Goal: Task Accomplishment & Management: Use online tool/utility

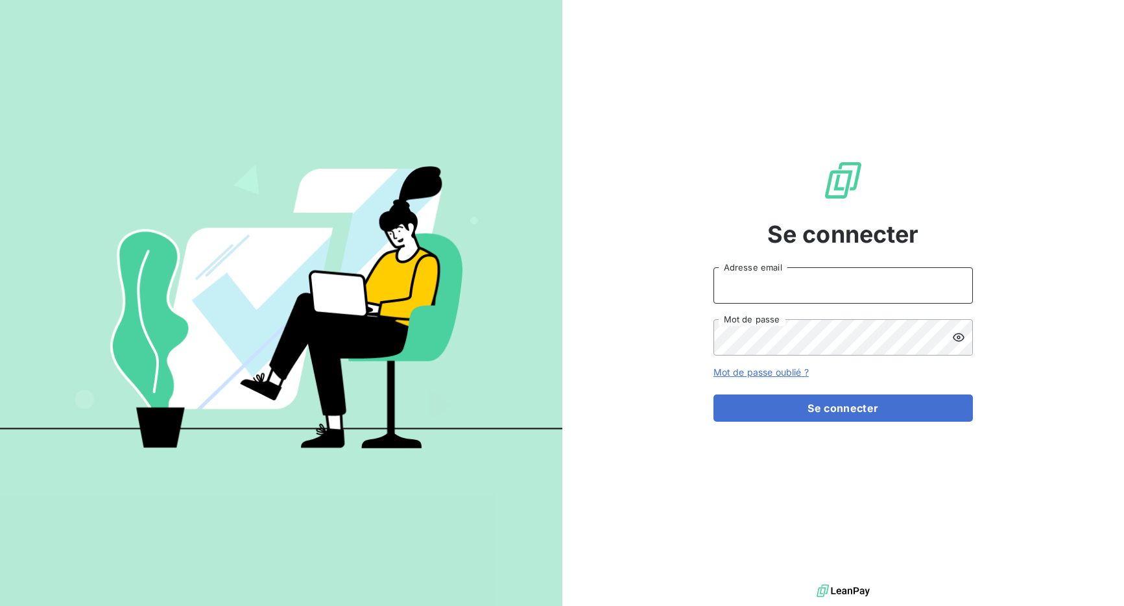
type input "admin@girardsudron"
click at [808, 290] on input "admin@girardsudron" at bounding box center [844, 285] width 260 height 36
type input "[EMAIL_ADDRESS][DOMAIN_NAME]"
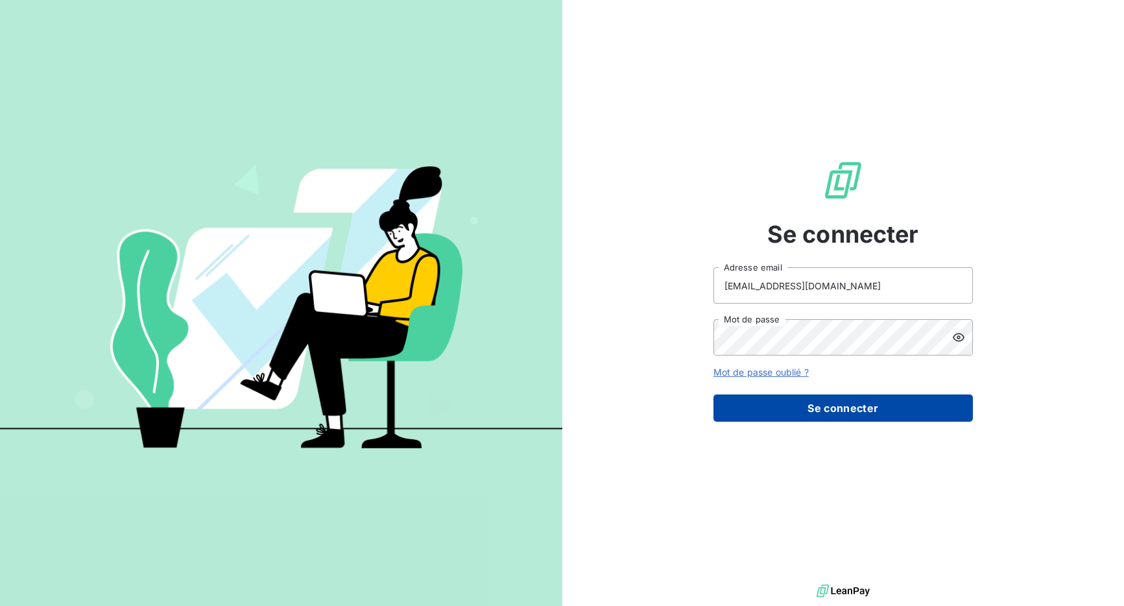
click at [840, 399] on button "Se connecter" at bounding box center [844, 408] width 260 height 27
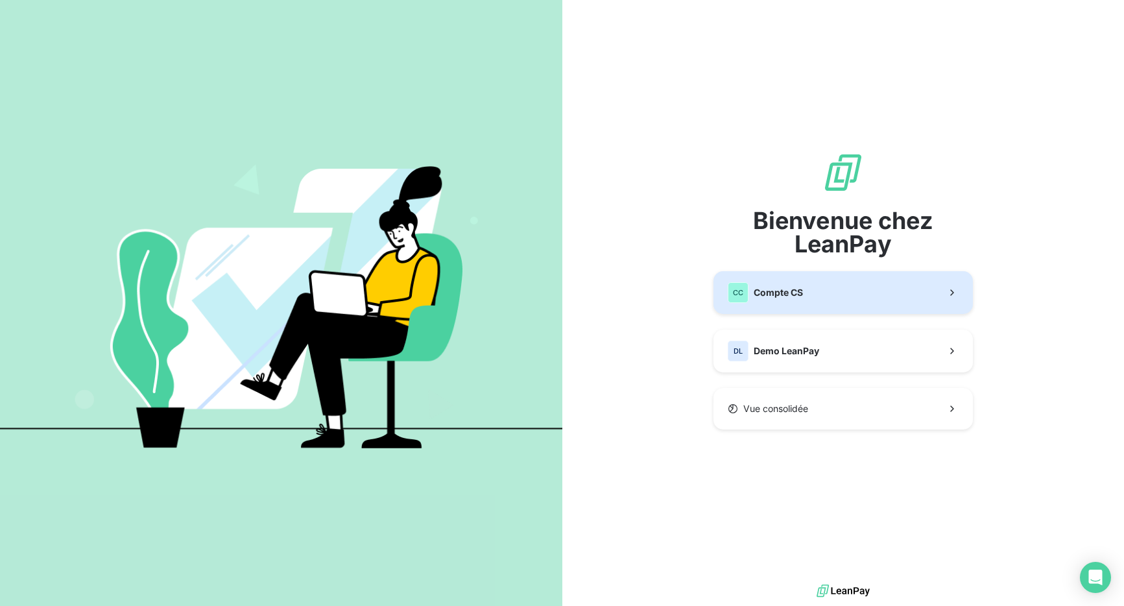
click at [779, 286] on span "Compte CS" at bounding box center [778, 292] width 49 height 13
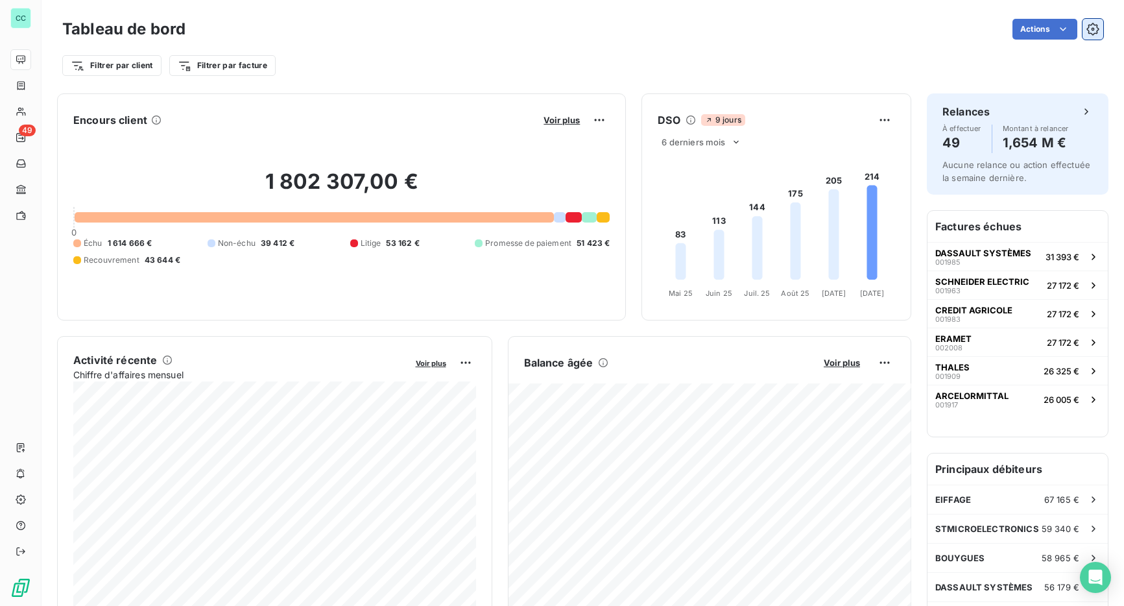
click at [1093, 27] on icon "button" at bounding box center [1093, 29] width 13 height 13
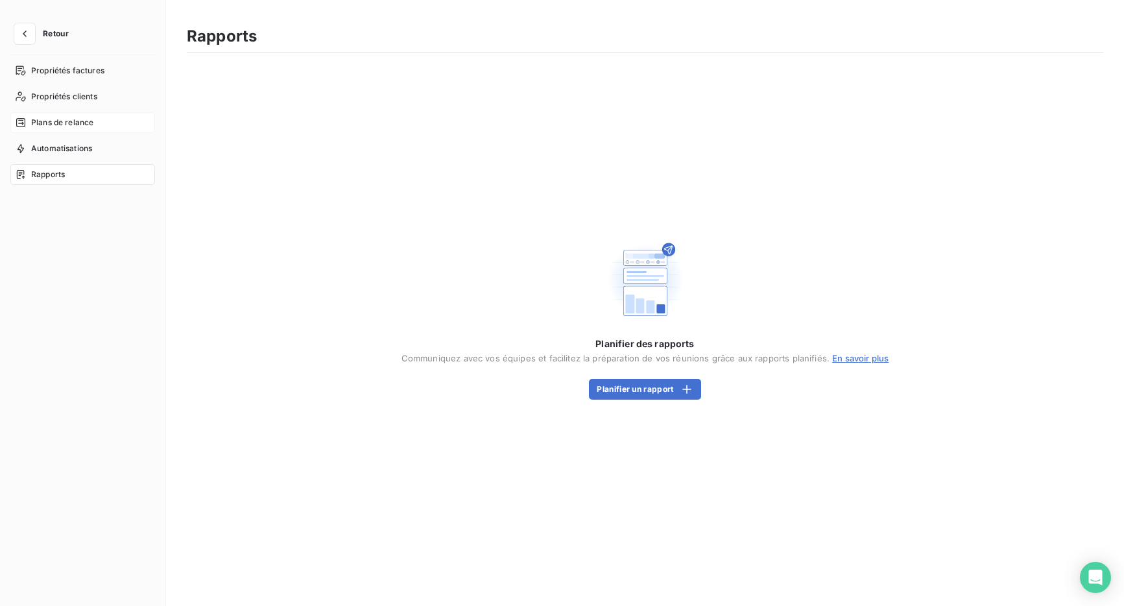
click at [93, 120] on span "Plans de relance" at bounding box center [62, 123] width 62 height 12
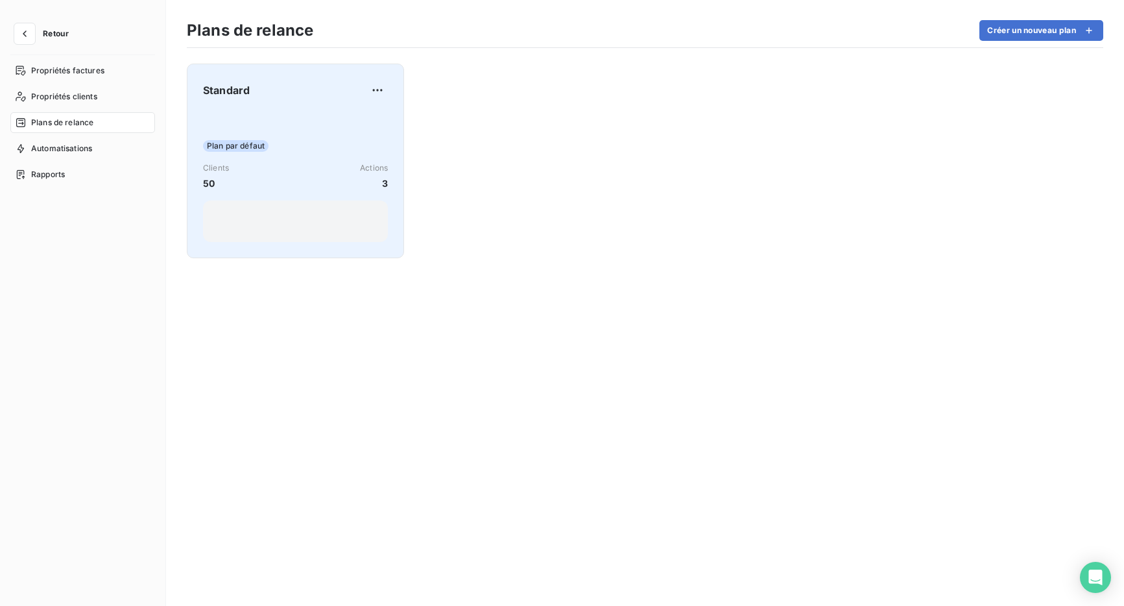
click at [250, 184] on div "Clients 50 Actions 3" at bounding box center [295, 176] width 185 height 28
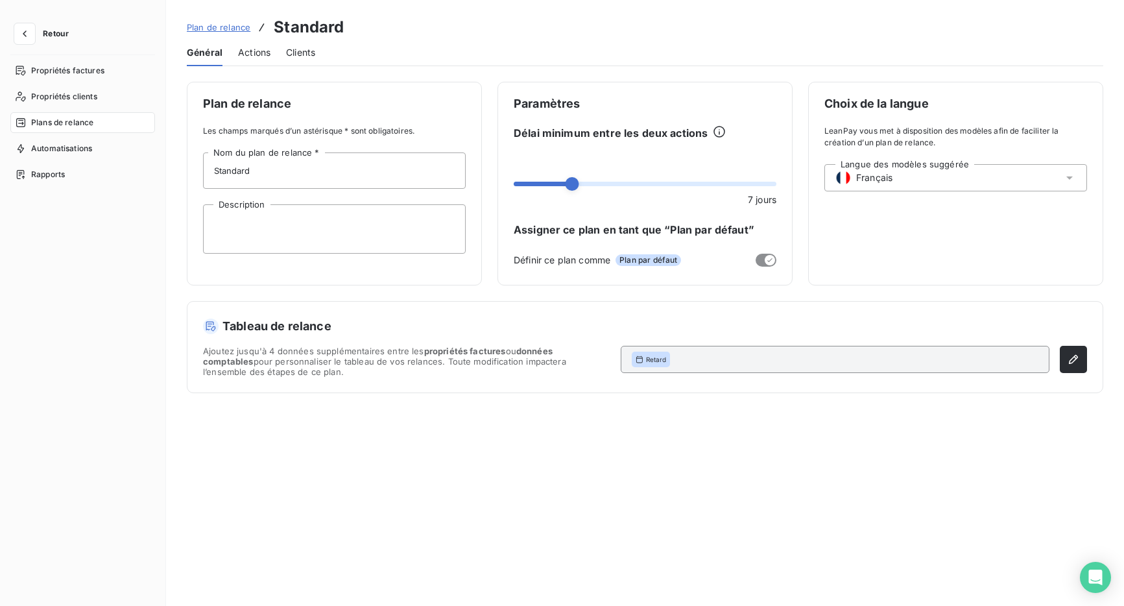
click at [238, 46] on span "Actions" at bounding box center [254, 52] width 32 height 13
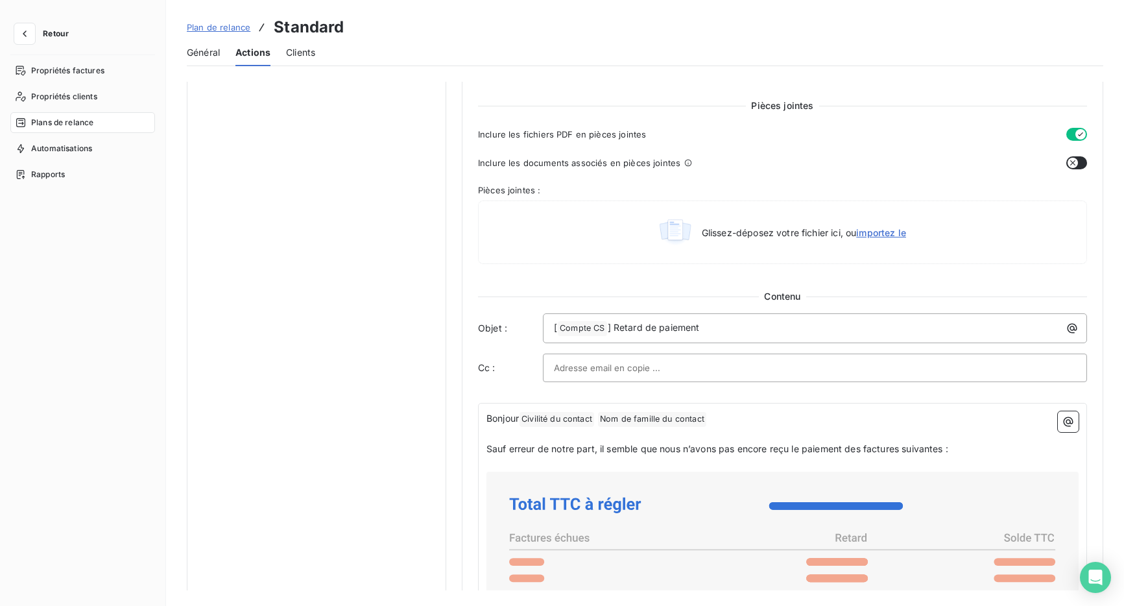
scroll to position [586, 0]
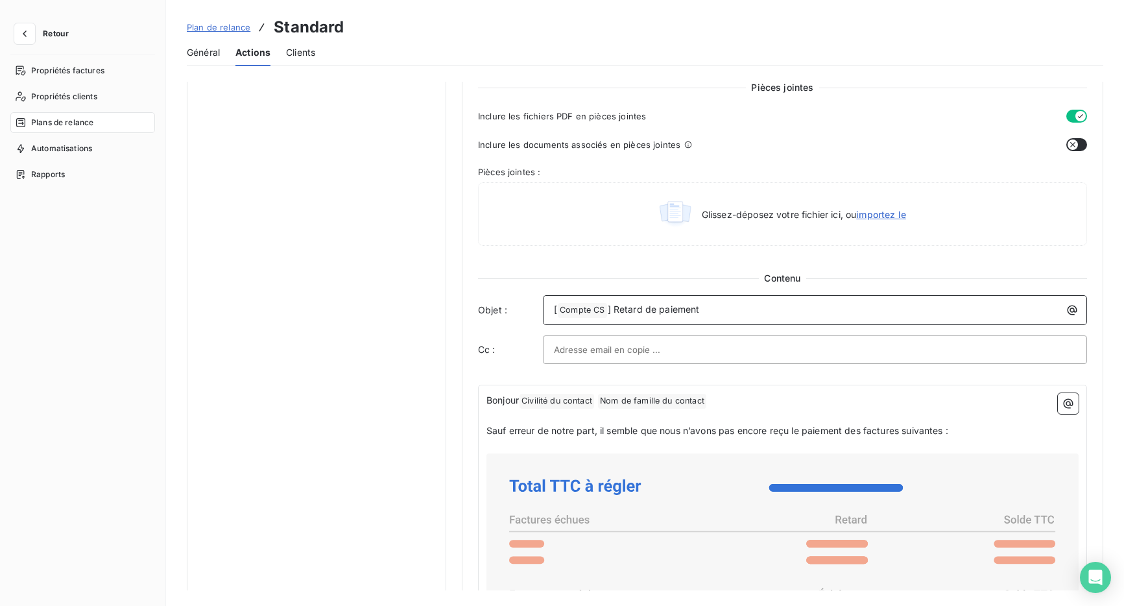
click at [727, 306] on p "[ Compte CS ﻿ ] Retard de paiement" at bounding box center [818, 310] width 529 height 16
click at [743, 310] on p "[ Compte CS ﻿ ] Retard de paiement" at bounding box center [818, 310] width 529 height 16
drag, startPoint x: 743, startPoint y: 310, endPoint x: 613, endPoint y: 311, distance: 129.8
click at [613, 311] on p "[ Compte CS ﻿ ] Retard de paiement" at bounding box center [818, 310] width 529 height 16
click at [727, 310] on p "[ Compte CS ﻿ ] Retard de paiement" at bounding box center [818, 310] width 529 height 16
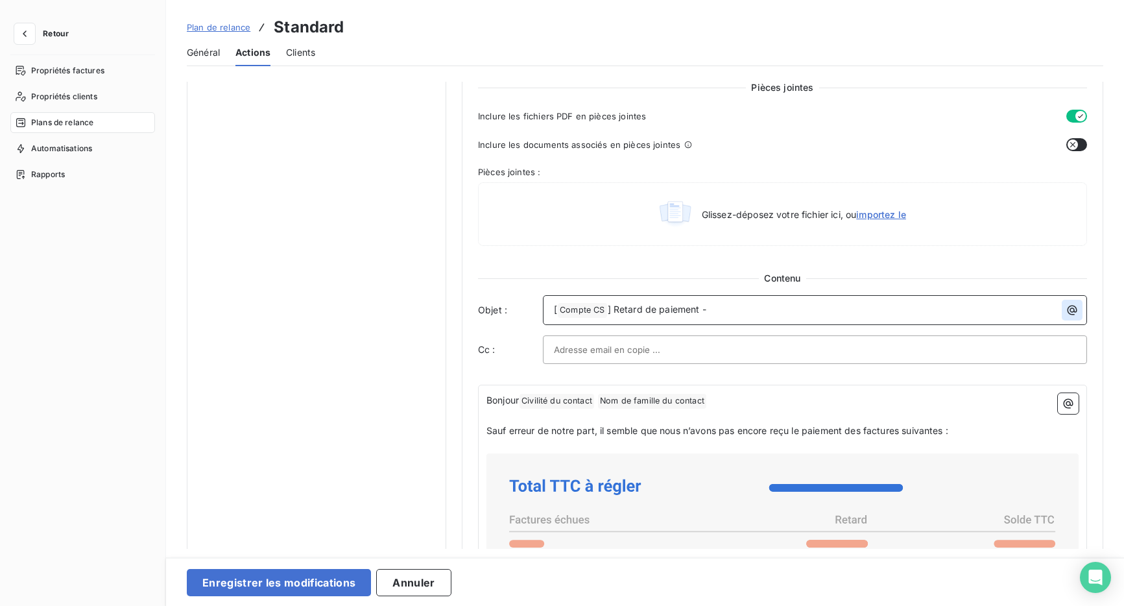
click at [1069, 309] on icon "button" at bounding box center [1073, 311] width 10 height 10
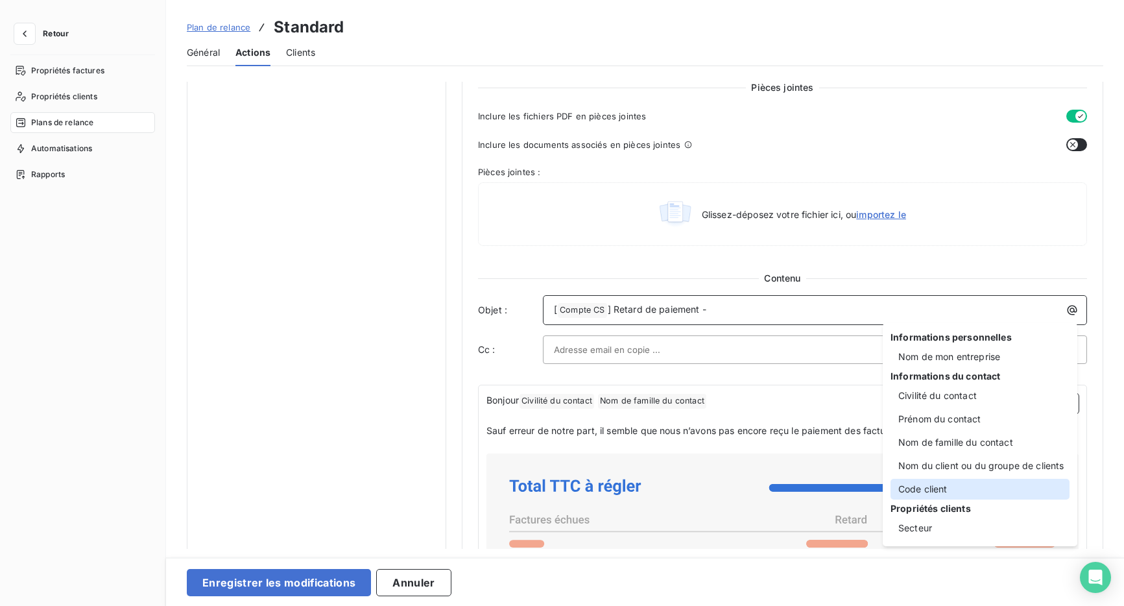
click at [994, 495] on div "Code client" at bounding box center [980, 489] width 179 height 21
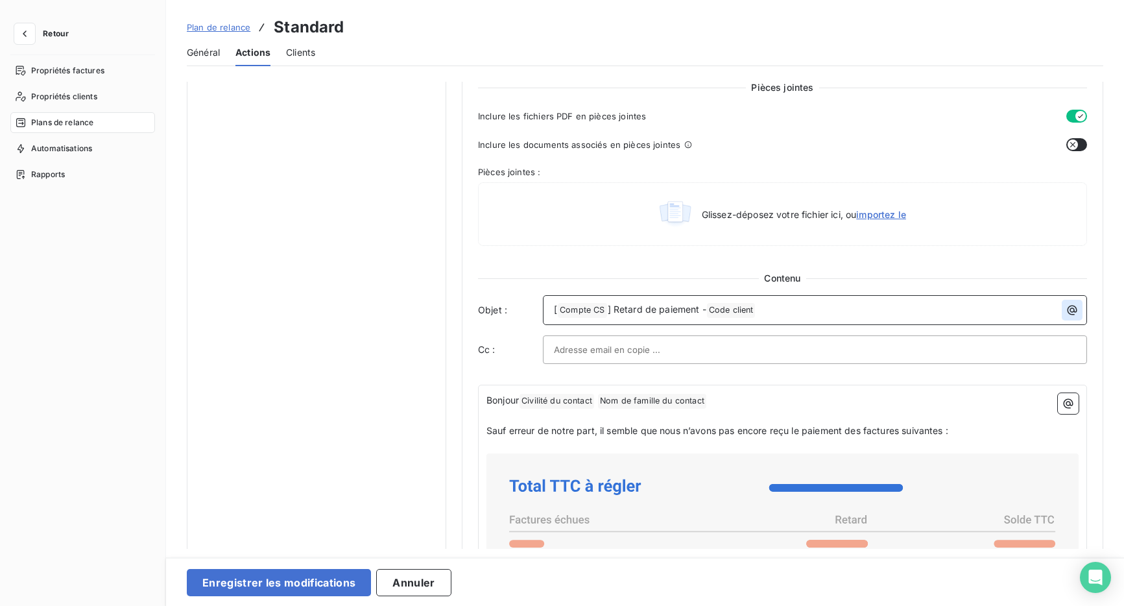
click at [1071, 313] on icon "button" at bounding box center [1072, 310] width 13 height 13
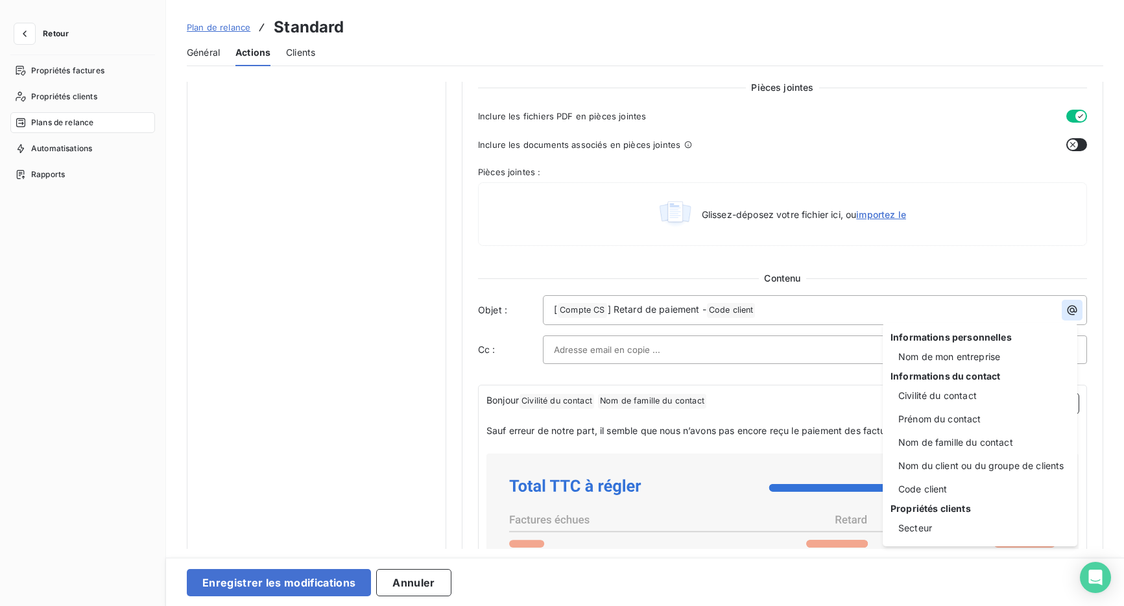
click at [1071, 313] on html "Retour Propriétés factures Propriétés clients Plans de relance Automatisations …" at bounding box center [562, 303] width 1124 height 606
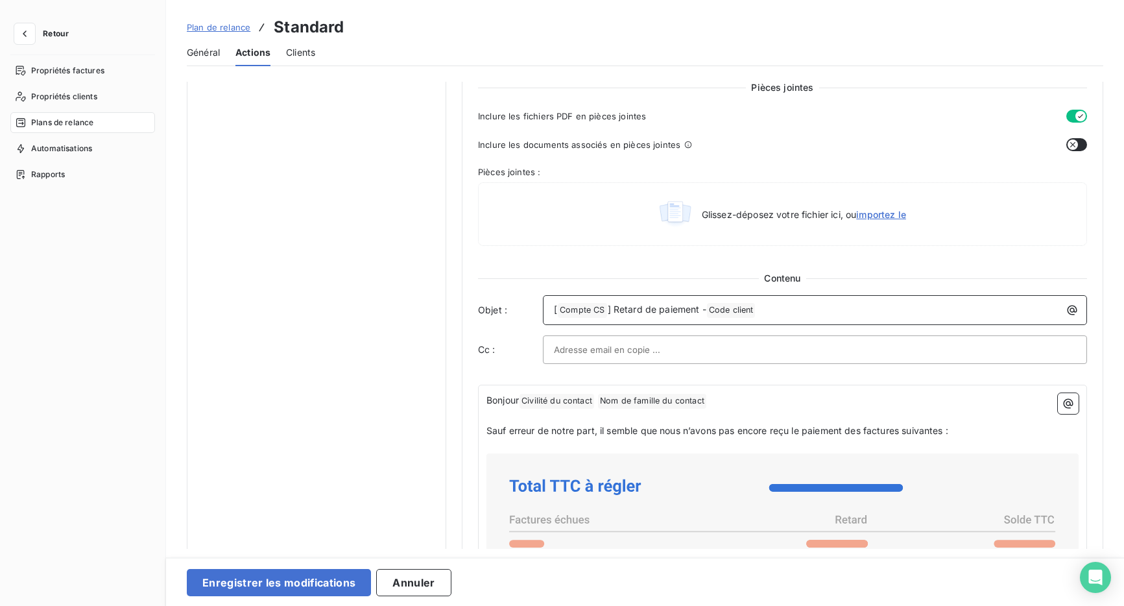
click at [768, 311] on p "[ Compte CS ﻿ ] Retard de paiement - Code client ﻿ ﻿" at bounding box center [818, 310] width 529 height 16
click at [739, 350] on div at bounding box center [815, 349] width 522 height 19
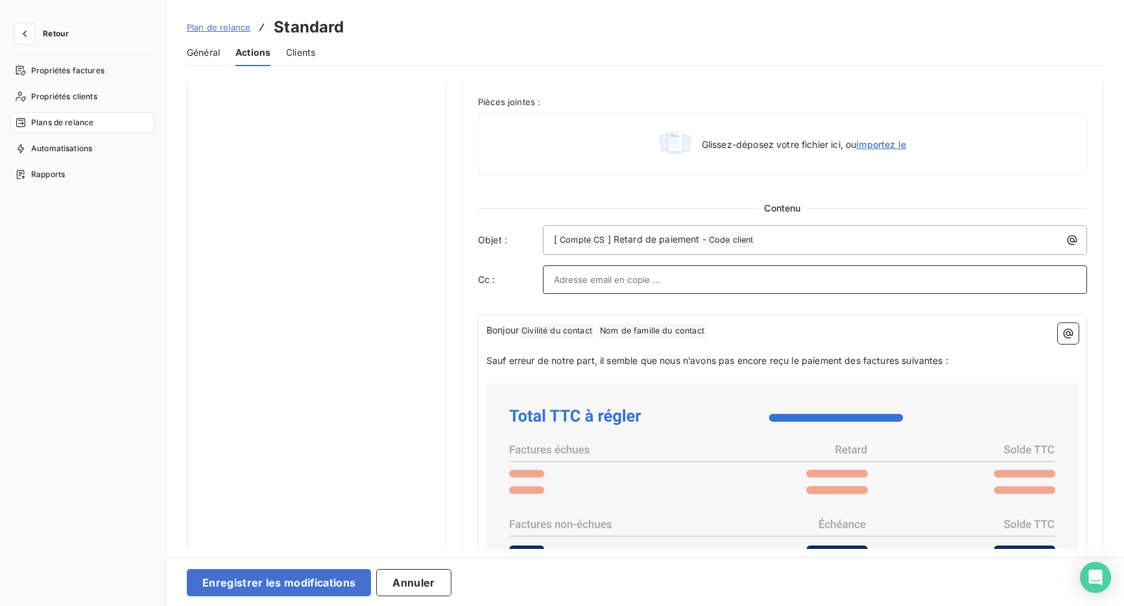
scroll to position [650, 0]
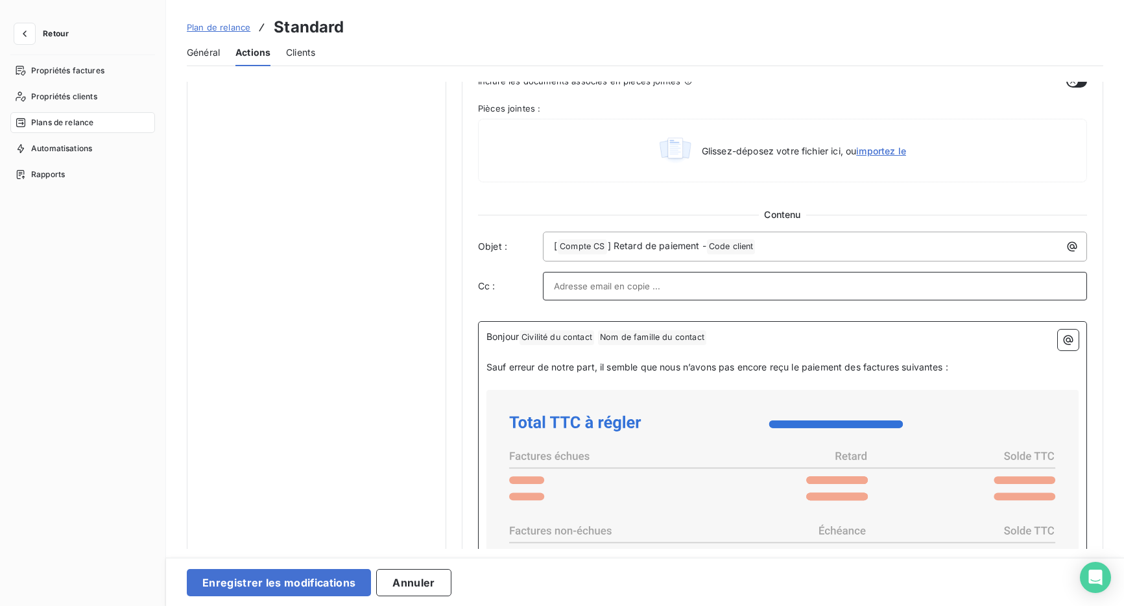
click at [977, 406] on icon at bounding box center [783, 546] width 582 height 302
click at [962, 358] on p "﻿" at bounding box center [783, 352] width 592 height 15
click at [958, 369] on p "Sauf erreur de notre part, il semble que nous n’avons pas encore reçu le paieme…" at bounding box center [783, 367] width 592 height 15
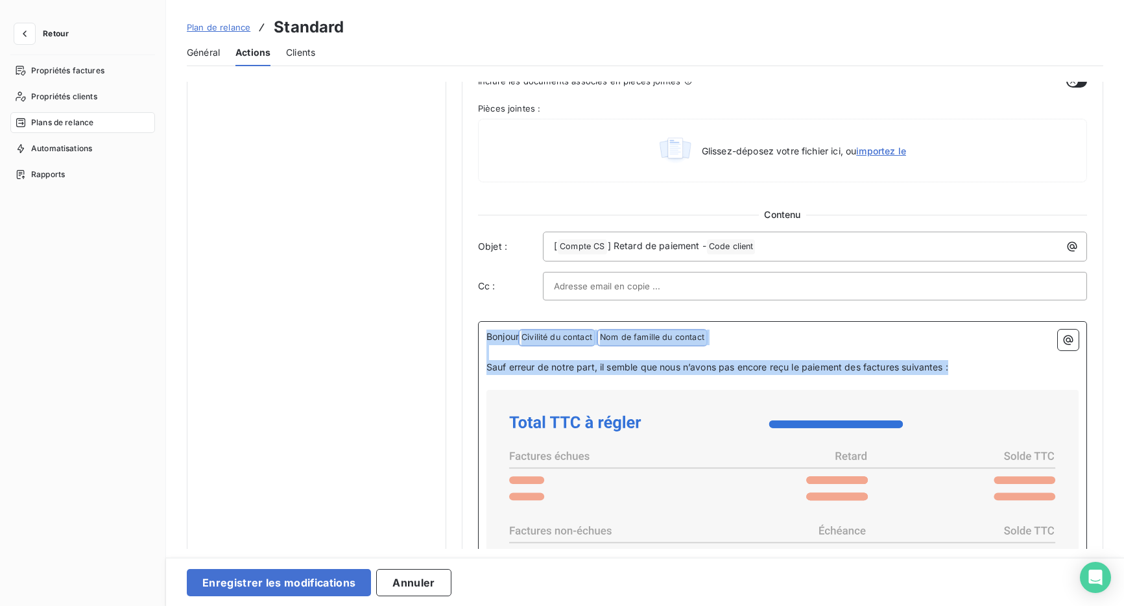
drag, startPoint x: 958, startPoint y: 369, endPoint x: 595, endPoint y: 310, distance: 368.2
click at [595, 310] on div "Pièces jointes Inclure les fichiers PDF en pièces jointes Inclure les documents…" at bounding box center [782, 423] width 609 height 810
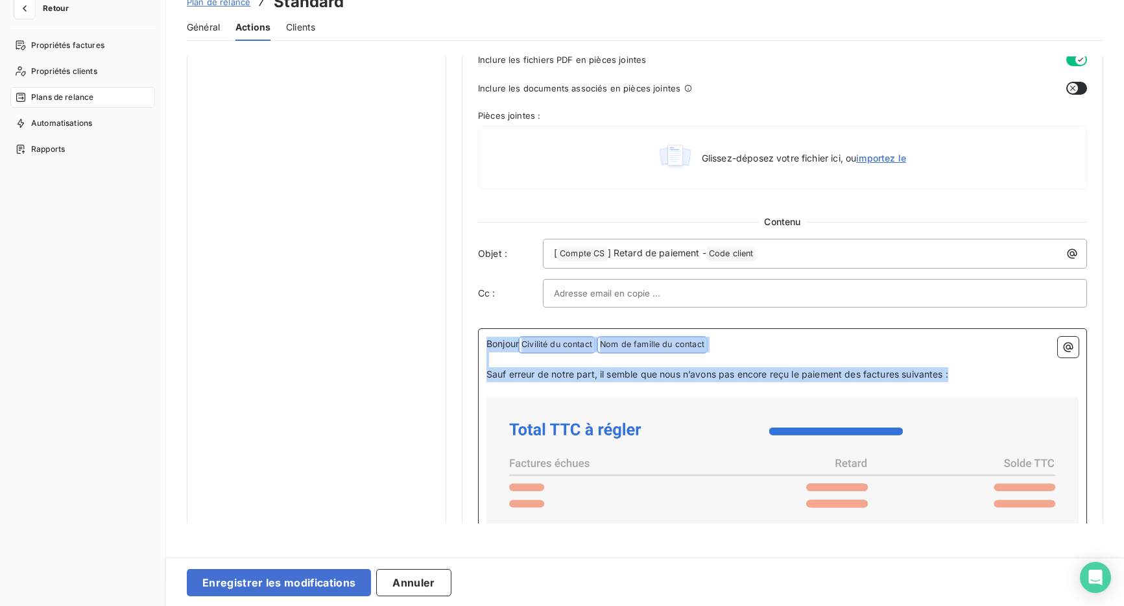
scroll to position [614, 0]
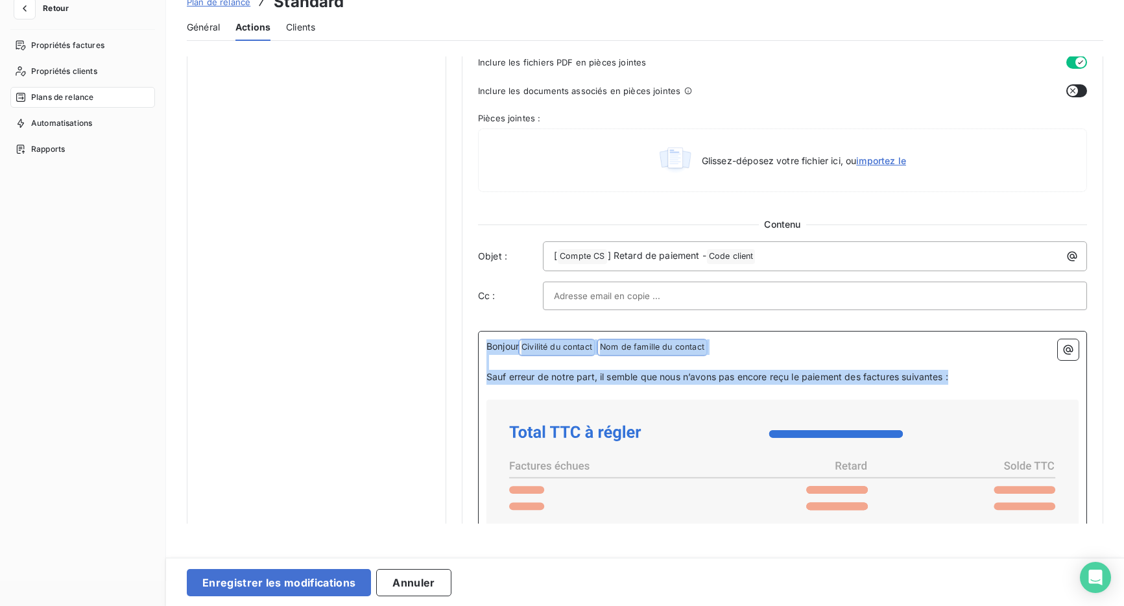
click at [621, 359] on p "﻿" at bounding box center [783, 362] width 592 height 15
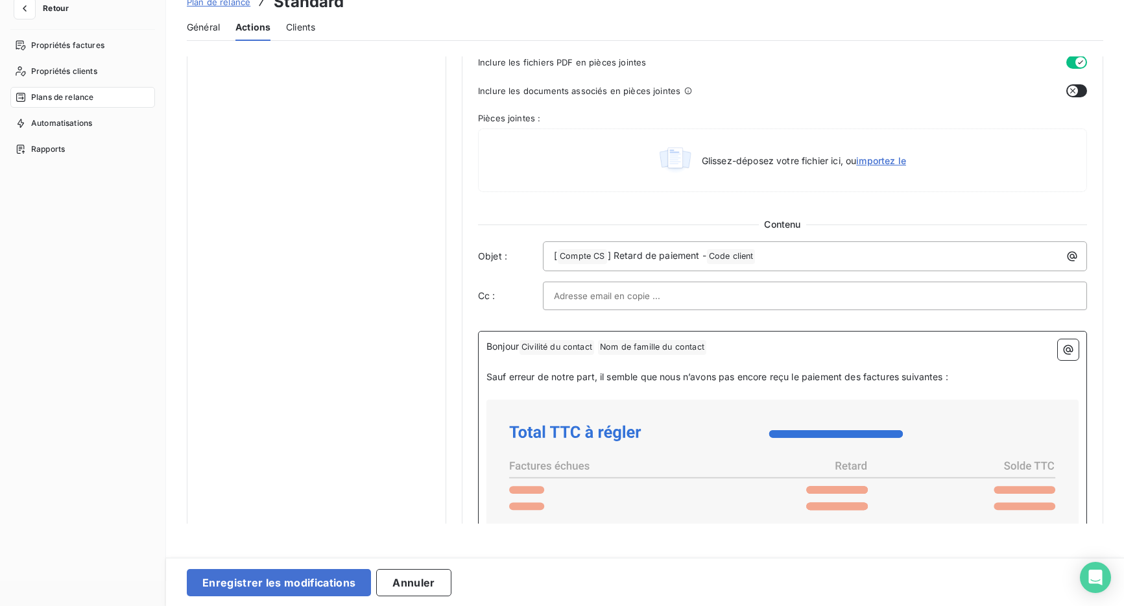
click at [582, 343] on span "Civilité du contact ﻿" at bounding box center [557, 347] width 75 height 15
click at [624, 357] on p "﻿" at bounding box center [783, 362] width 592 height 15
click at [634, 346] on span "Nom de famille du contact ﻿" at bounding box center [652, 347] width 108 height 15
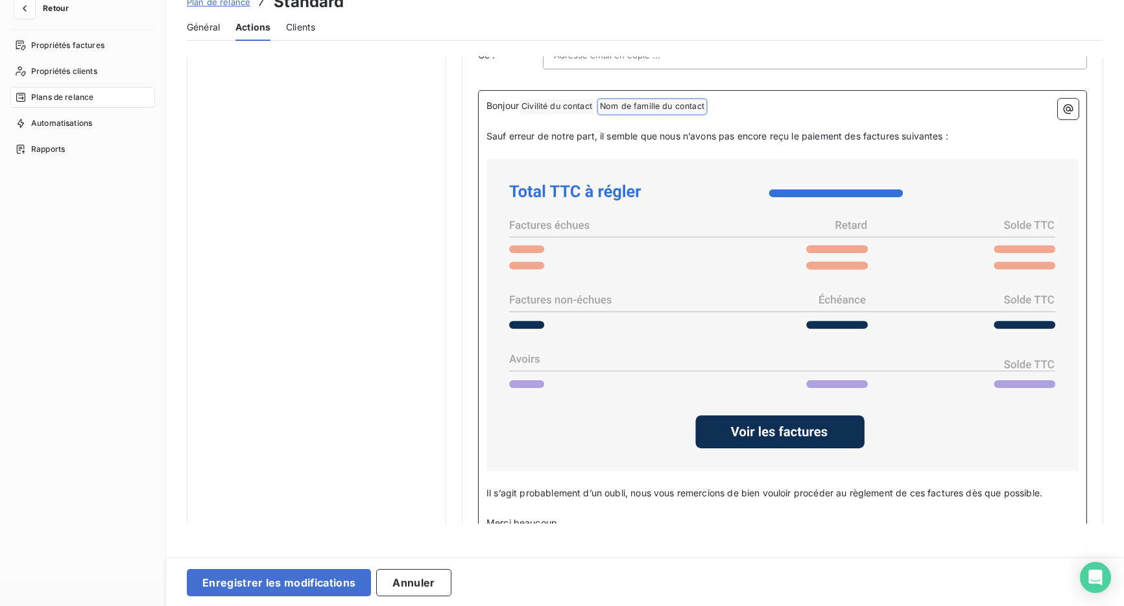
scroll to position [941, 0]
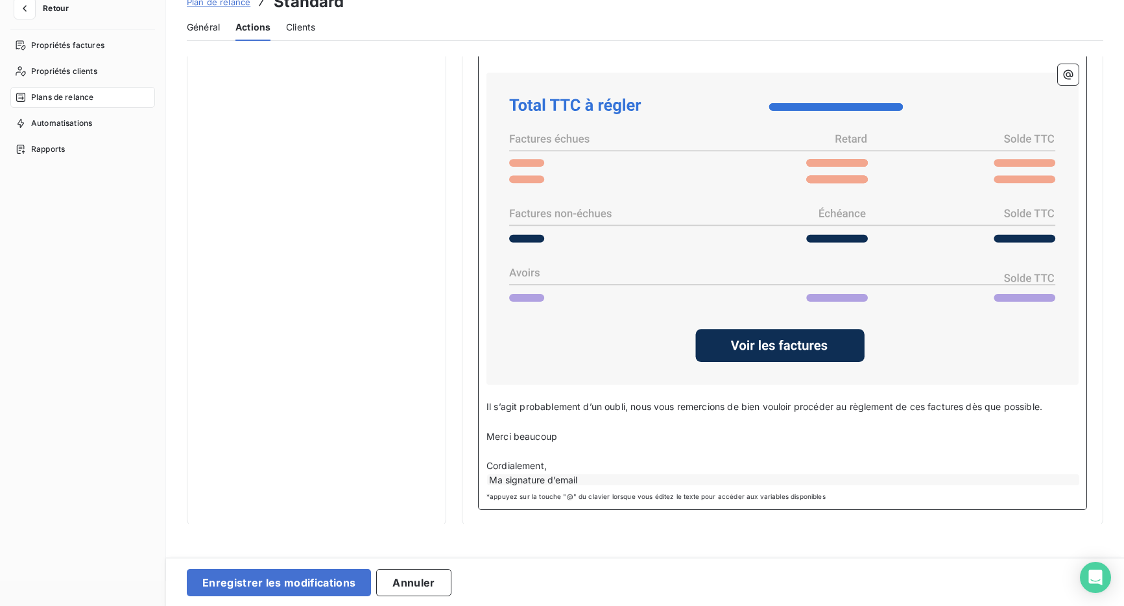
click at [649, 474] on div "Ma signature d’email" at bounding box center [783, 479] width 592 height 11
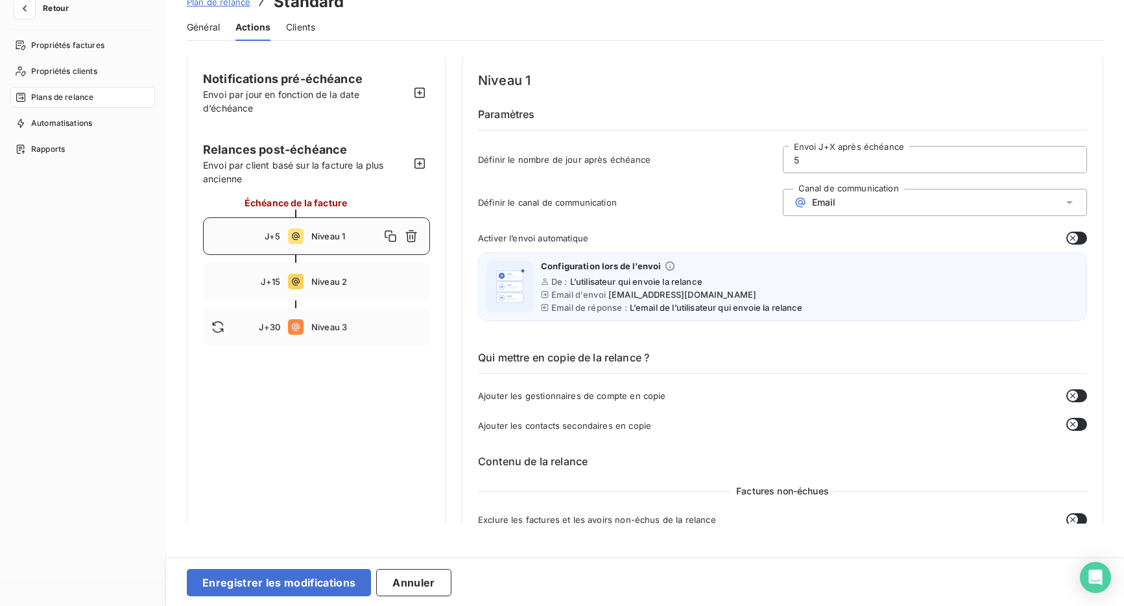
scroll to position [0, 0]
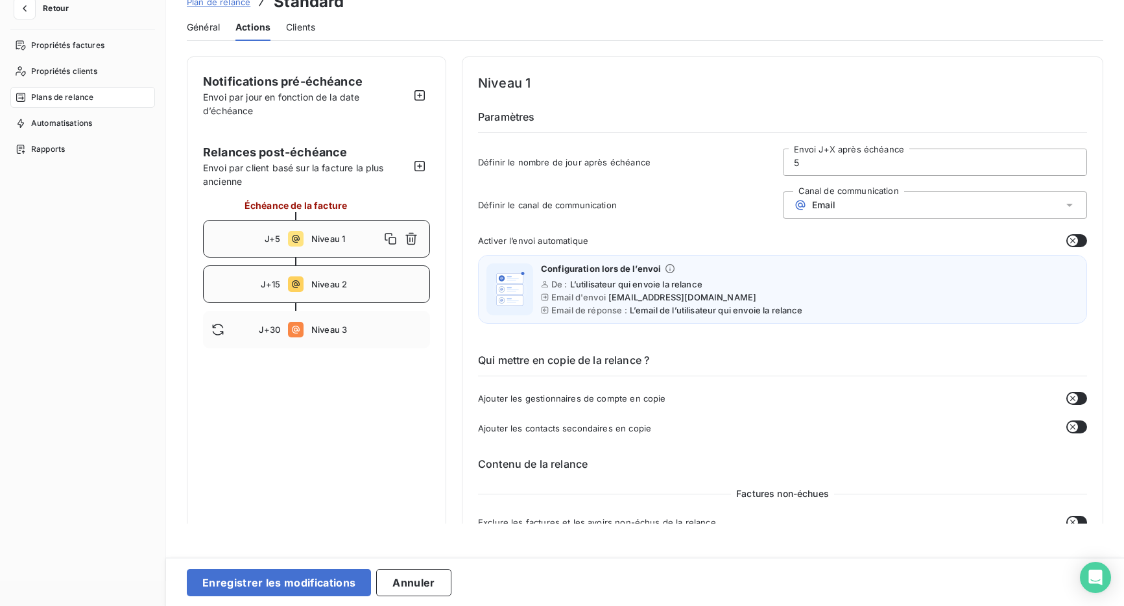
click at [357, 269] on div "J+15 Niveau 2" at bounding box center [316, 284] width 227 height 38
click at [351, 320] on div "J+30 Niveau 3" at bounding box center [316, 330] width 227 height 38
type input "30"
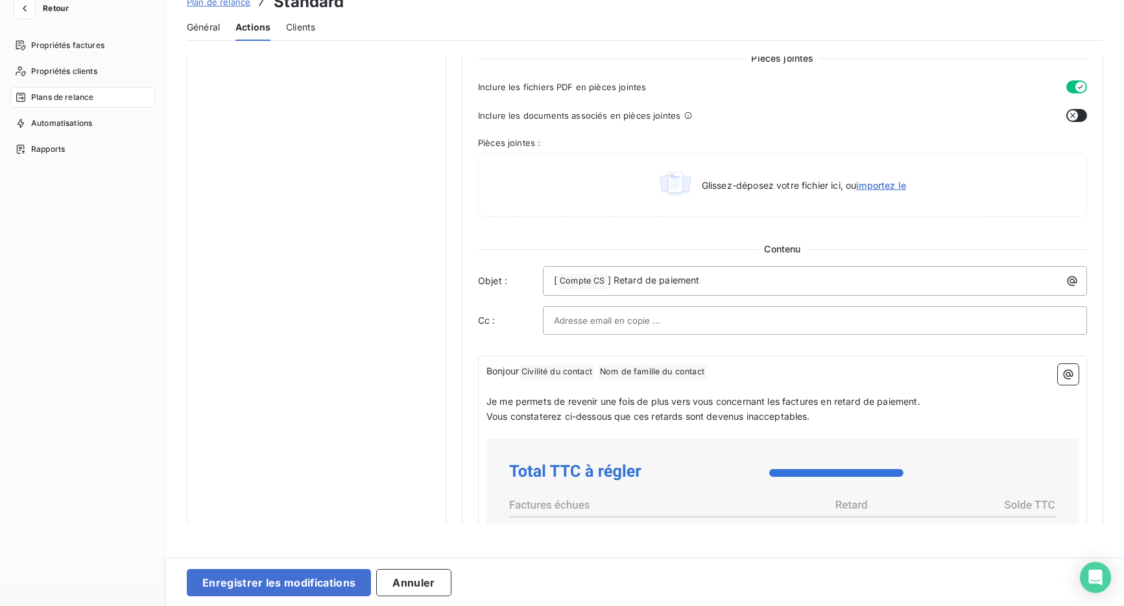
scroll to position [1015, 0]
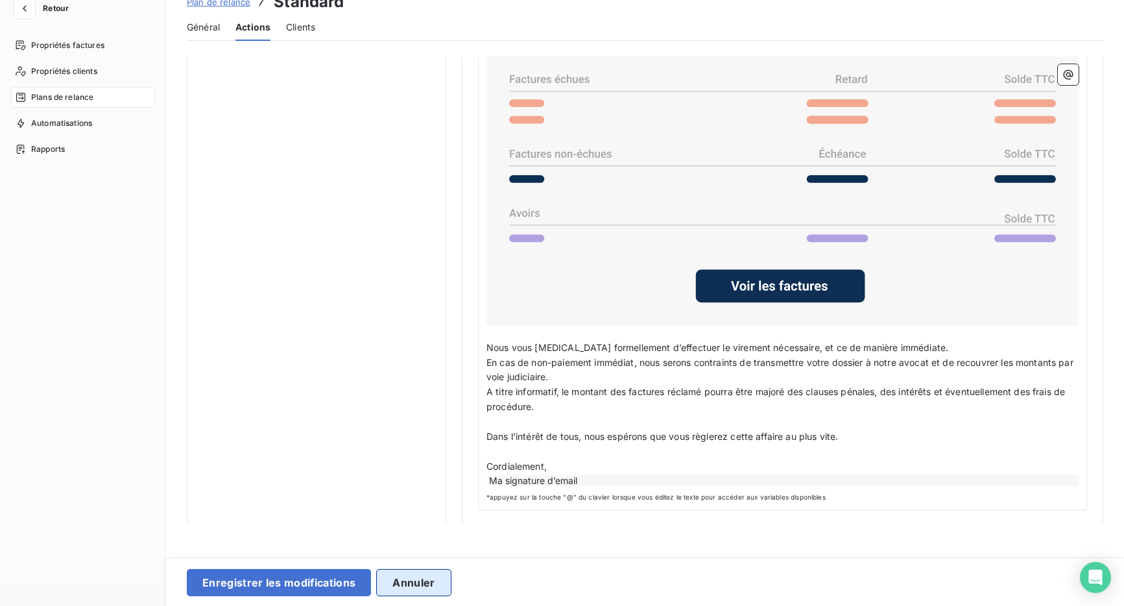
click at [403, 588] on button "Annuler" at bounding box center [413, 582] width 75 height 27
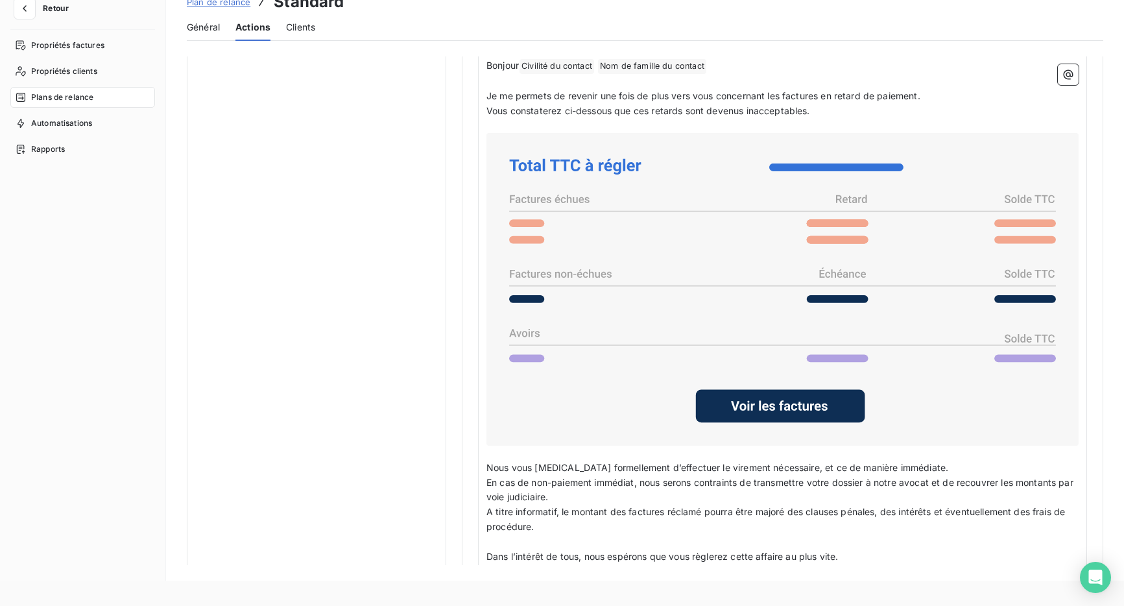
scroll to position [0, 0]
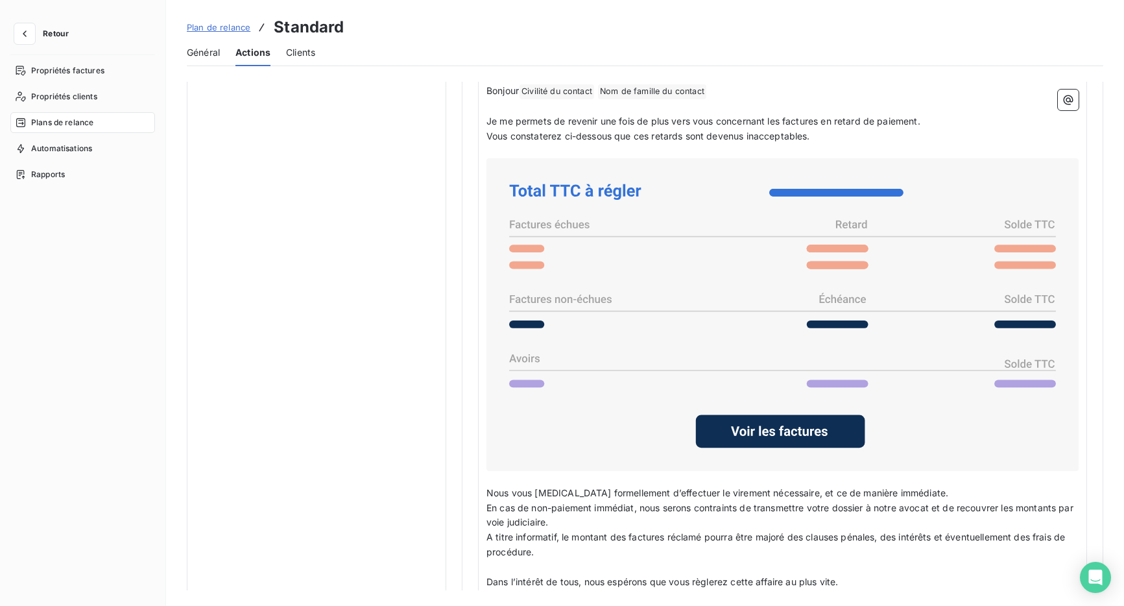
click at [305, 57] on span "Clients" at bounding box center [300, 52] width 29 height 13
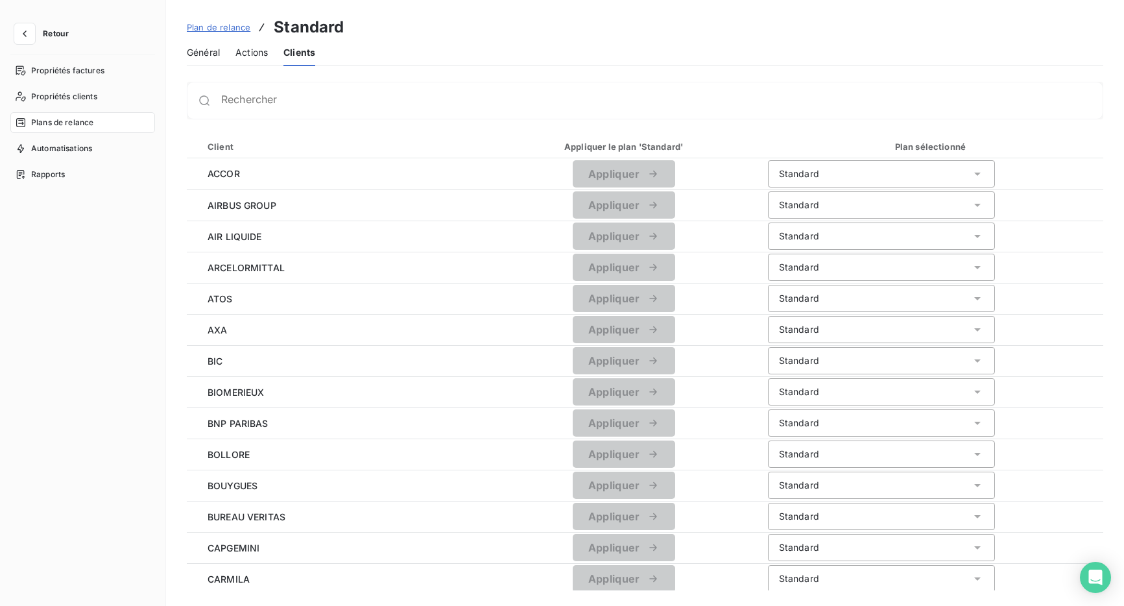
click at [370, 92] on div "Rechercher" at bounding box center [645, 101] width 917 height 38
click at [369, 101] on input "Rechercher" at bounding box center [662, 105] width 882 height 13
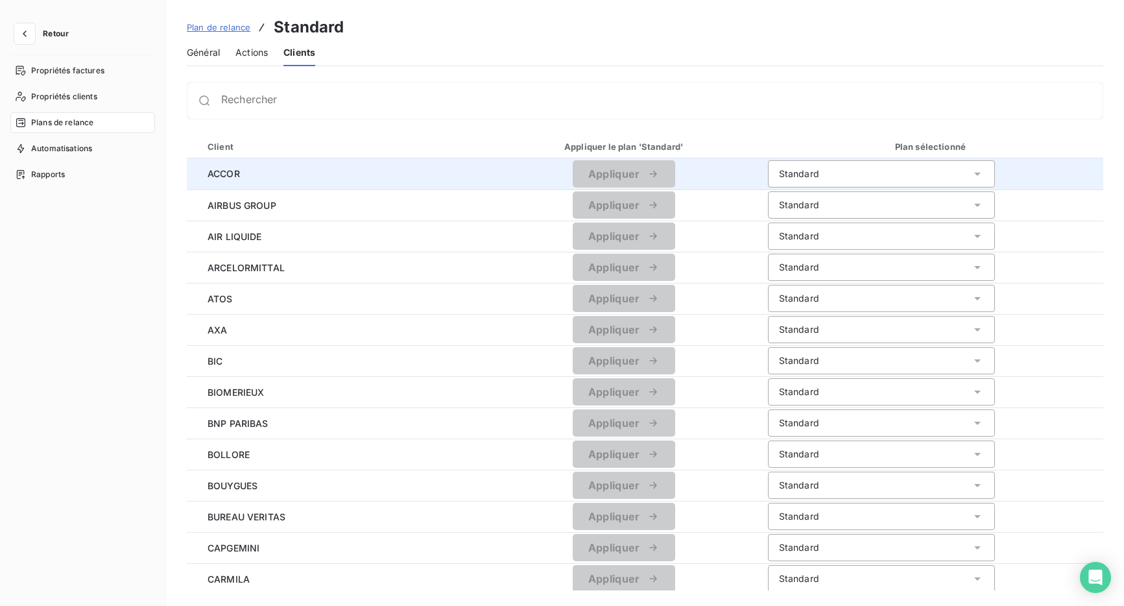
click at [779, 174] on div "Standard" at bounding box center [799, 173] width 40 height 13
click at [812, 166] on div "Standard" at bounding box center [881, 173] width 227 height 27
click at [811, 173] on div "Standard" at bounding box center [881, 173] width 227 height 27
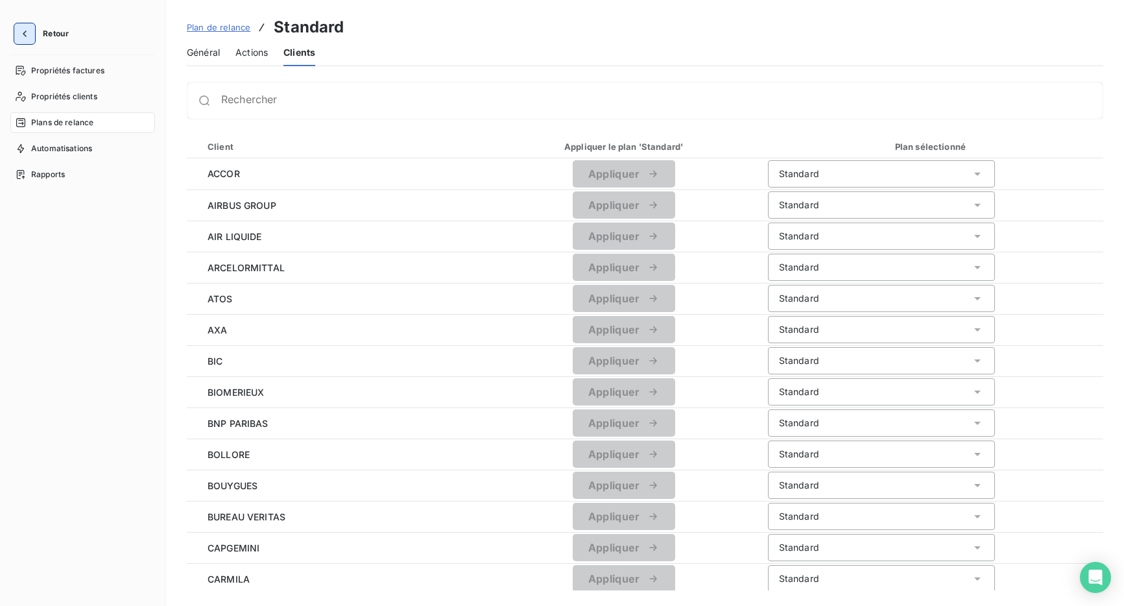
click at [30, 38] on icon "button" at bounding box center [24, 33] width 13 height 13
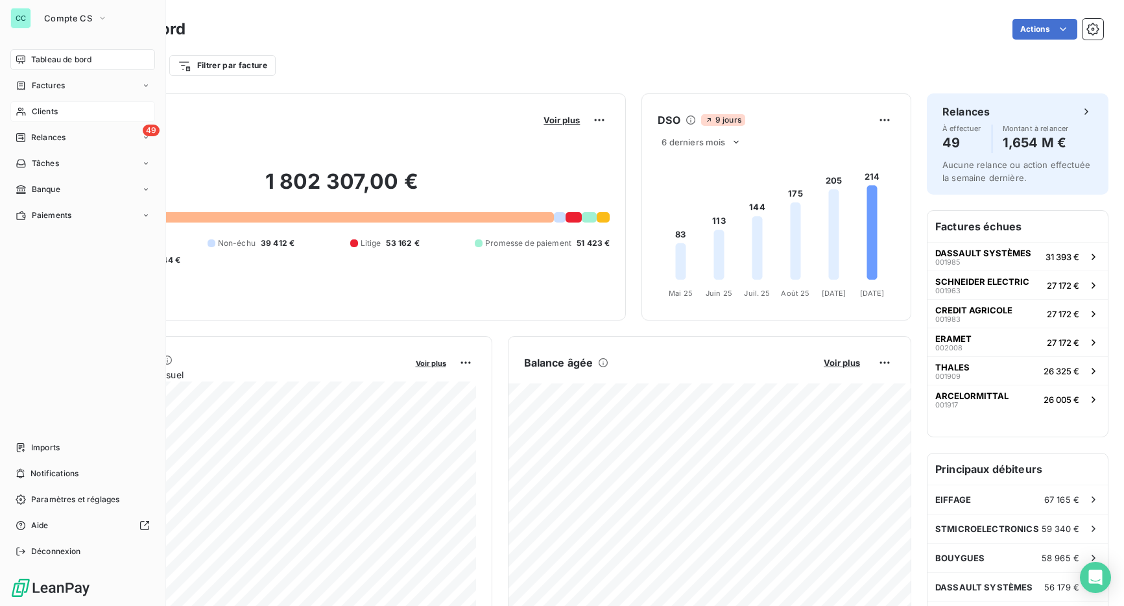
click at [64, 107] on div "Clients" at bounding box center [82, 111] width 145 height 21
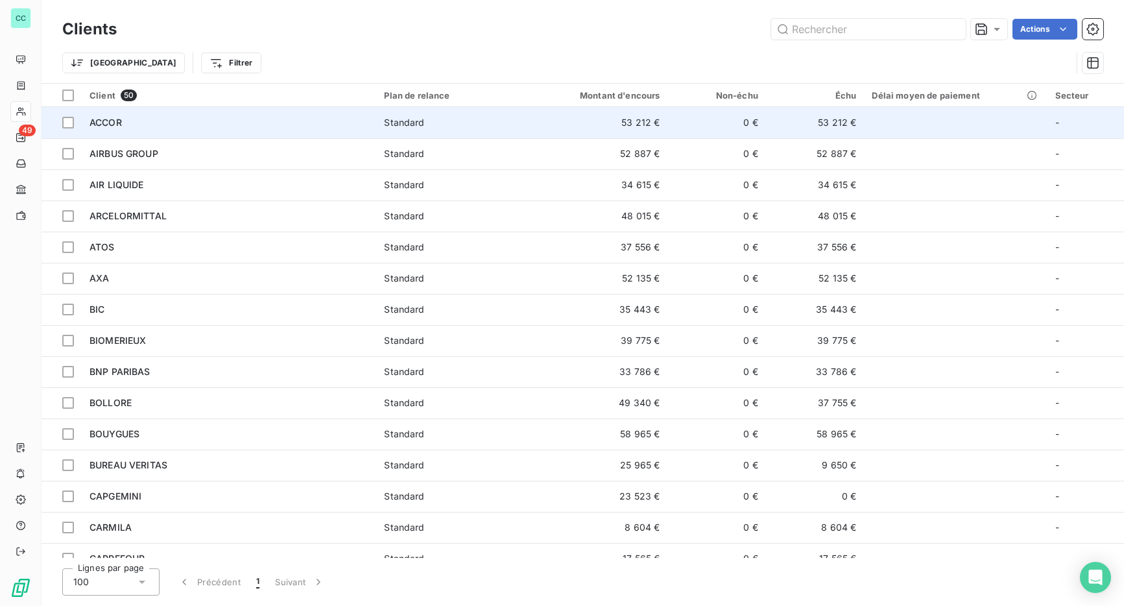
click at [251, 131] on td "ACCOR" at bounding box center [229, 122] width 295 height 31
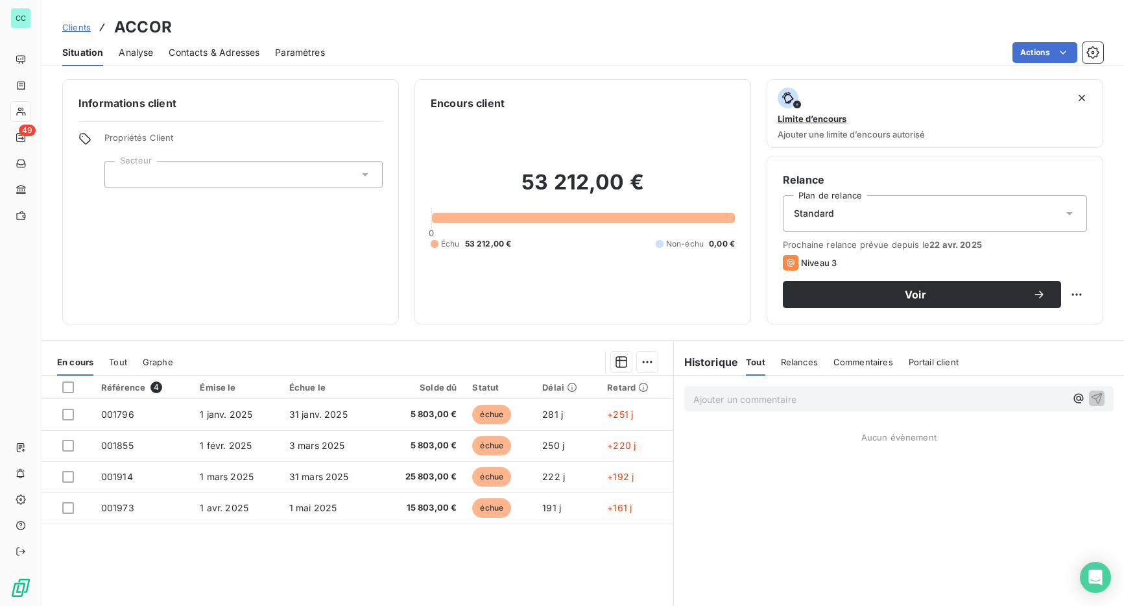
click at [855, 212] on div "Standard" at bounding box center [935, 213] width 304 height 36
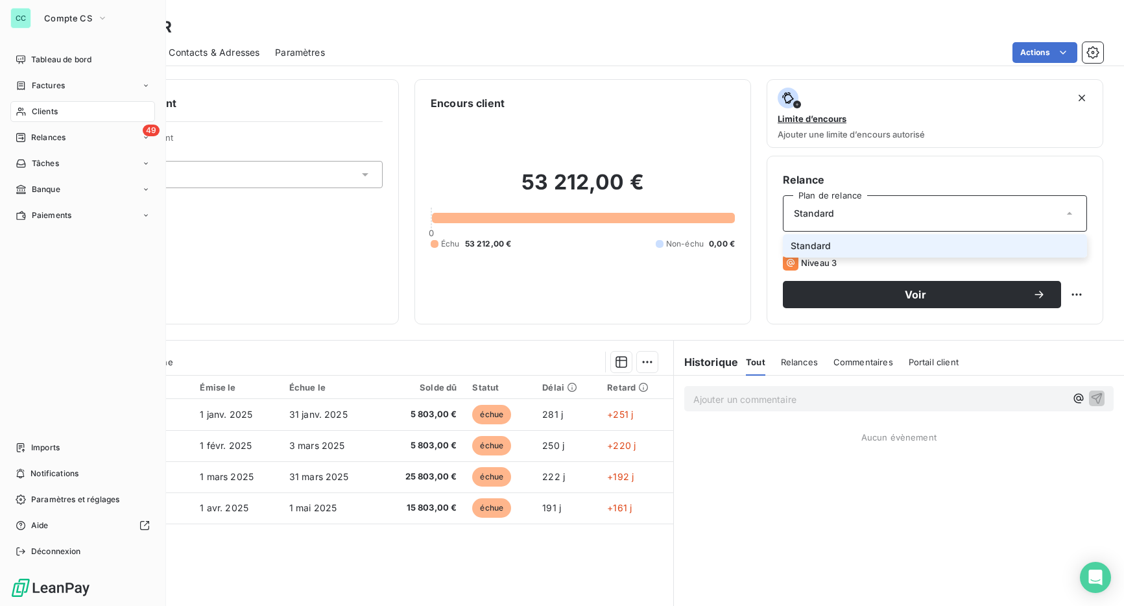
click at [29, 108] on div "Clients" at bounding box center [82, 111] width 145 height 21
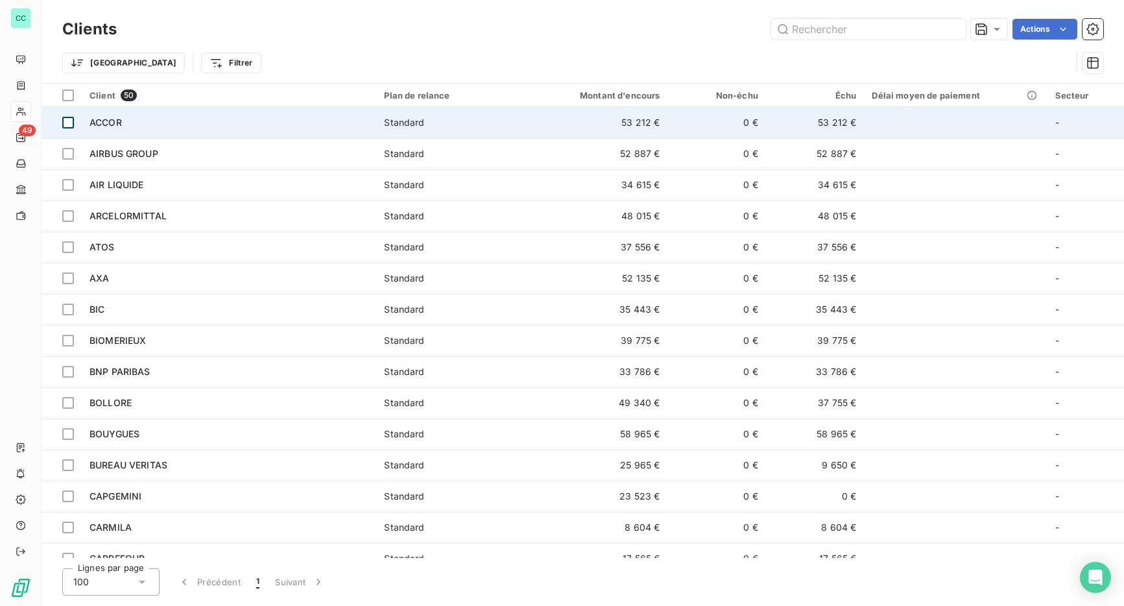
click at [73, 121] on div at bounding box center [68, 123] width 12 height 12
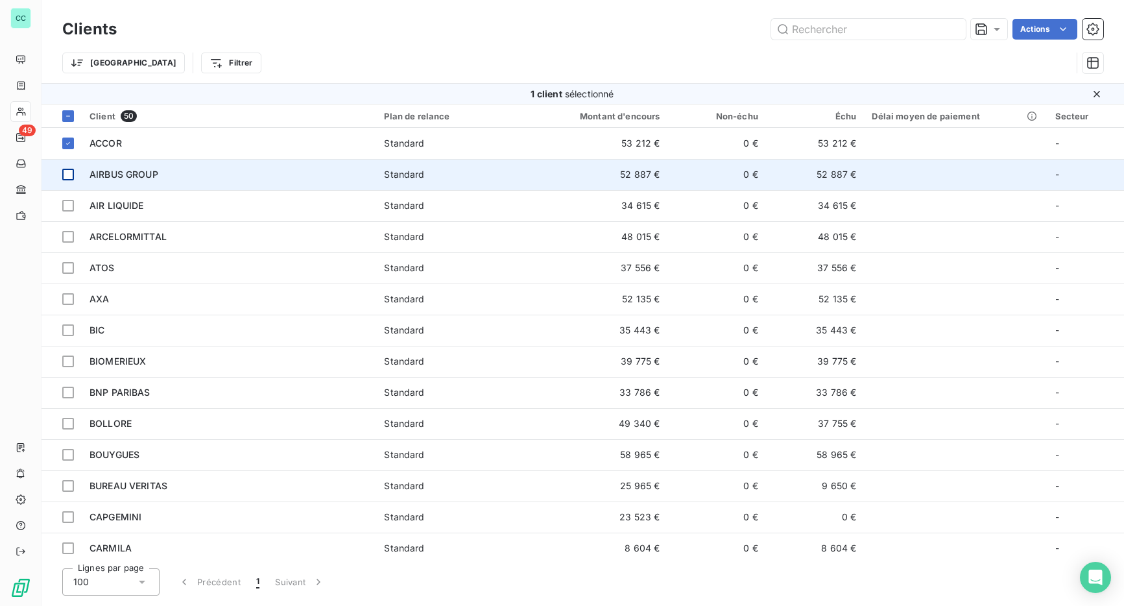
click at [73, 174] on div at bounding box center [68, 175] width 12 height 12
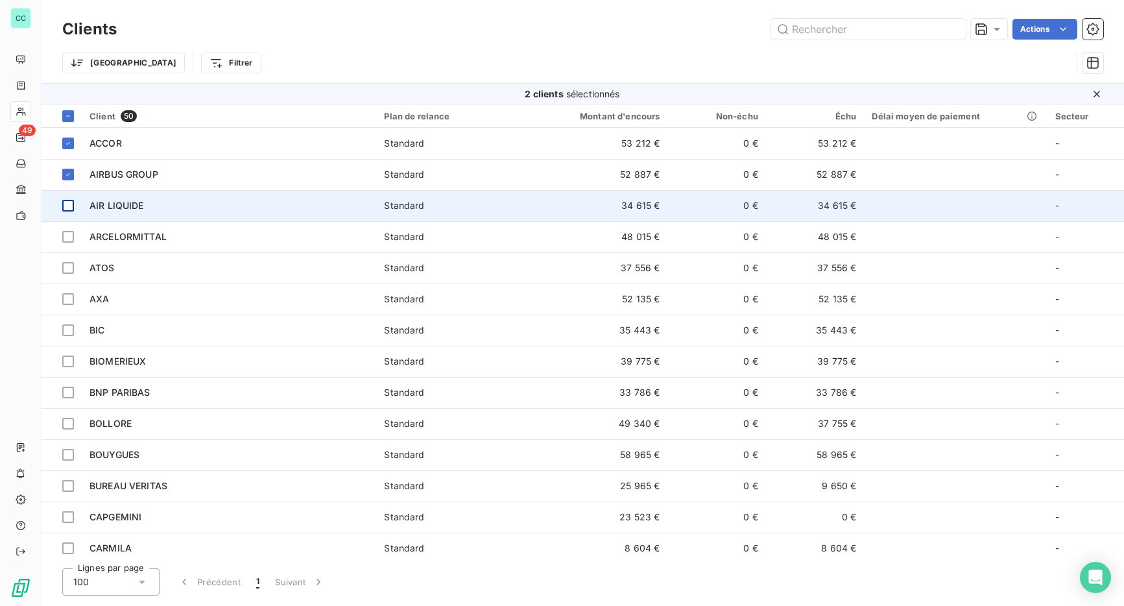
click at [66, 217] on td at bounding box center [62, 205] width 40 height 31
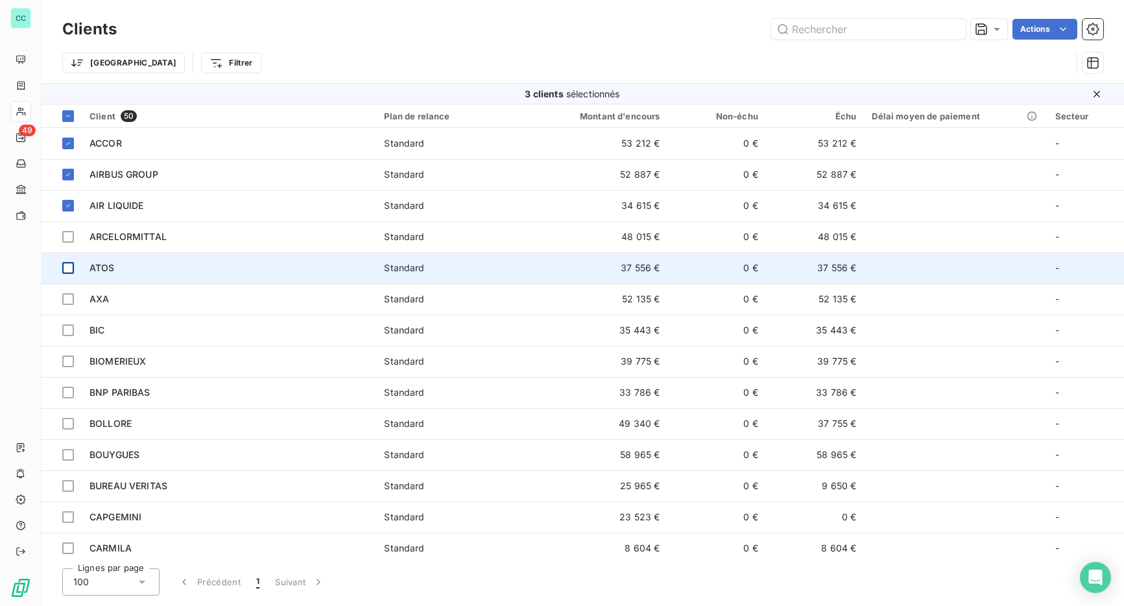
click at [63, 265] on div at bounding box center [68, 268] width 12 height 12
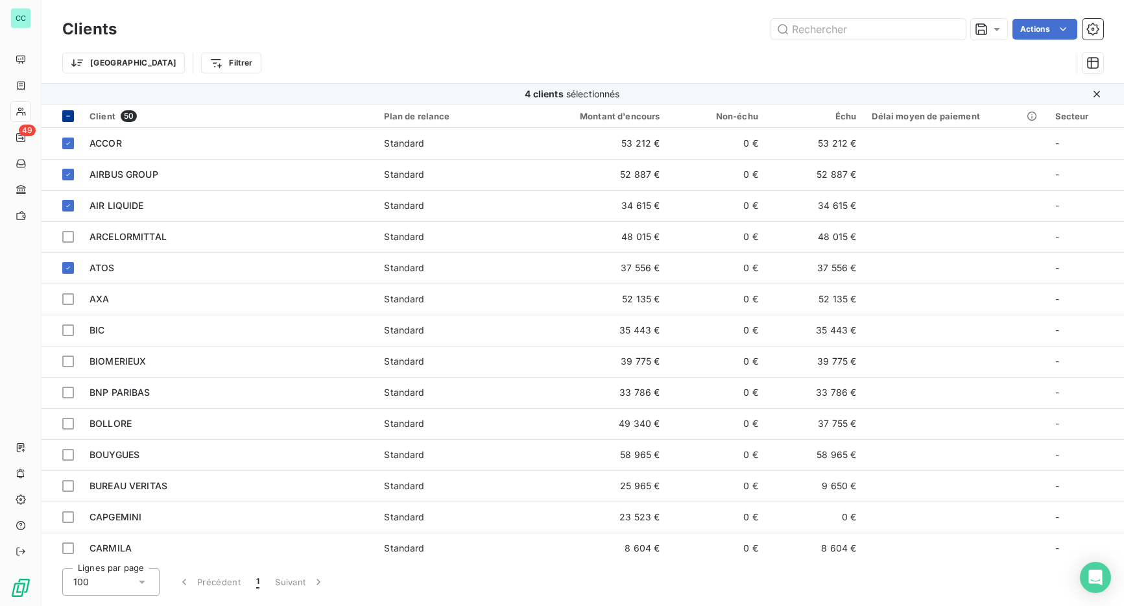
click at [70, 119] on icon at bounding box center [68, 116] width 8 height 8
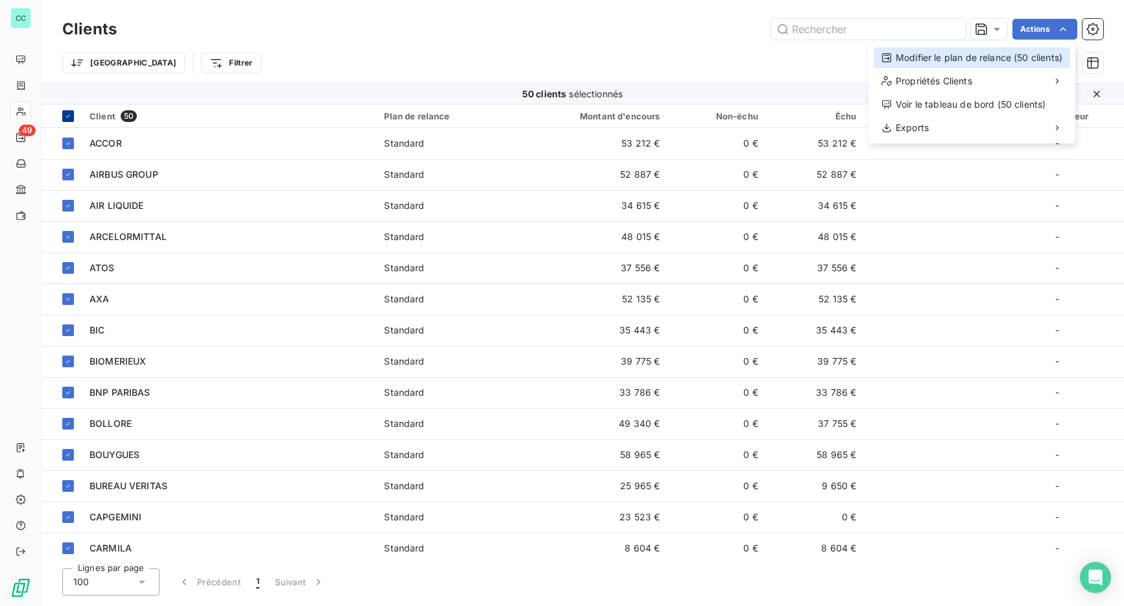
click at [1019, 66] on div "Modifier le plan de relance (50 clients)" at bounding box center [972, 57] width 197 height 21
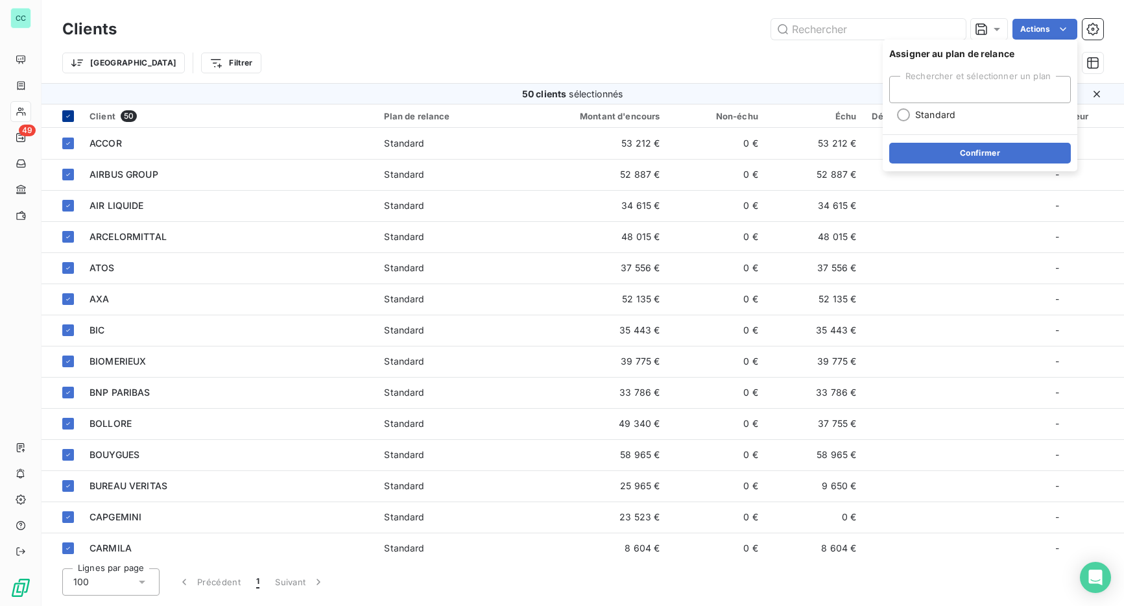
click at [515, 56] on div "Trier Filtrer" at bounding box center [567, 63] width 1010 height 25
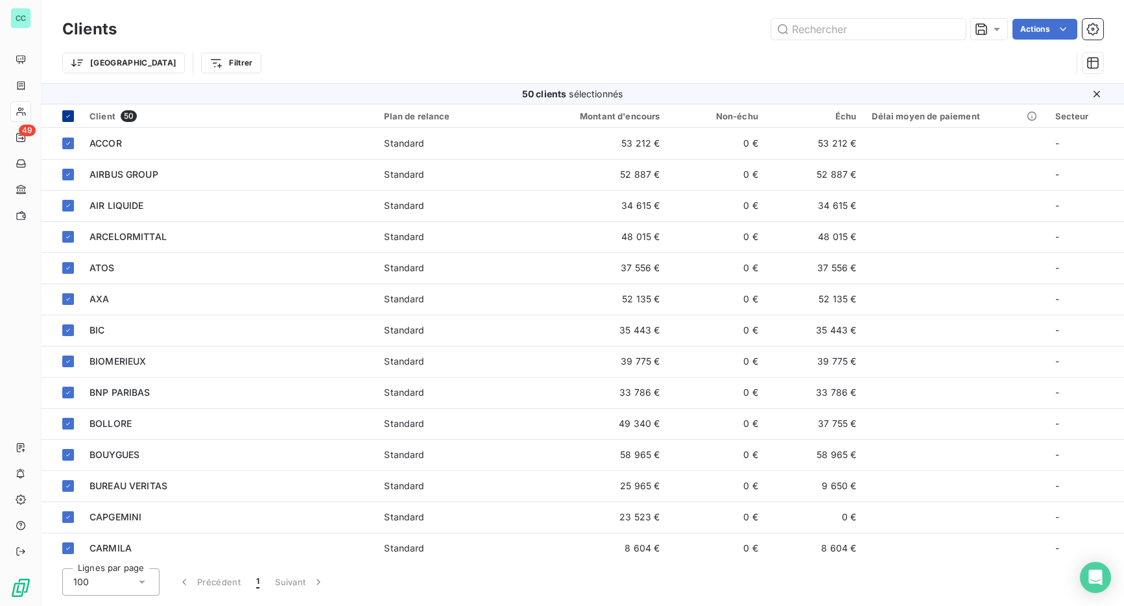
click at [62, 119] on div at bounding box center [68, 116] width 12 height 12
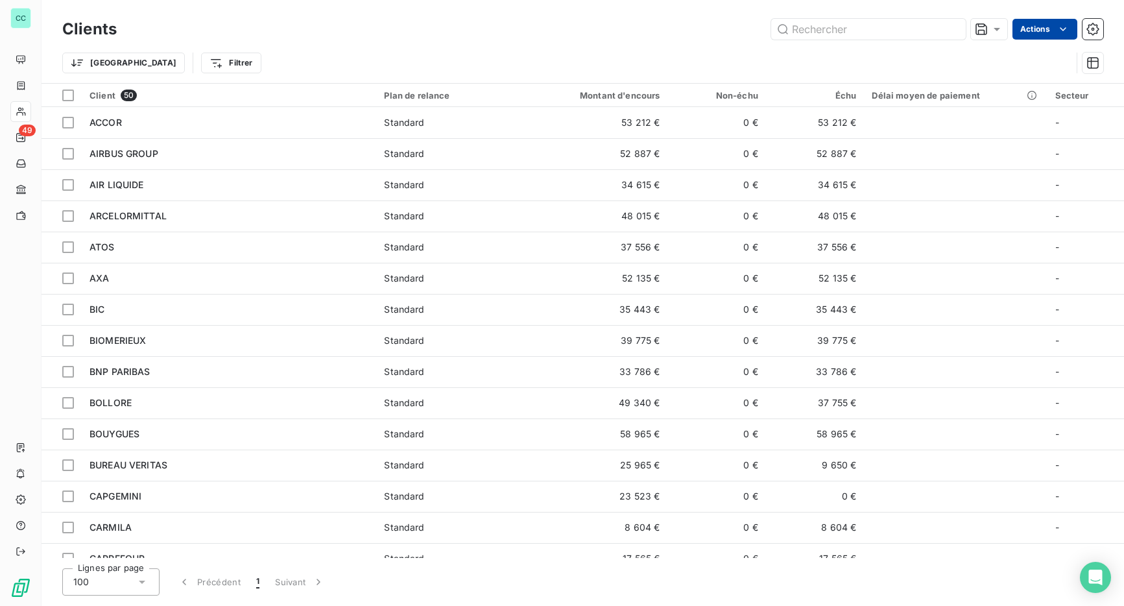
click at [1026, 22] on html "CC 49 Clients Actions Trier Filtrer Client 50 Plan de relance Montant d'encours…" at bounding box center [562, 303] width 1124 height 606
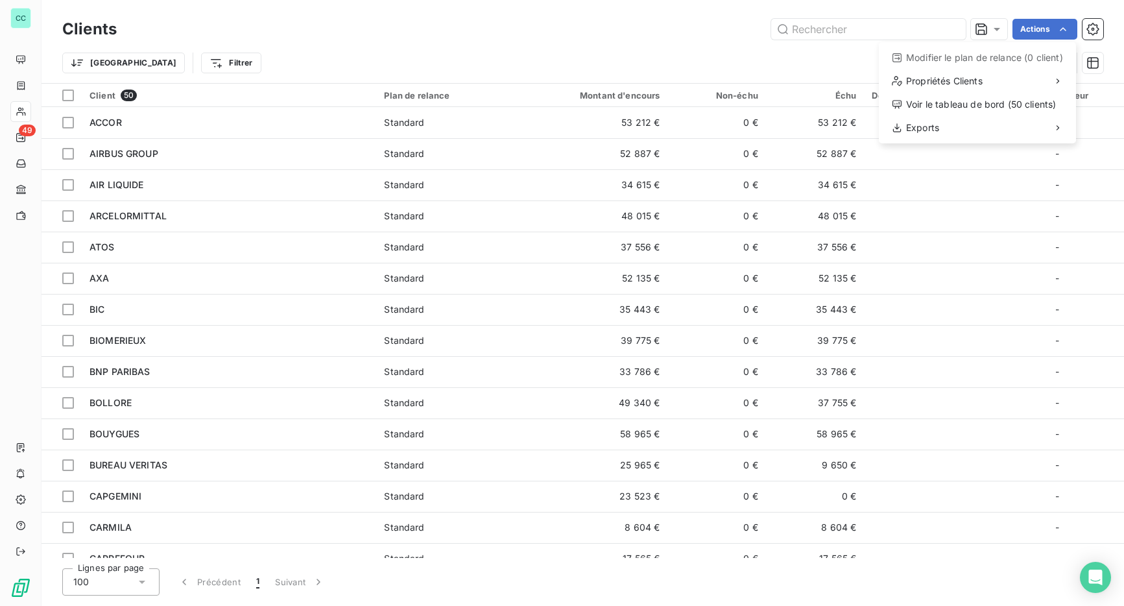
click at [689, 49] on html "CC 49 Clients Actions Modifier le plan de relance (0 client) Propriétés Clients…" at bounding box center [562, 303] width 1124 height 606
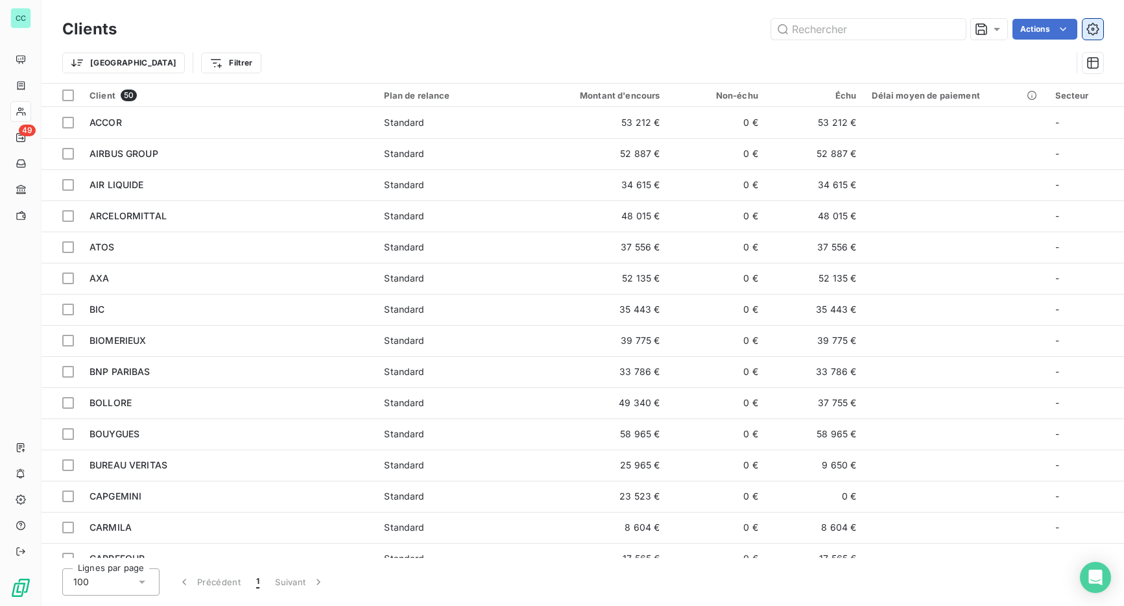
click at [1084, 21] on button "button" at bounding box center [1093, 29] width 21 height 21
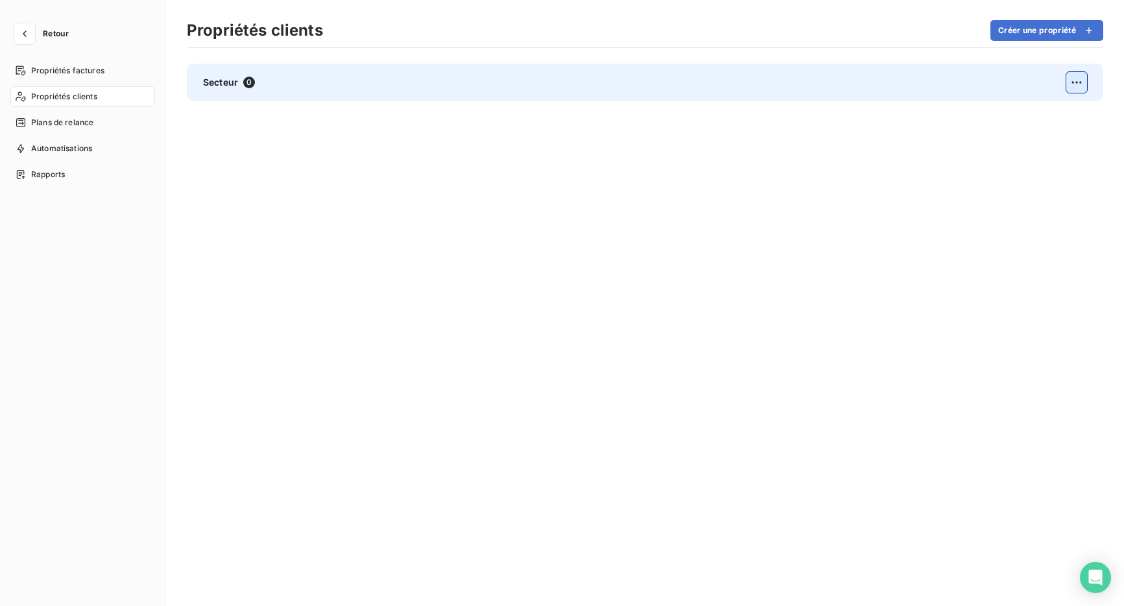
click at [1080, 90] on html "Retour Propriétés factures Propriétés clients Plans de relance Automatisations …" at bounding box center [562, 303] width 1124 height 606
click at [896, 140] on div "Supprimer" at bounding box center [903, 139] width 75 height 21
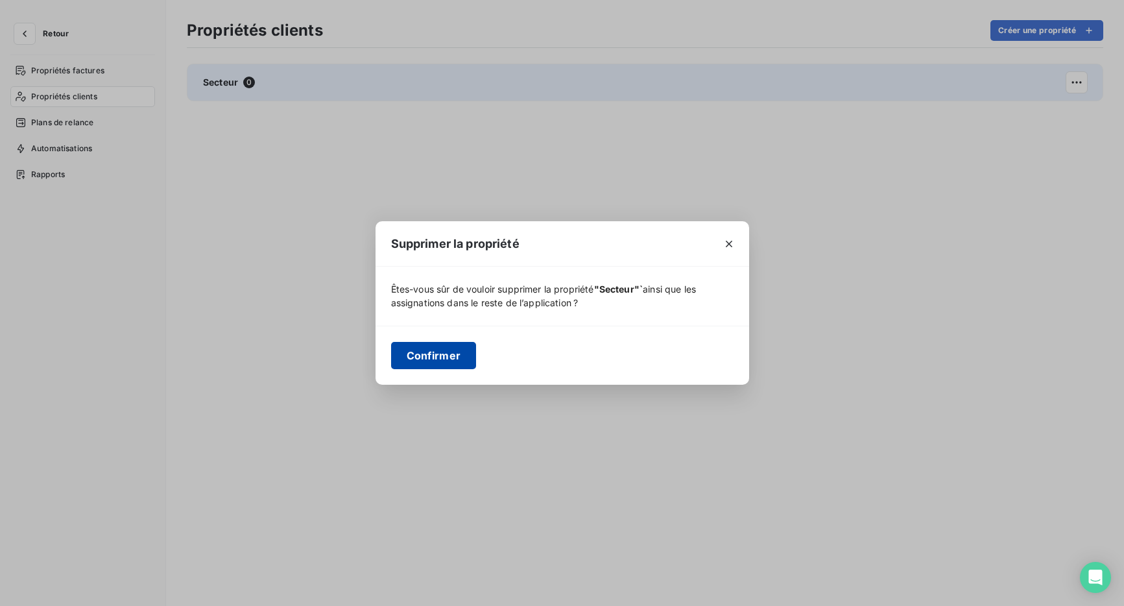
click at [452, 348] on button "Confirmer" at bounding box center [434, 355] width 86 height 27
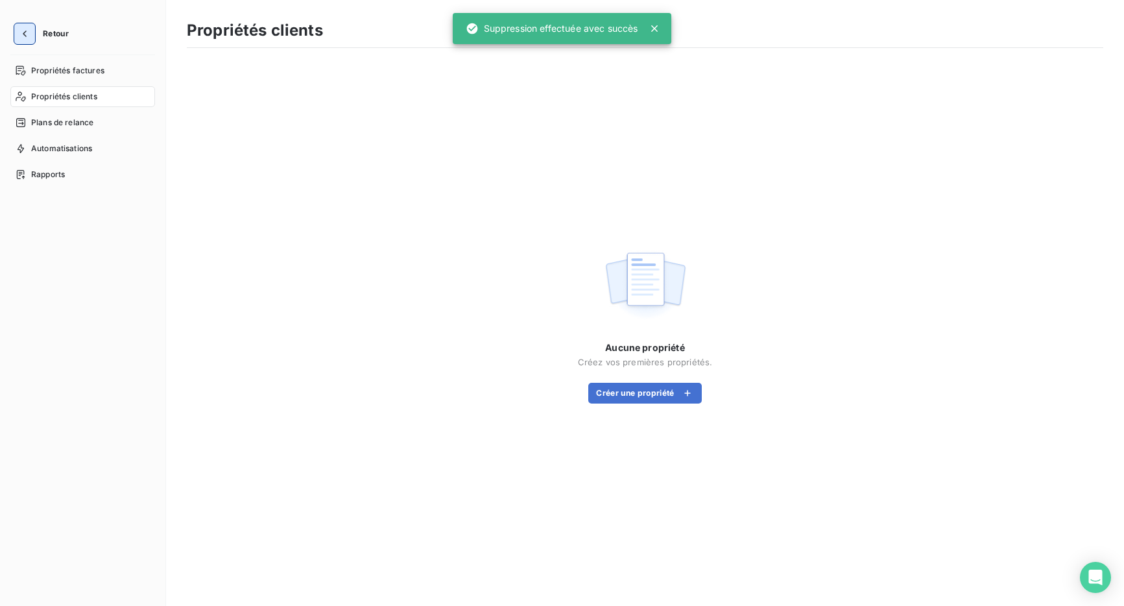
click at [29, 29] on icon "button" at bounding box center [24, 33] width 13 height 13
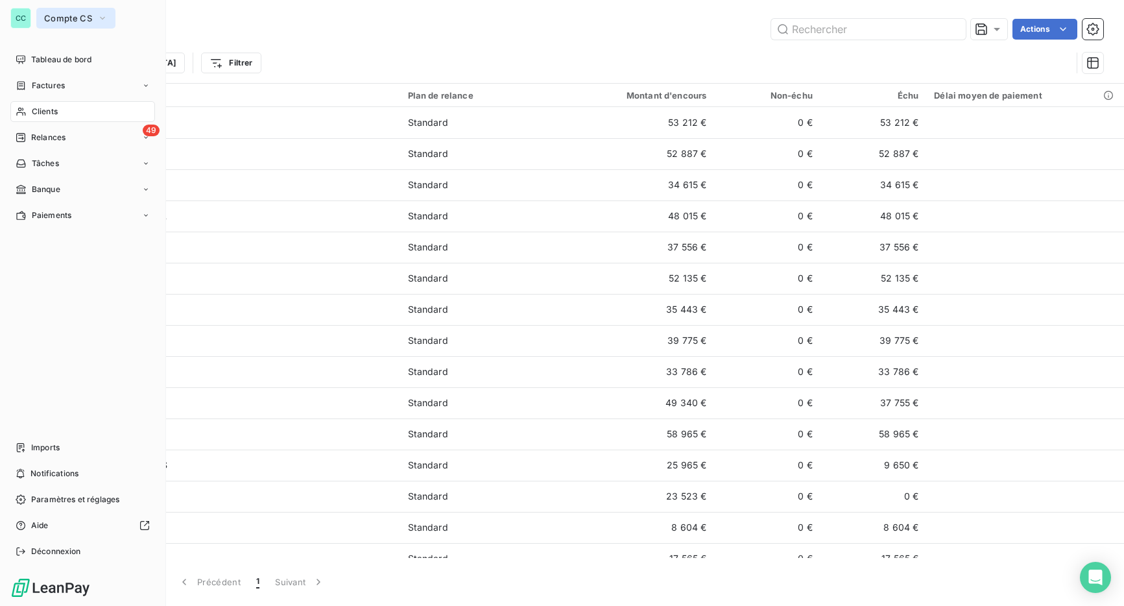
click at [72, 16] on span "Compte CS" at bounding box center [68, 18] width 48 height 10
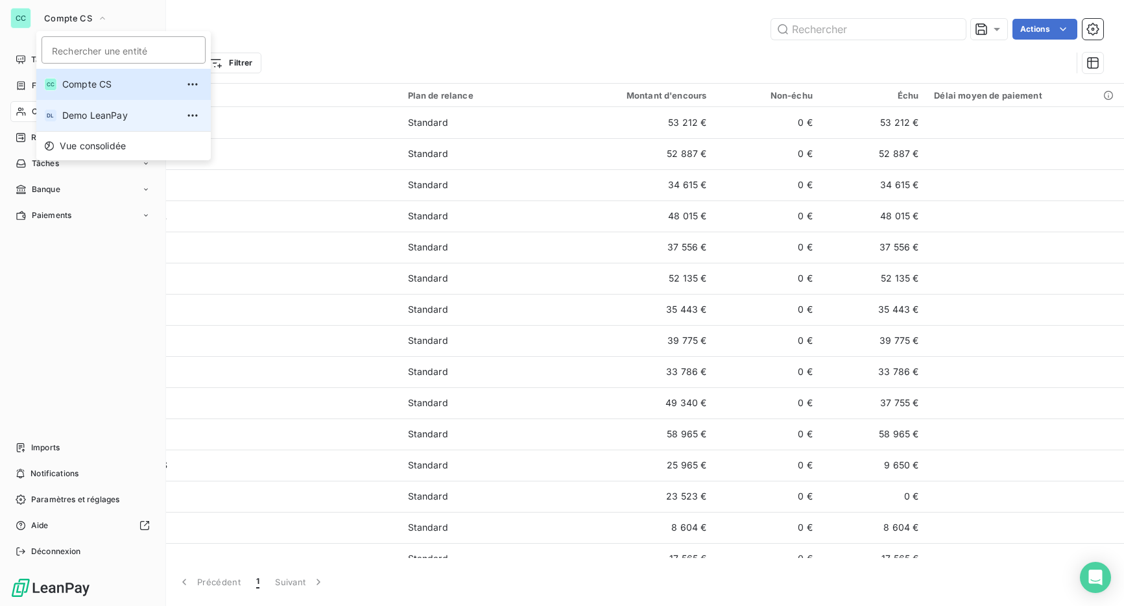
click at [73, 115] on span "Demo LeanPay" at bounding box center [119, 115] width 115 height 13
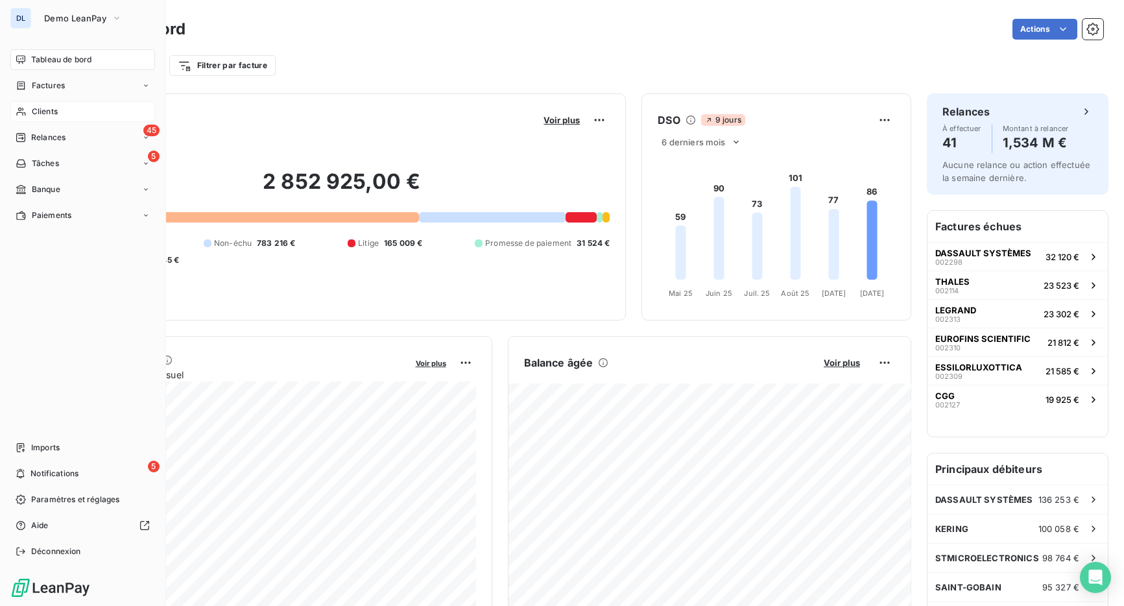
click at [29, 114] on div "Clients" at bounding box center [82, 111] width 145 height 21
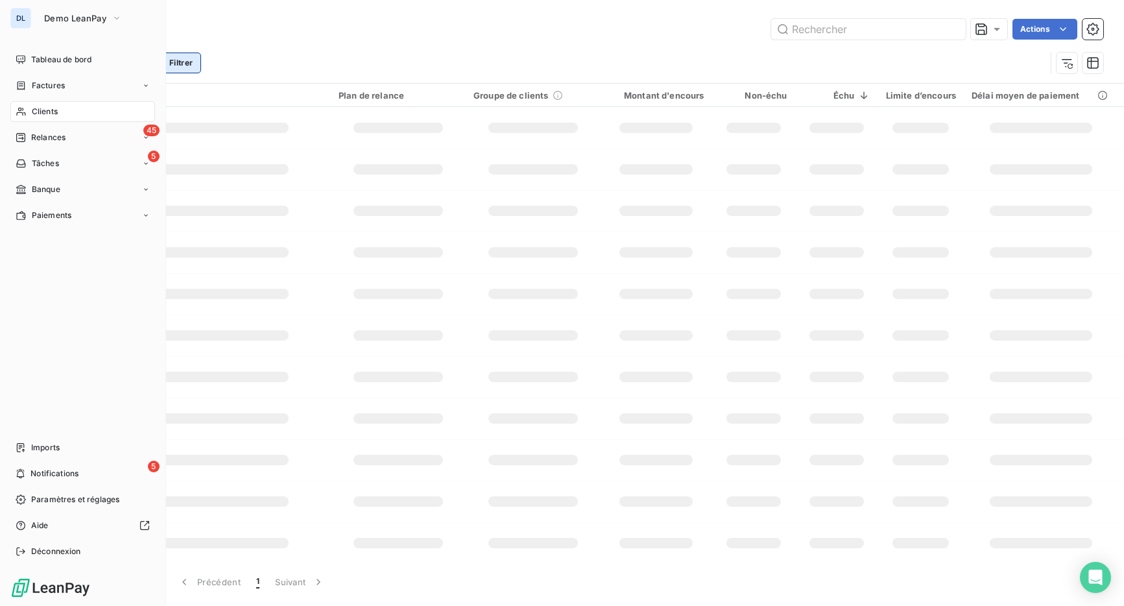
click at [182, 58] on html "DL Demo LeanPay Tableau de bord Factures Clients 45 Relances 5 Tâches Banque Pa…" at bounding box center [562, 303] width 1124 height 606
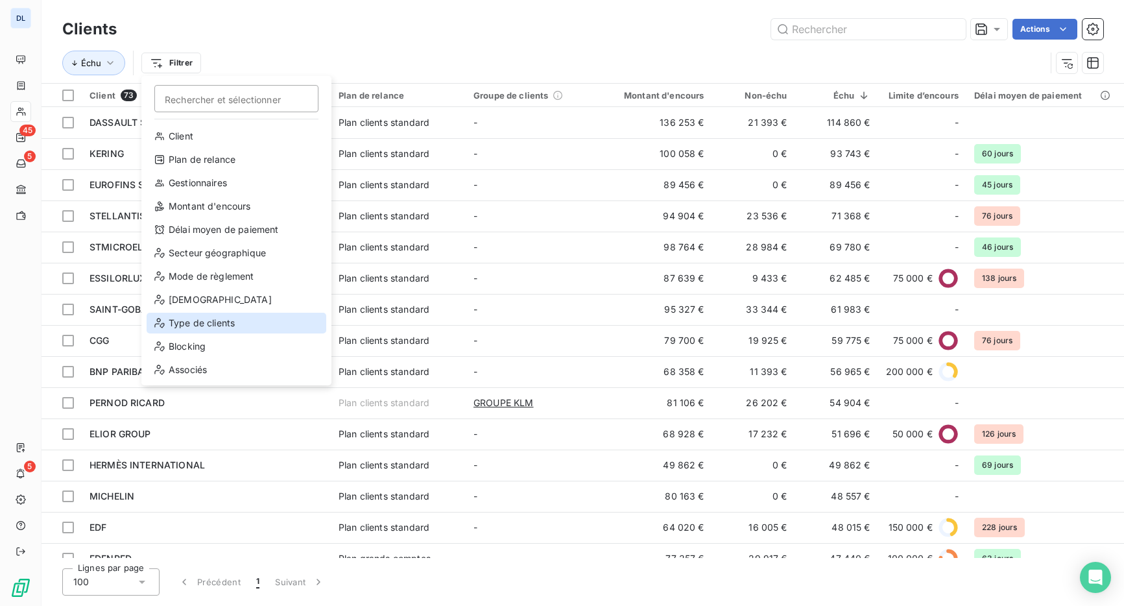
click at [228, 326] on div "Type de clients" at bounding box center [237, 323] width 180 height 21
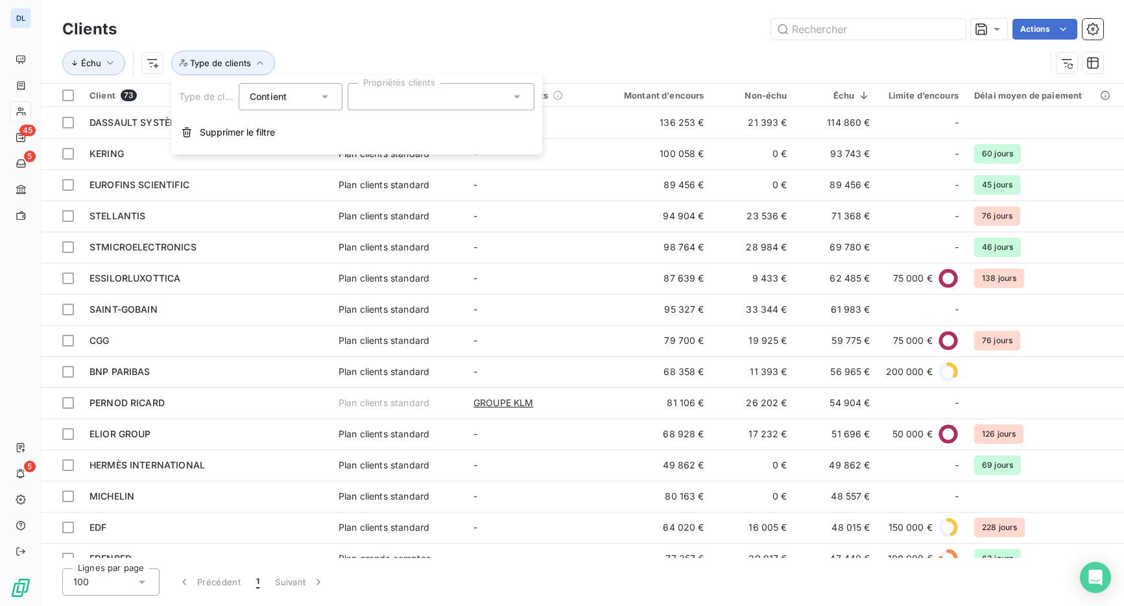
click at [405, 90] on div at bounding box center [441, 96] width 187 height 27
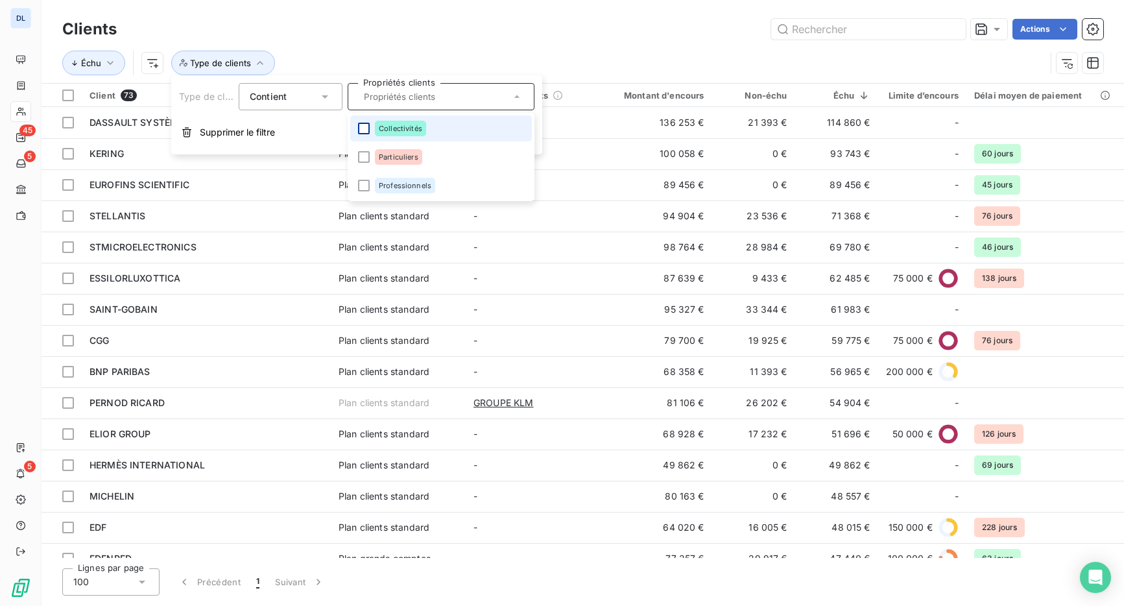
click at [364, 127] on div at bounding box center [364, 129] width 12 height 12
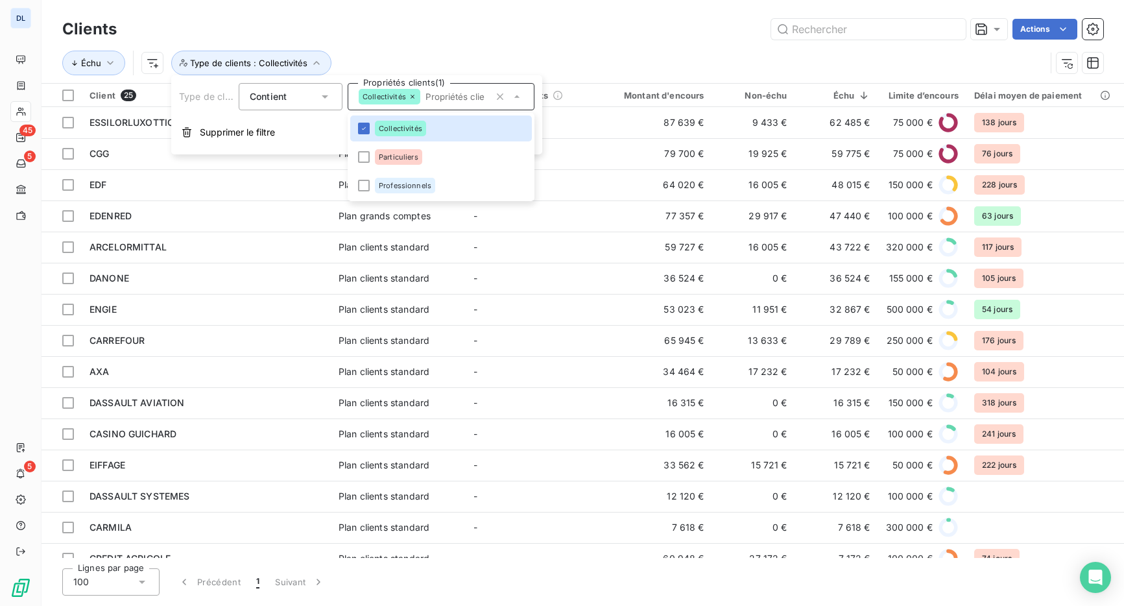
click at [437, 12] on div "Clients Actions Échu Type de clients : Collectivités" at bounding box center [583, 41] width 1083 height 83
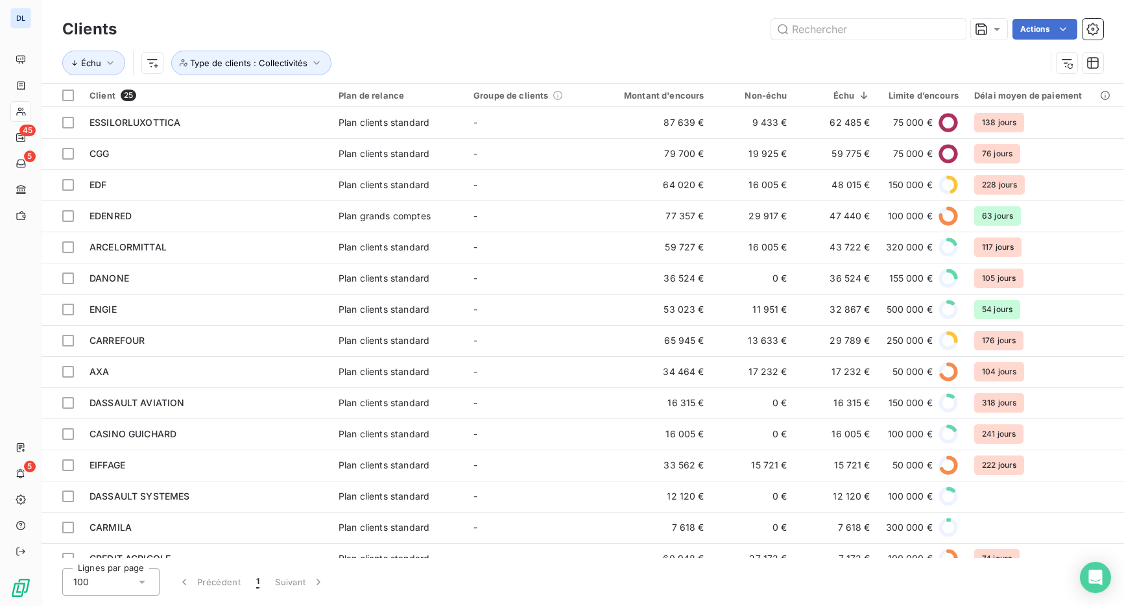
click at [437, 12] on div "Clients Actions Échu Type de clients : Collectivités" at bounding box center [583, 41] width 1083 height 83
click at [74, 95] on th at bounding box center [62, 95] width 40 height 23
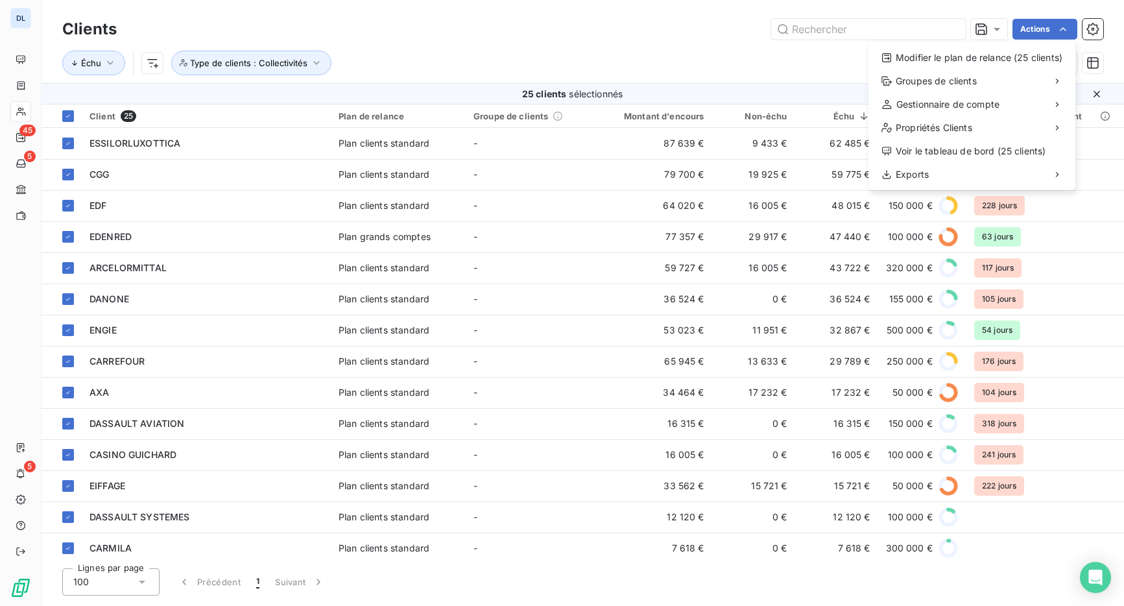
click at [611, 71] on html "DL 45 5 5 Clients Actions Modifier le plan de relance (25 clients) Groupes de c…" at bounding box center [562, 303] width 1124 height 606
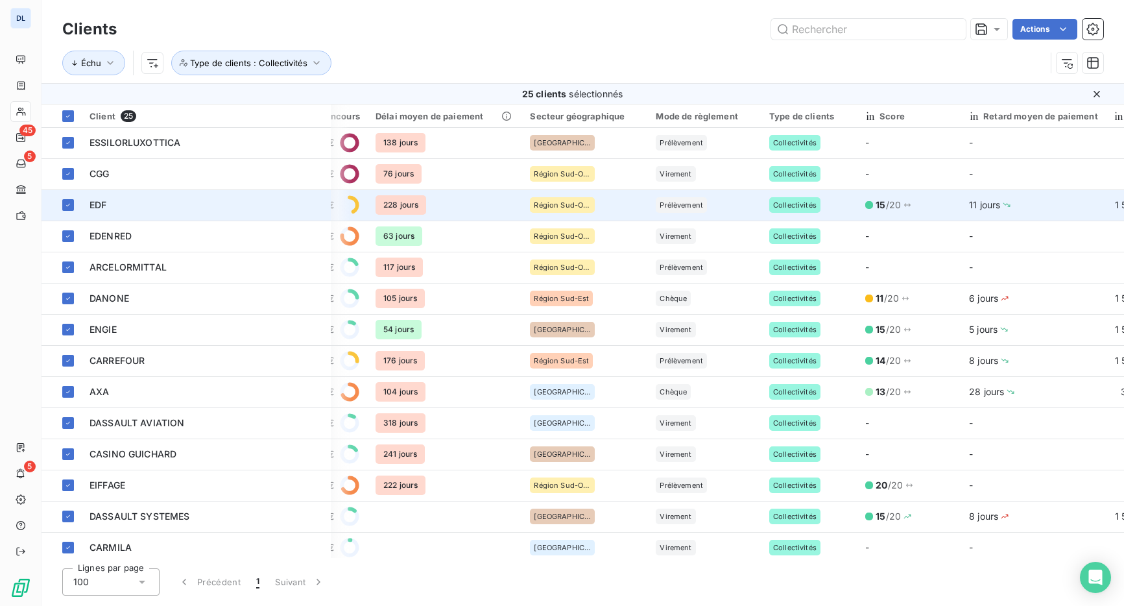
scroll to position [1, 620]
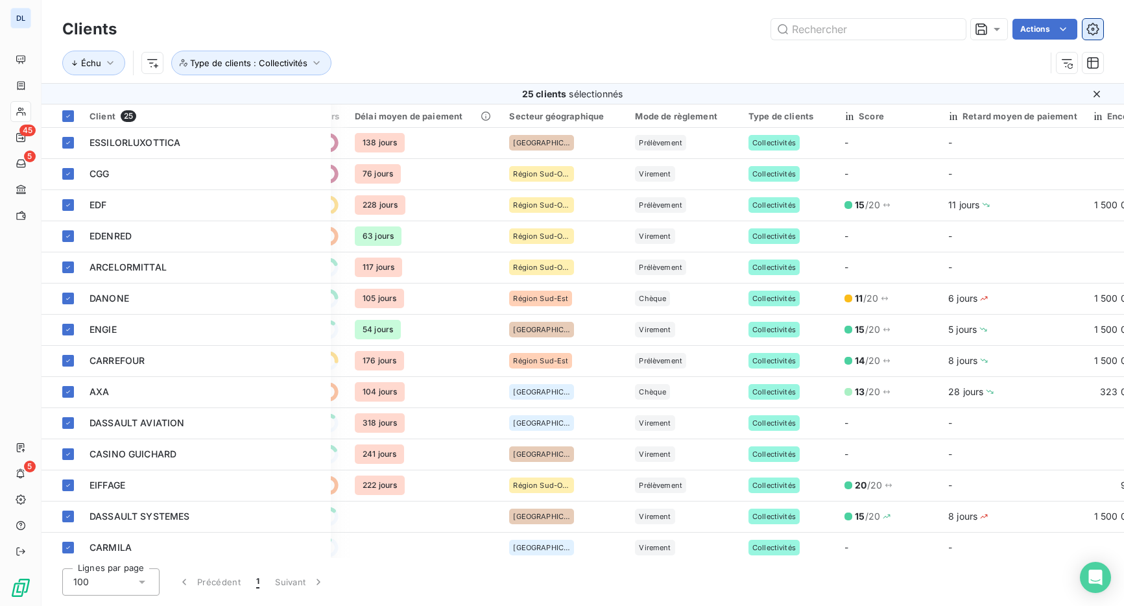
click at [1091, 29] on icon "button" at bounding box center [1093, 29] width 13 height 13
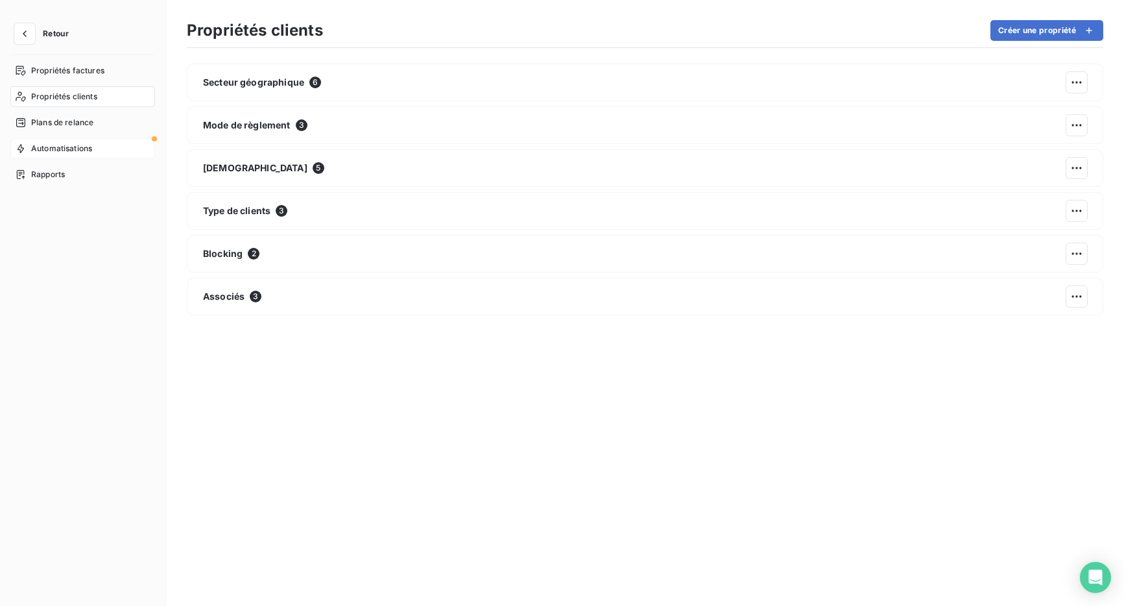
click at [88, 147] on span "Automatisations" at bounding box center [61, 149] width 61 height 12
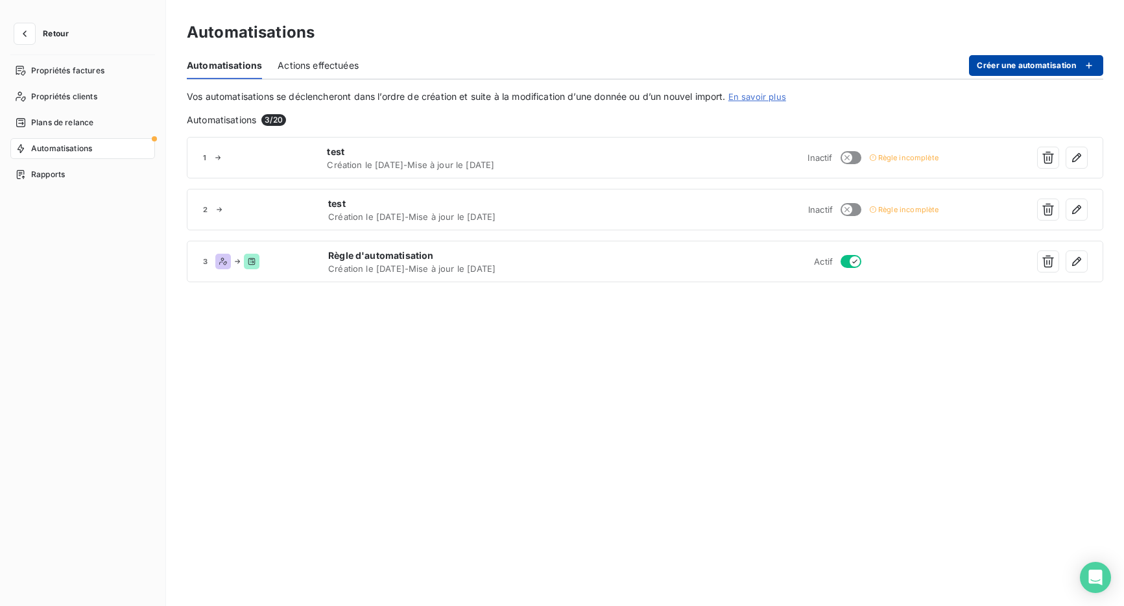
click at [1024, 61] on button "Créer une automatisation" at bounding box center [1036, 65] width 134 height 21
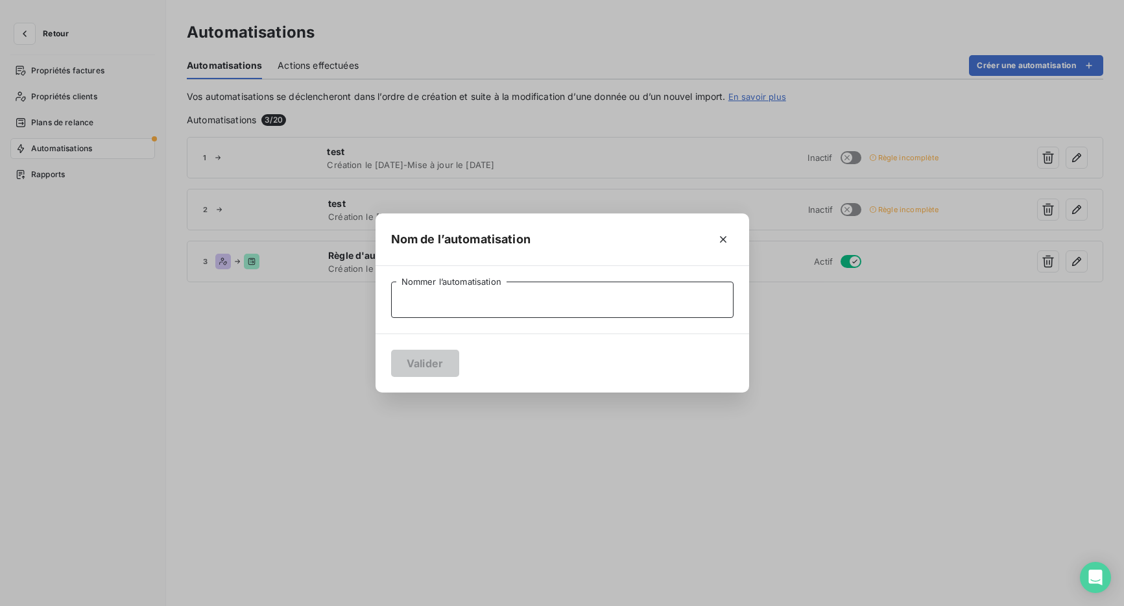
click at [570, 297] on input "Nommer l’automatisation" at bounding box center [562, 300] width 343 height 36
type input "a"
type input "f"
click at [409, 302] on input "afectation plan de relance" at bounding box center [562, 300] width 343 height 36
click at [569, 310] on input "affectation plan de relance" at bounding box center [562, 300] width 343 height 36
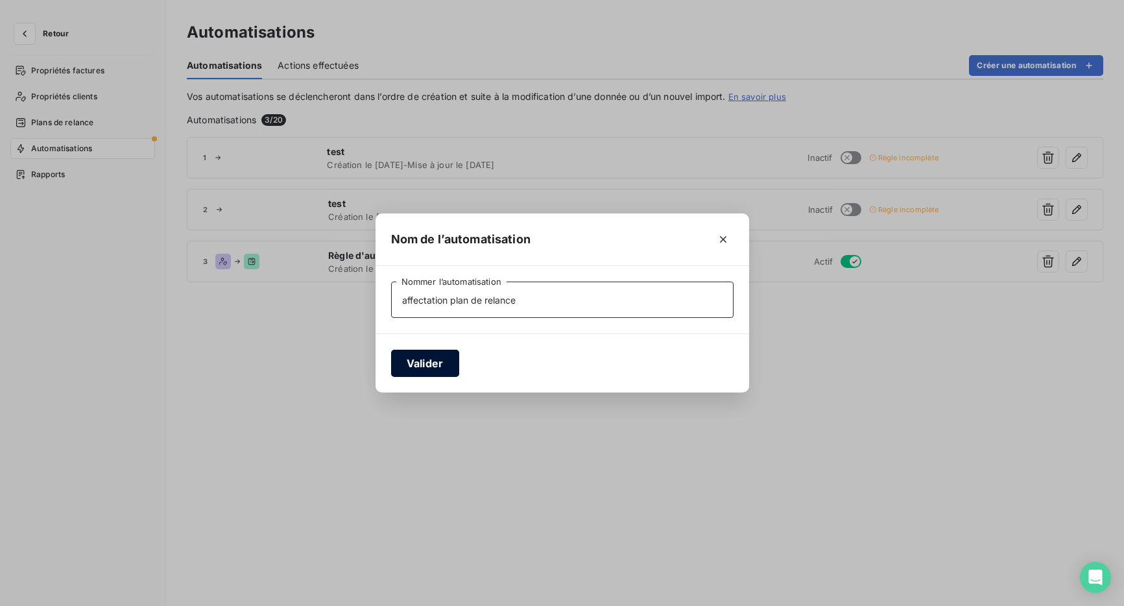
type input "affectation plan de relance"
click at [437, 369] on button "Valider" at bounding box center [425, 363] width 68 height 27
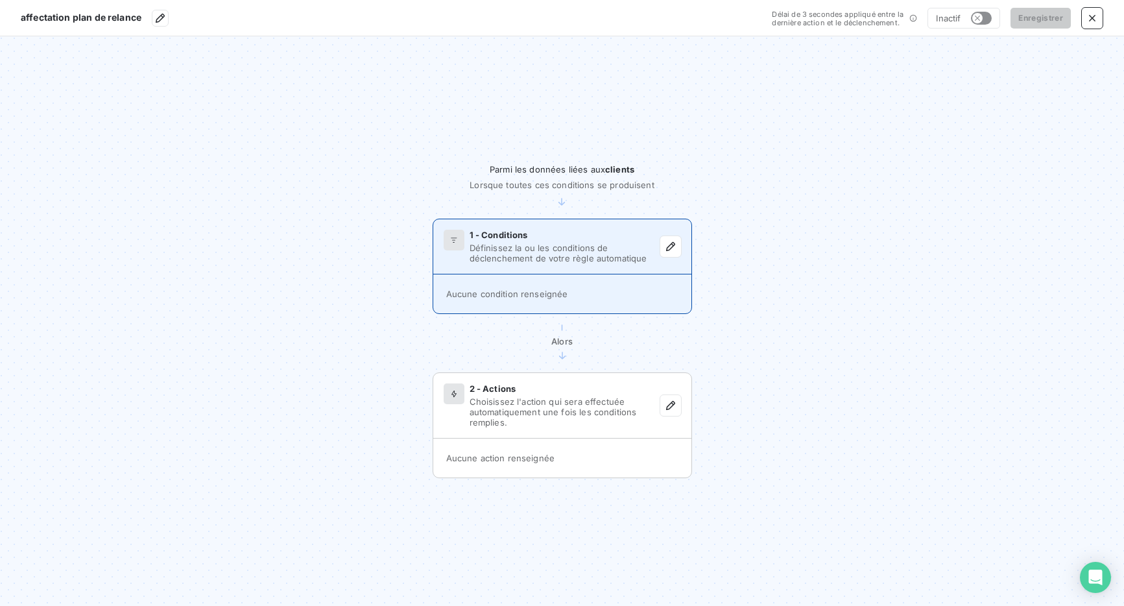
click at [531, 262] on span "Définissez la ou les conditions de déclenchement de votre règle automatique" at bounding box center [565, 253] width 191 height 21
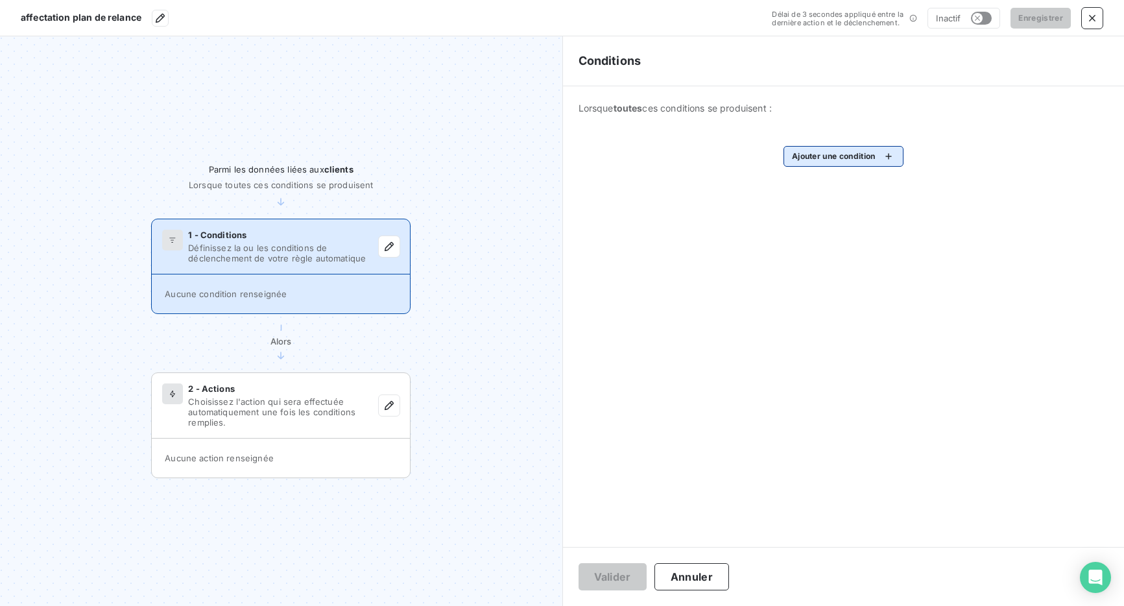
click at [818, 147] on html "affectation plan de relance Délai de 3 secondes appliqué entre la dernière acti…" at bounding box center [562, 303] width 1124 height 606
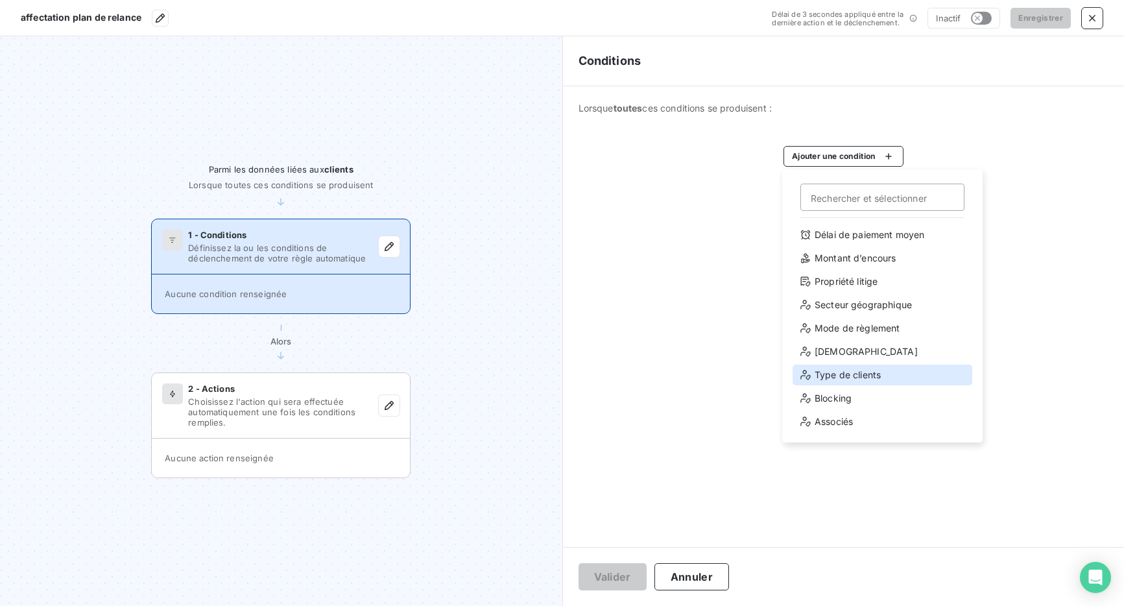
click at [854, 372] on div "Type de clients" at bounding box center [883, 375] width 180 height 21
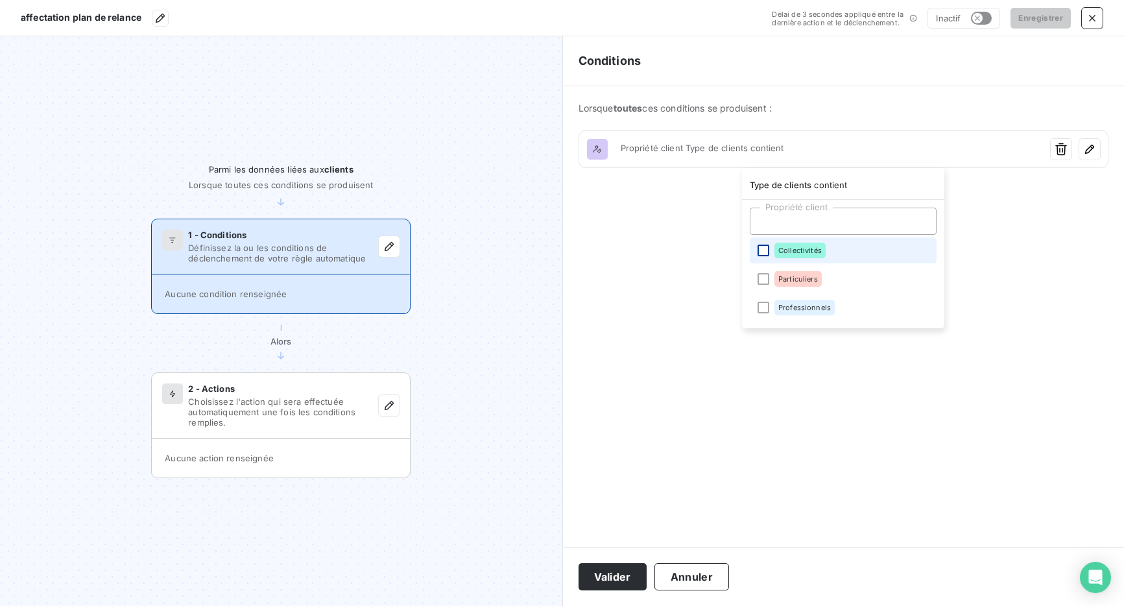
click at [762, 253] on div at bounding box center [764, 251] width 12 height 12
click at [704, 248] on html "affectation plan de relance Délai de 3 secondes appliqué entre la dernière acti…" at bounding box center [562, 303] width 1124 height 606
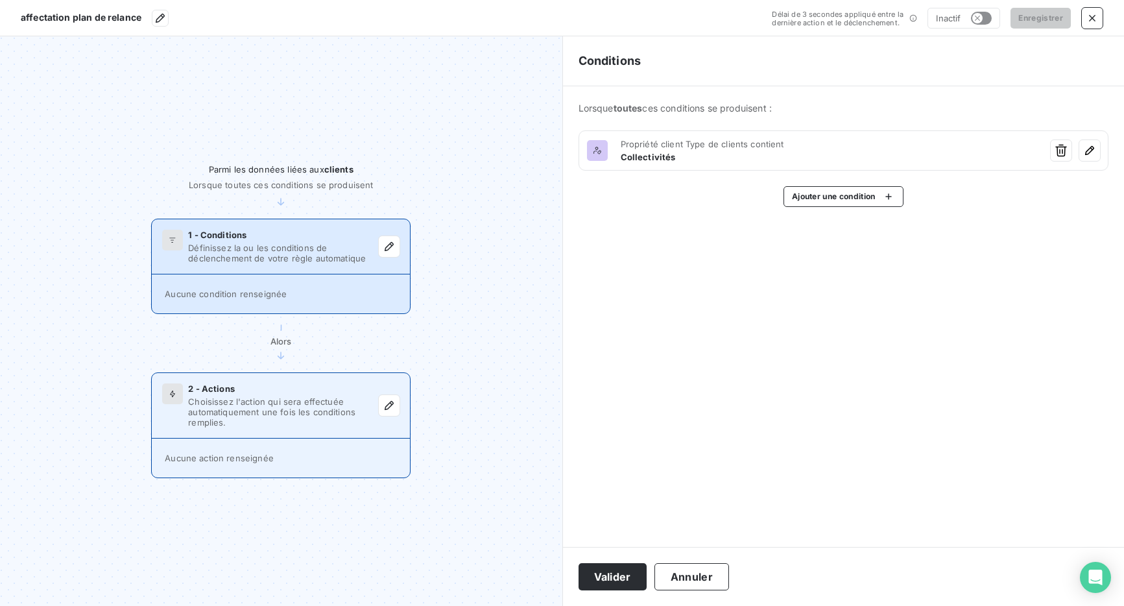
click at [304, 400] on span "Choisissez l'action qui sera effectuée automatiquement une fois les conditions …" at bounding box center [283, 411] width 191 height 31
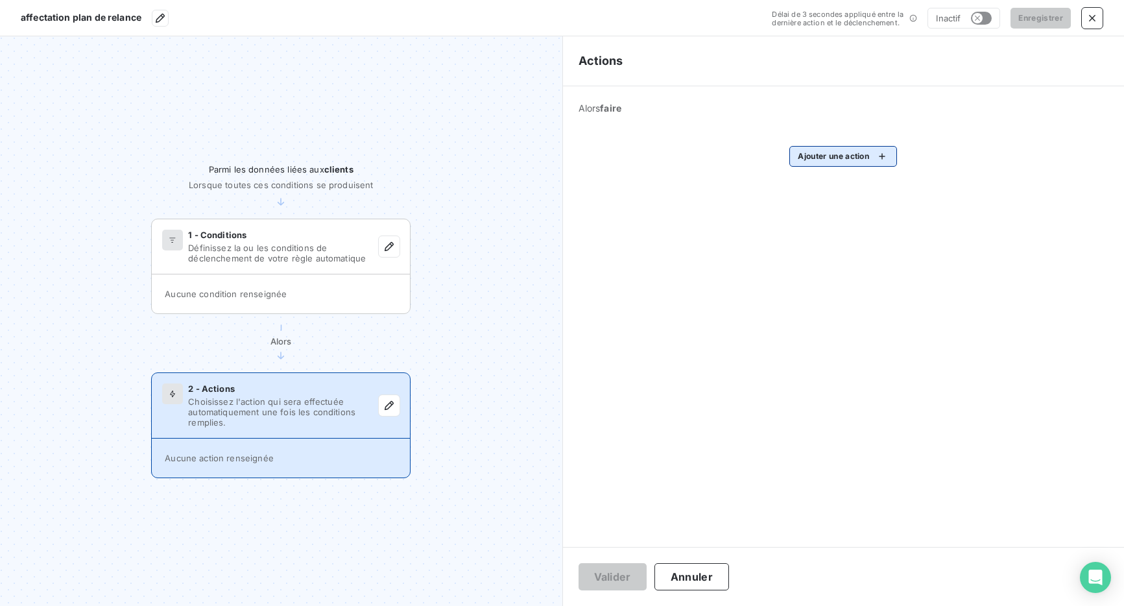
click at [805, 153] on html "affectation plan de relance Délai de 3 secondes appliqué entre la dernière acti…" at bounding box center [562, 303] width 1124 height 606
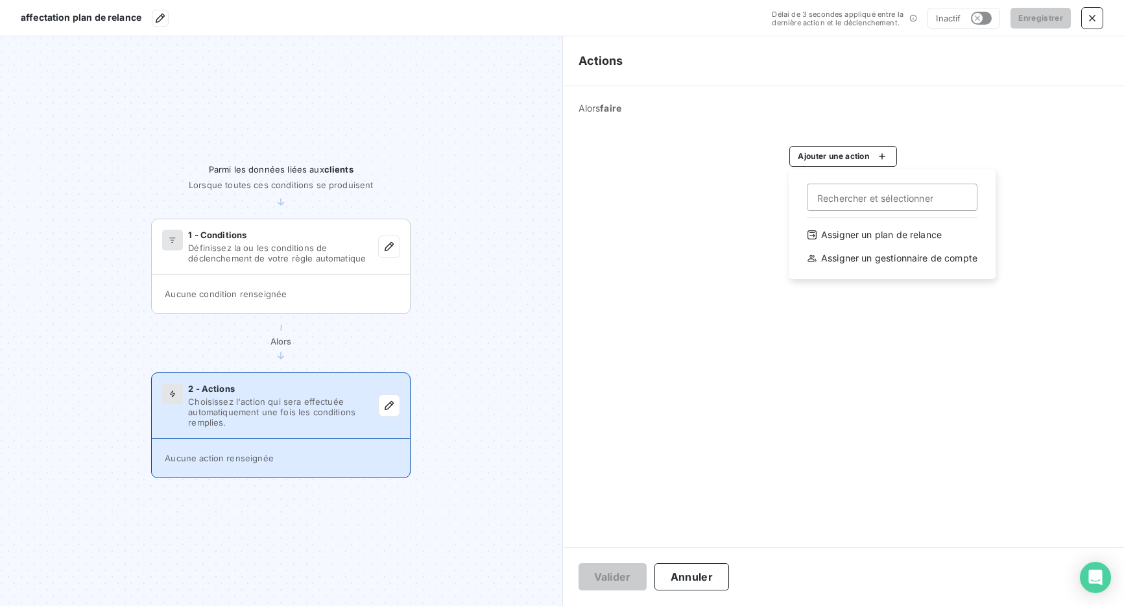
click at [1091, 19] on html "affectation plan de relance Délai de 3 secondes appliqué entre la dernière acti…" at bounding box center [562, 303] width 1124 height 606
click at [1091, 19] on icon "button" at bounding box center [1092, 18] width 13 height 13
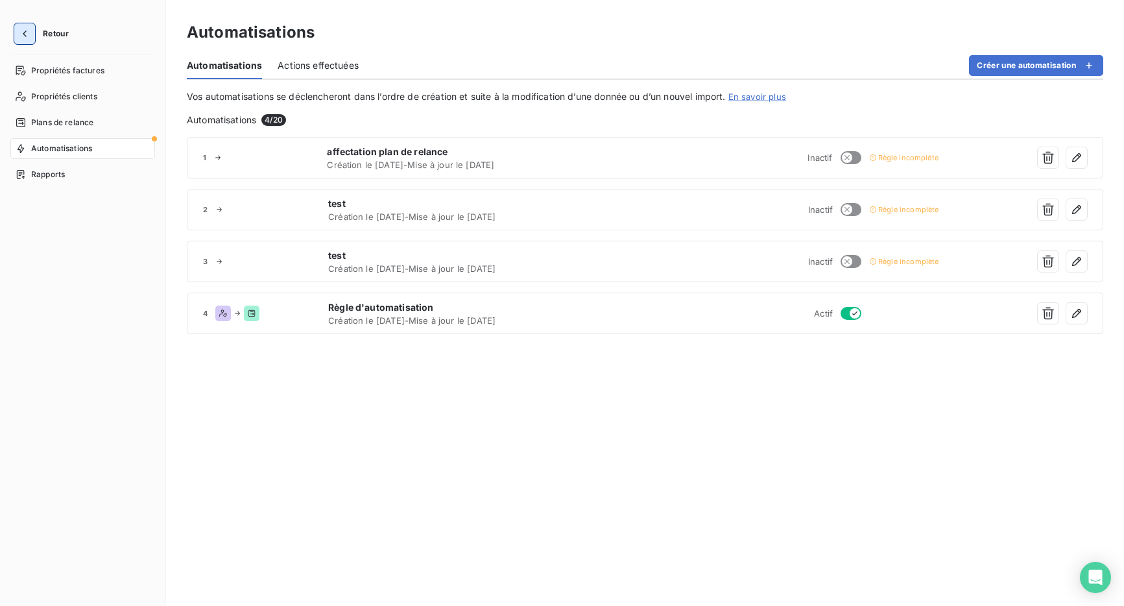
click at [25, 26] on button "button" at bounding box center [24, 33] width 21 height 21
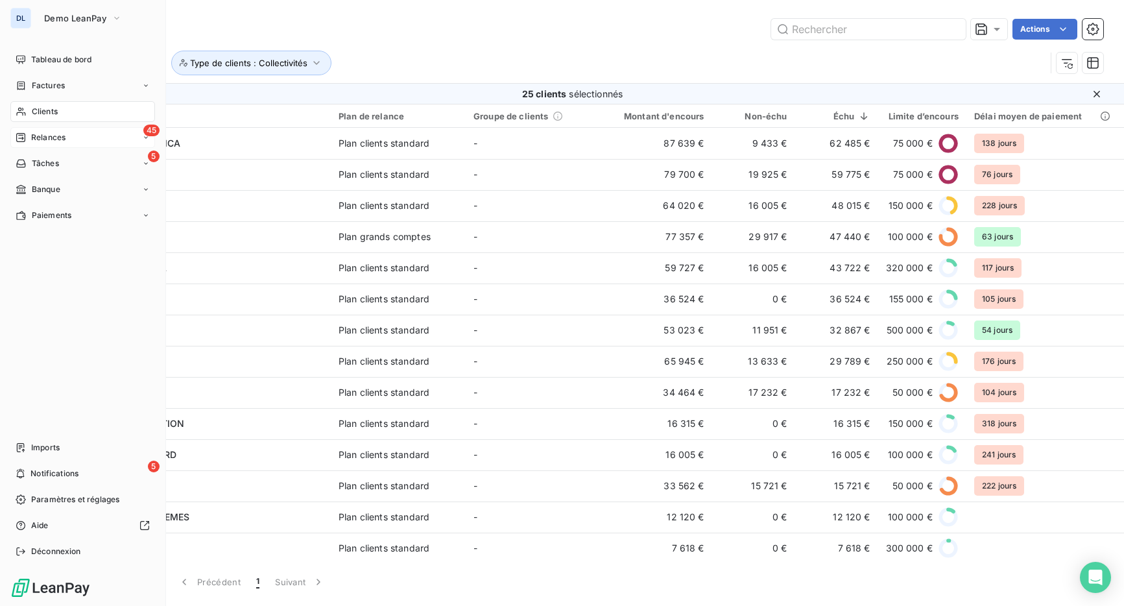
click at [21, 139] on icon at bounding box center [21, 137] width 10 height 10
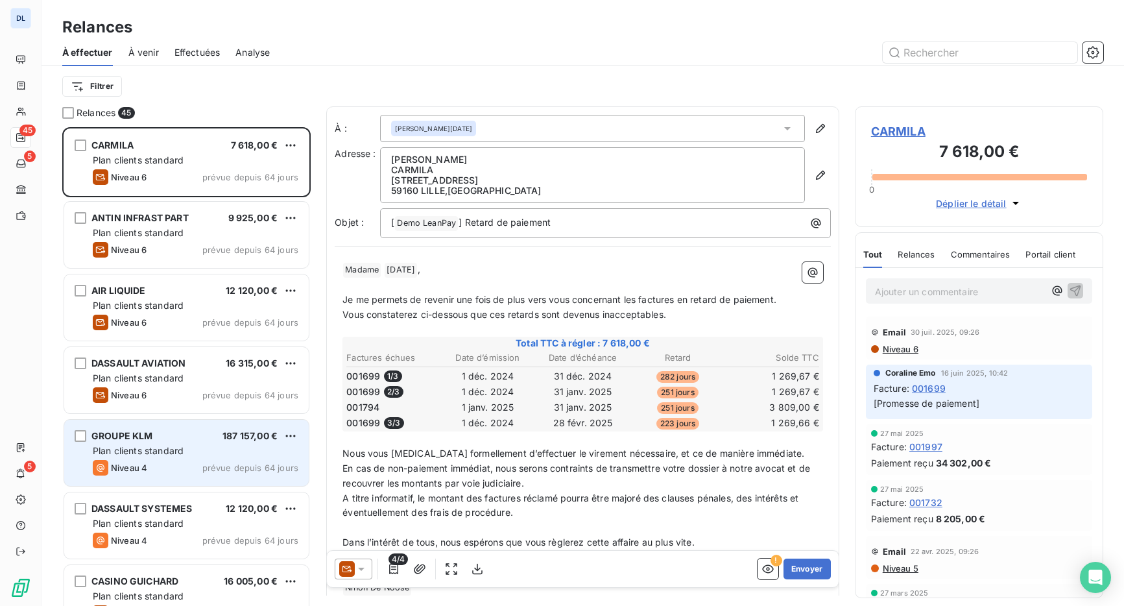
click at [233, 443] on div "GROUPE KLM 187 157,00 € Plan clients standard Niveau 4 prévue depuis 64 jours" at bounding box center [186, 453] width 245 height 66
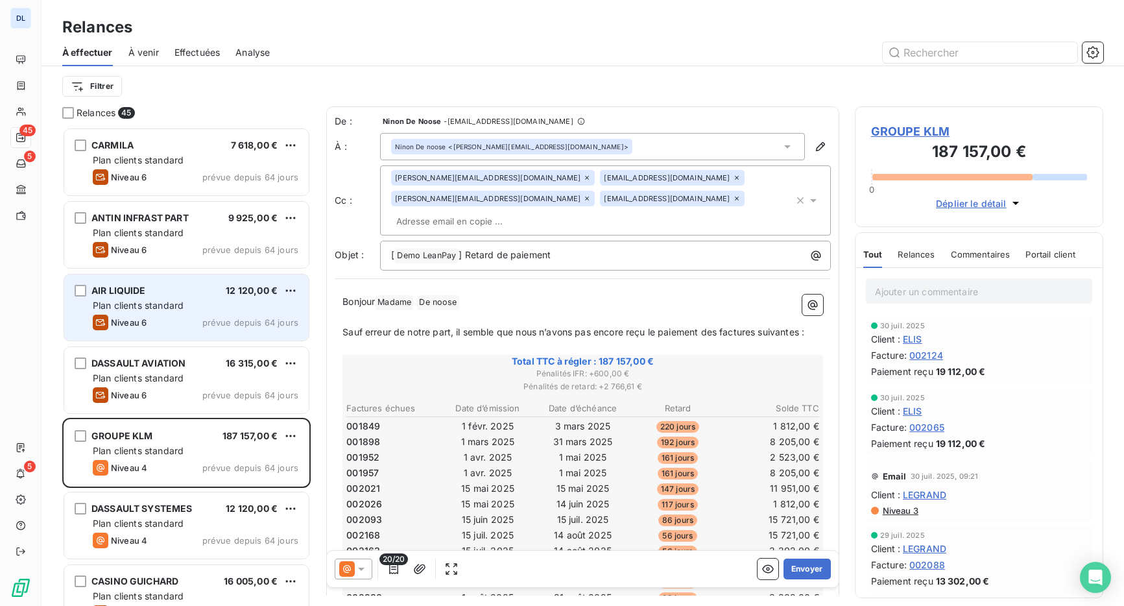
click at [219, 306] on div "Plan clients standard" at bounding box center [196, 305] width 206 height 13
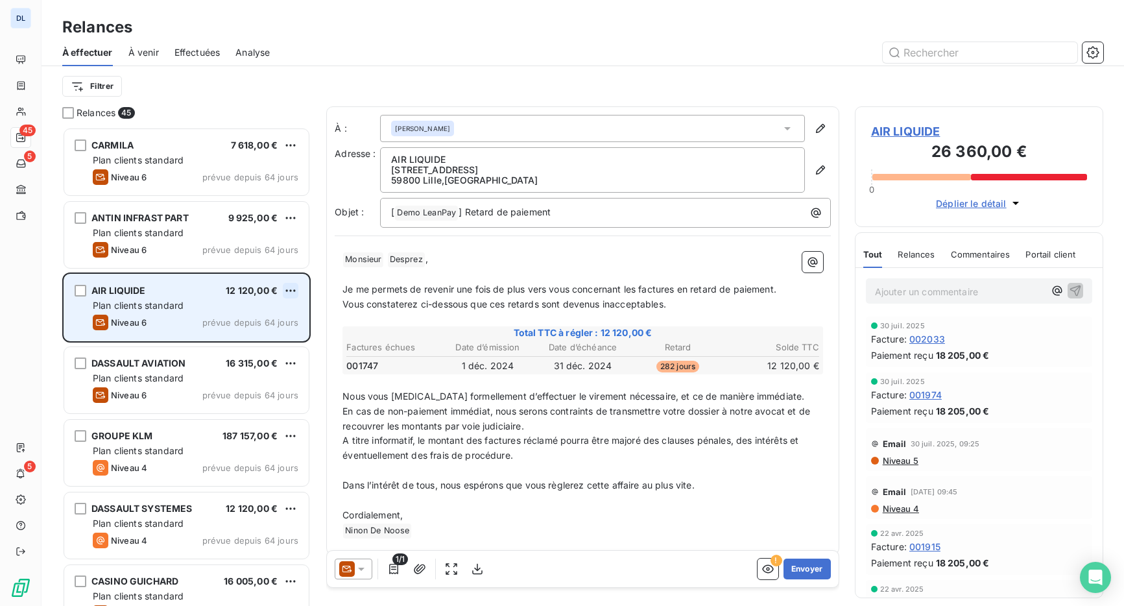
click at [293, 285] on html "DL 45 5 5 Relances À effectuer À venir Effectuées Analyse Filtrer Relances 45 C…" at bounding box center [562, 303] width 1124 height 606
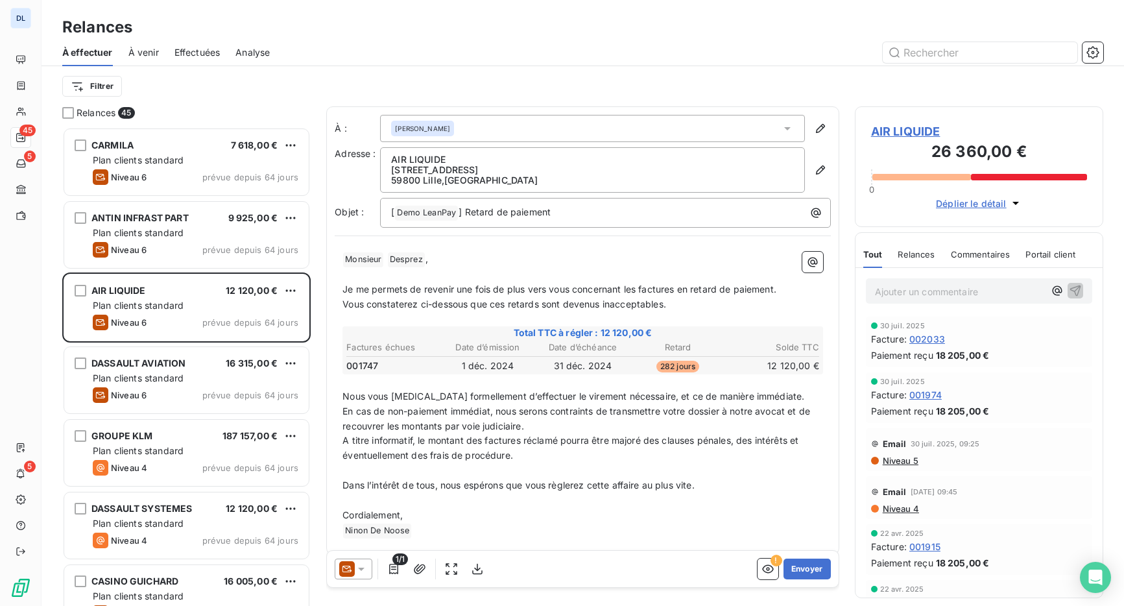
click at [389, 574] on html "DL 45 5 5 Relances À effectuer À venir Effectuées Analyse Filtrer Relances 45 C…" at bounding box center [562, 303] width 1124 height 606
click at [392, 571] on icon "button" at bounding box center [393, 569] width 13 height 13
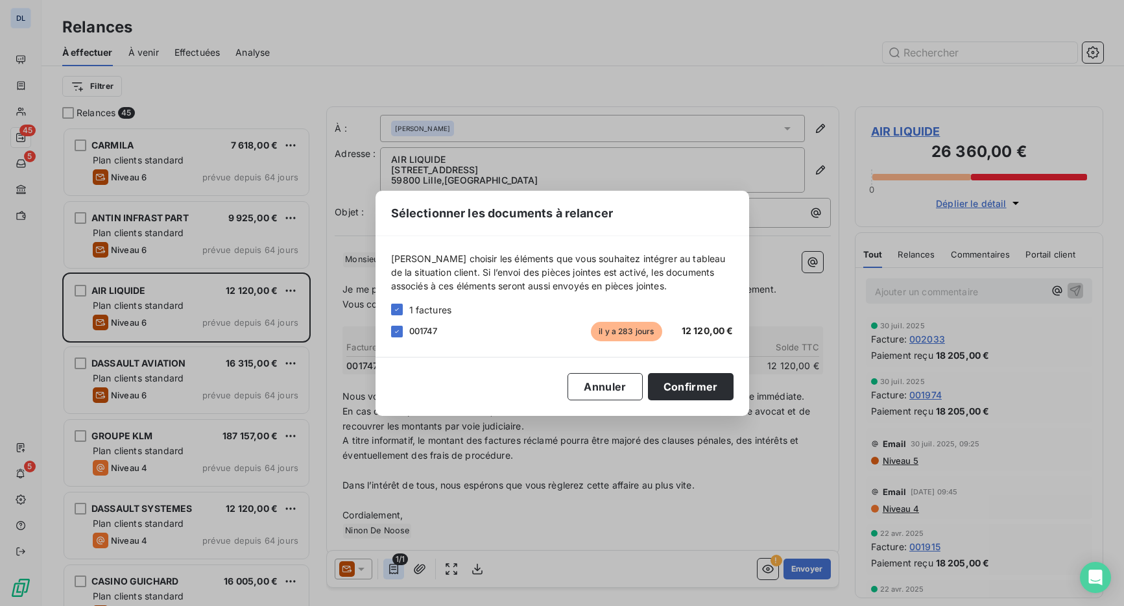
click at [392, 571] on div "Sélectionner les documents à relancer [PERSON_NAME] choisir les éléments que vo…" at bounding box center [562, 303] width 1124 height 606
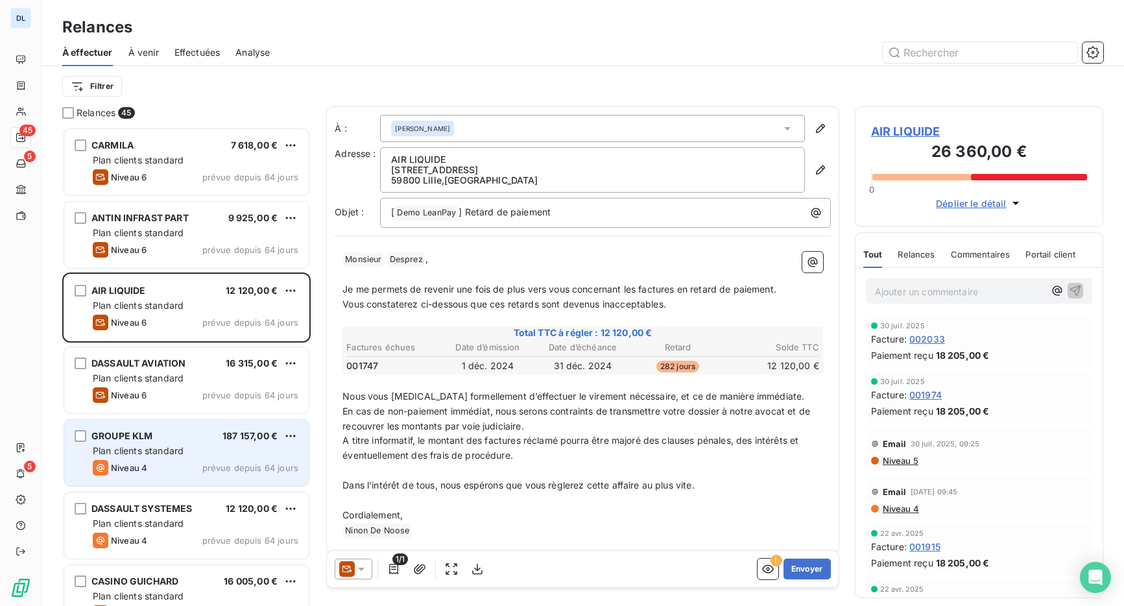
click at [247, 448] on div "Plan clients standard" at bounding box center [196, 450] width 206 height 13
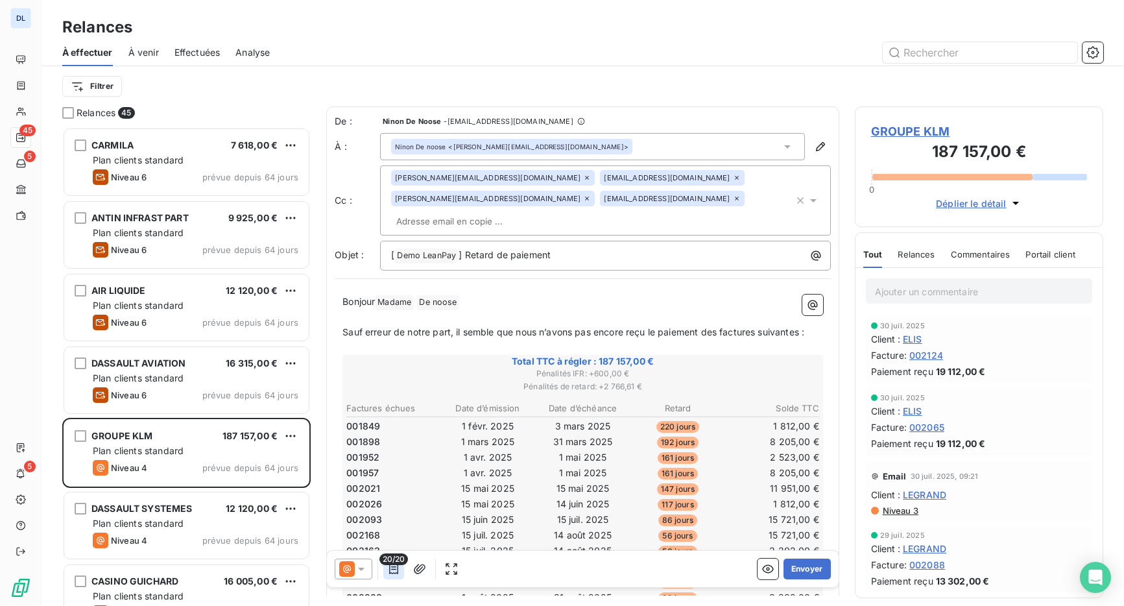
click at [389, 566] on icon "button" at bounding box center [393, 569] width 9 height 10
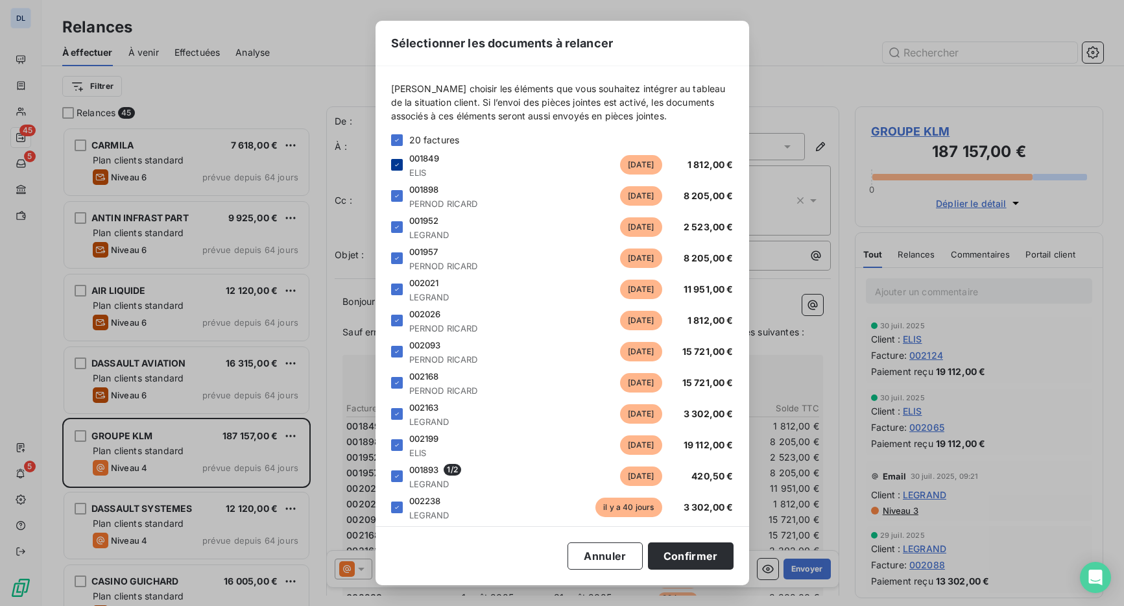
click at [393, 164] on icon at bounding box center [397, 165] width 8 height 8
click at [395, 199] on icon at bounding box center [397, 196] width 8 height 8
click at [611, 554] on button "Annuler" at bounding box center [605, 555] width 75 height 27
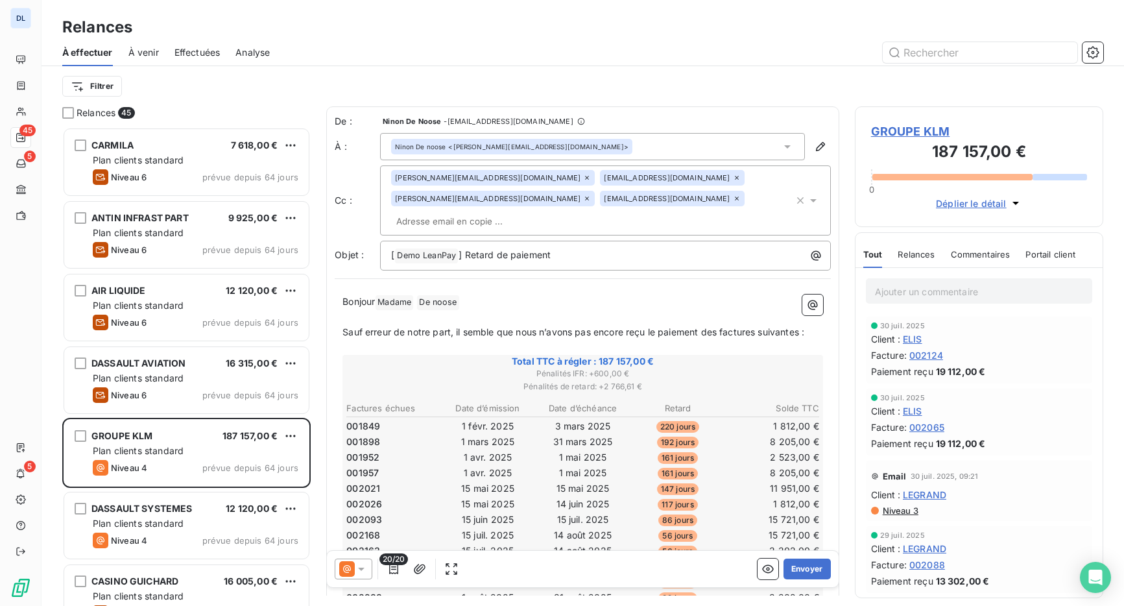
click at [359, 566] on icon at bounding box center [361, 569] width 13 height 13
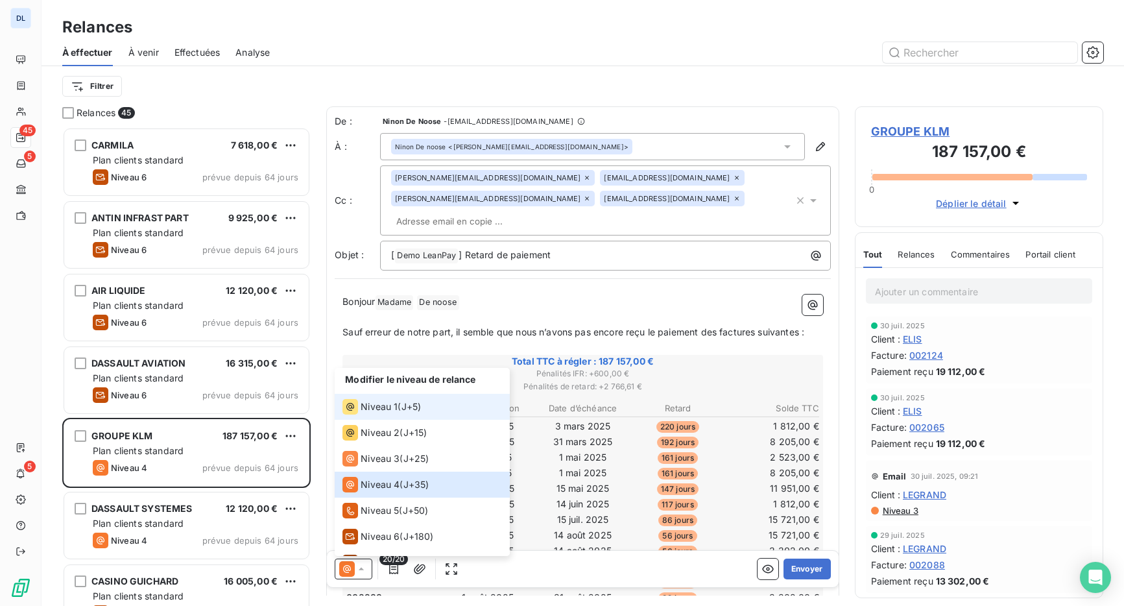
click at [412, 405] on span "J+5 )" at bounding box center [412, 406] width 20 height 13
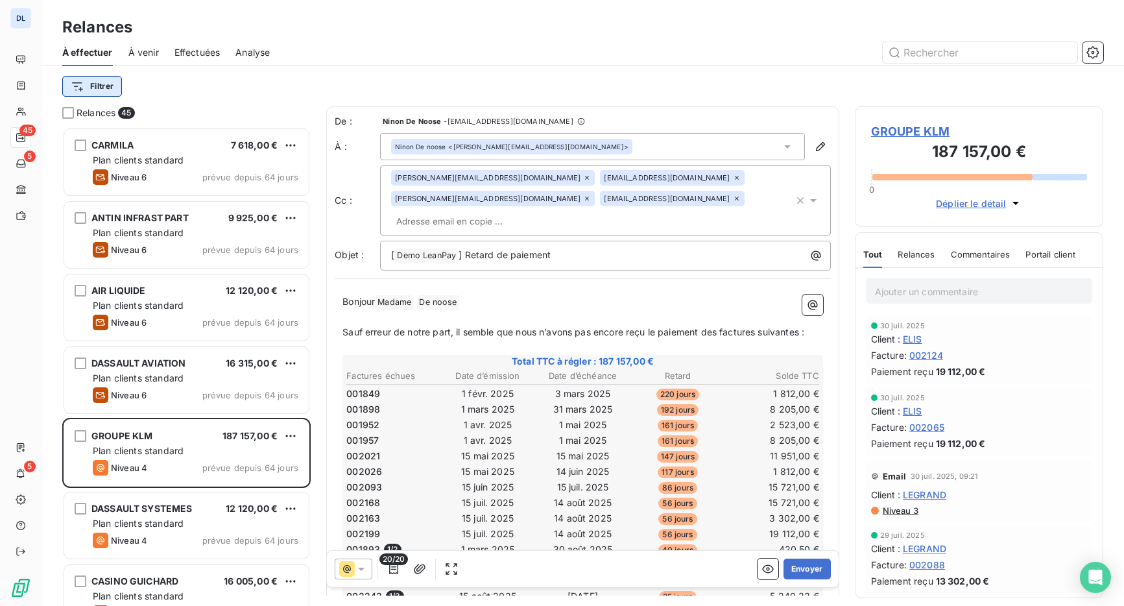
click at [104, 88] on html "DL 45 5 5 Relances À effectuer À venir Effectuées Analyse Filtrer Relances 45 C…" at bounding box center [562, 303] width 1124 height 606
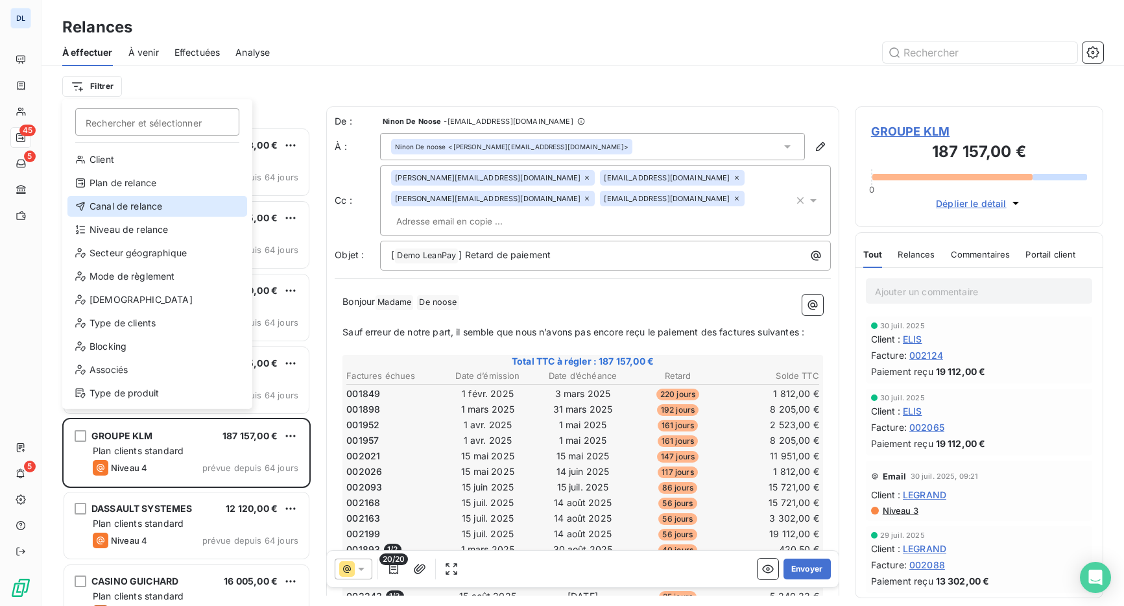
click at [165, 206] on div "Canal de relance" at bounding box center [157, 206] width 180 height 21
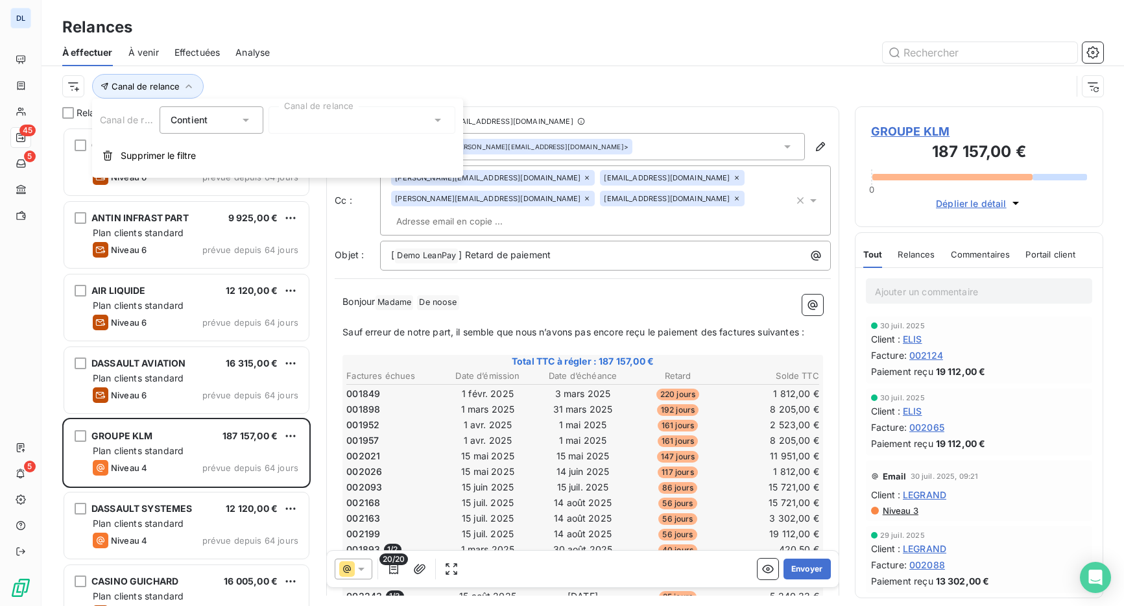
click at [305, 115] on div at bounding box center [362, 119] width 187 height 27
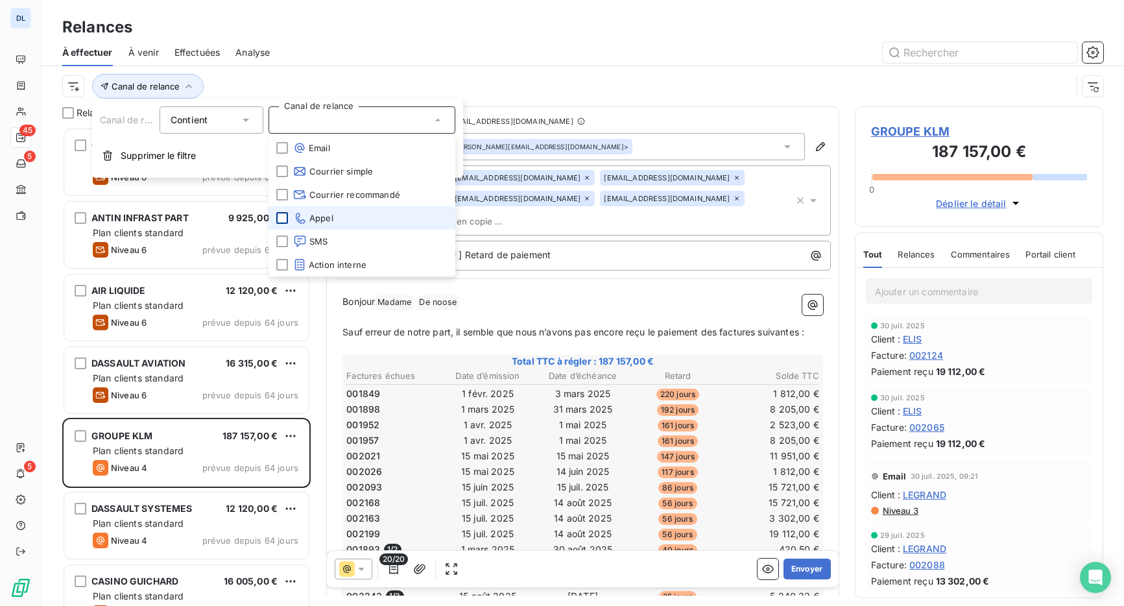
click at [282, 213] on div at bounding box center [282, 218] width 12 height 12
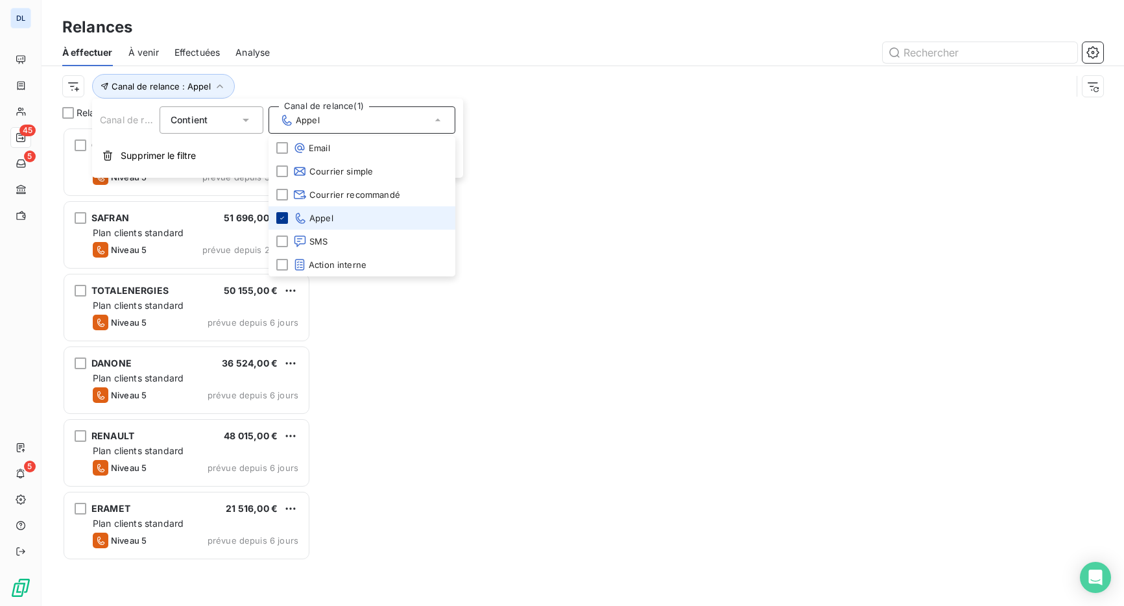
scroll to position [479, 249]
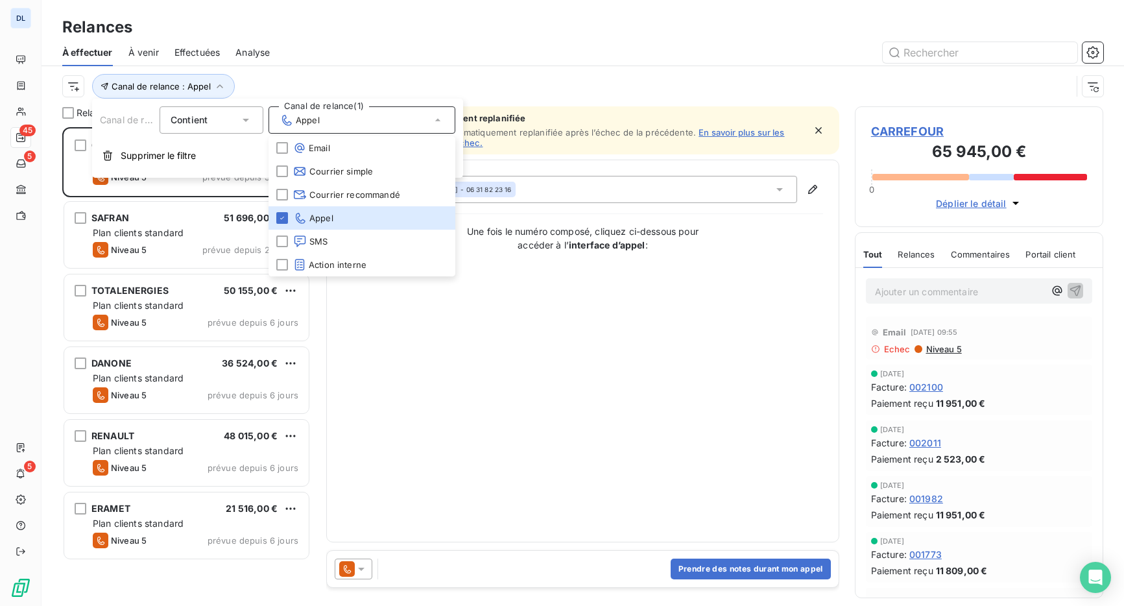
click at [320, 66] on div "Canal de relance : Appel" at bounding box center [582, 86] width 1041 height 40
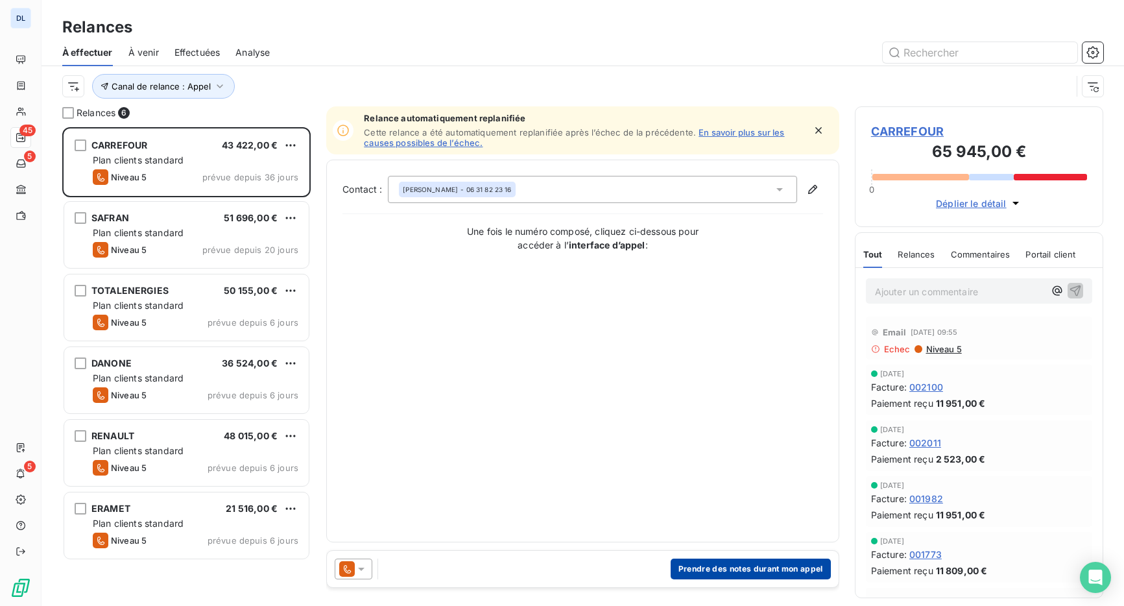
click at [710, 576] on button "Prendre des notes durant mon appel" at bounding box center [751, 569] width 160 height 21
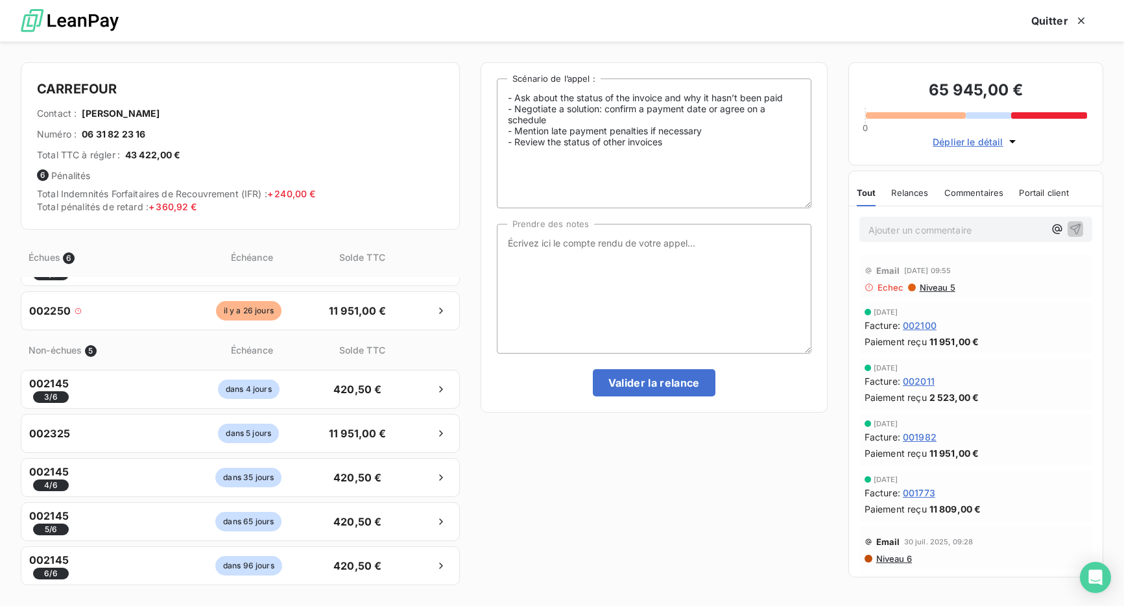
scroll to position [0, 0]
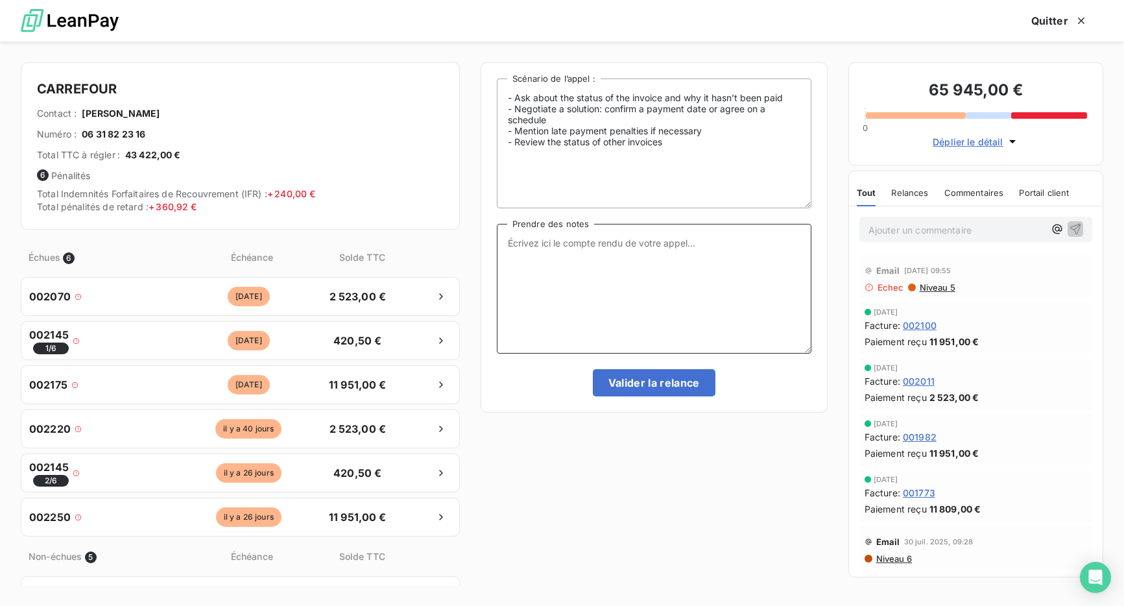
click at [614, 247] on textarea "Prendre des notes" at bounding box center [654, 289] width 315 height 130
click at [651, 270] on textarea "Prendre des notes" at bounding box center [654, 289] width 315 height 130
click at [897, 225] on p "Ajouter un commentaire ﻿" at bounding box center [957, 230] width 176 height 16
click at [1042, 16] on button "Quitter" at bounding box center [1060, 20] width 88 height 27
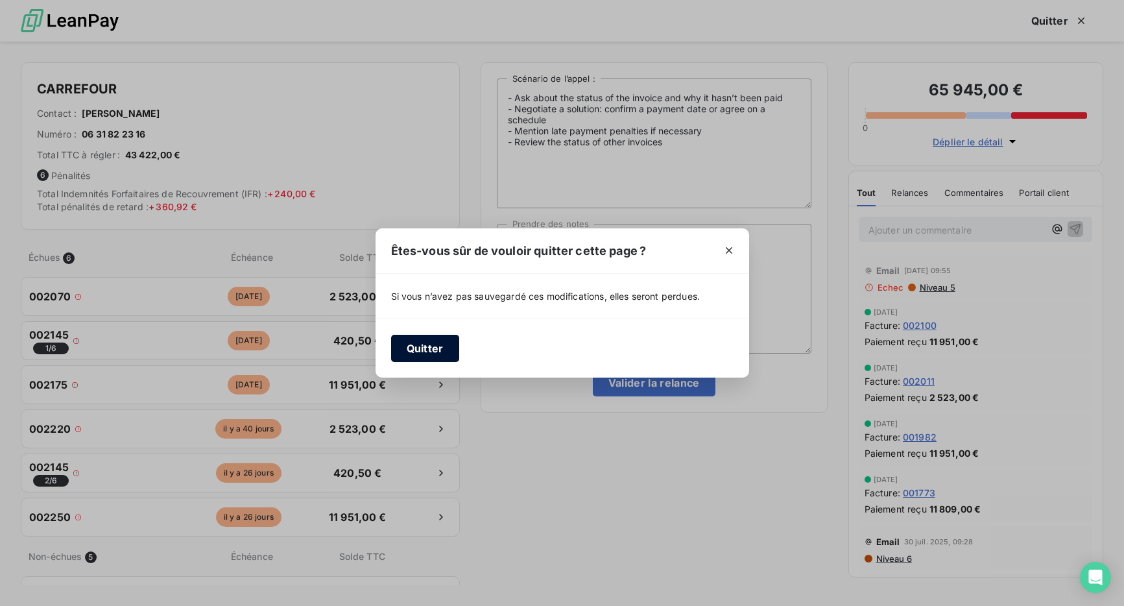
click at [413, 345] on button "Quitter" at bounding box center [425, 348] width 68 height 27
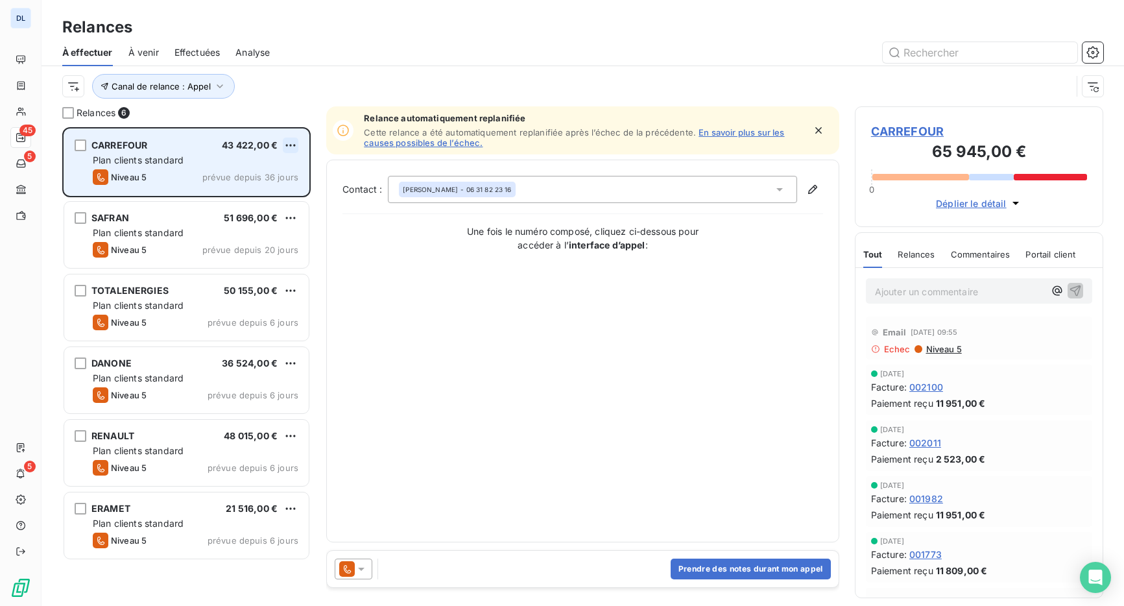
click at [293, 145] on html "DL 45 5 5 Relances À effectuer À venir Effectuées Analyse Canal de relance : Ap…" at bounding box center [562, 303] width 1124 height 606
click at [274, 177] on div "Replanifier cette action" at bounding box center [234, 171] width 116 height 21
select select "9"
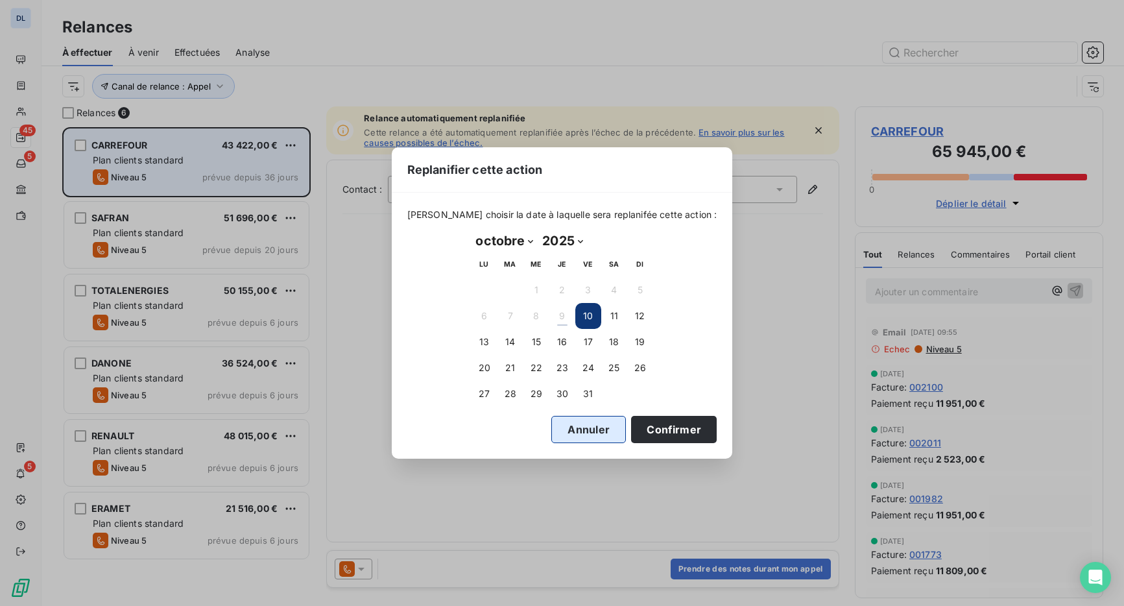
click at [556, 433] on button "Annuler" at bounding box center [589, 429] width 75 height 27
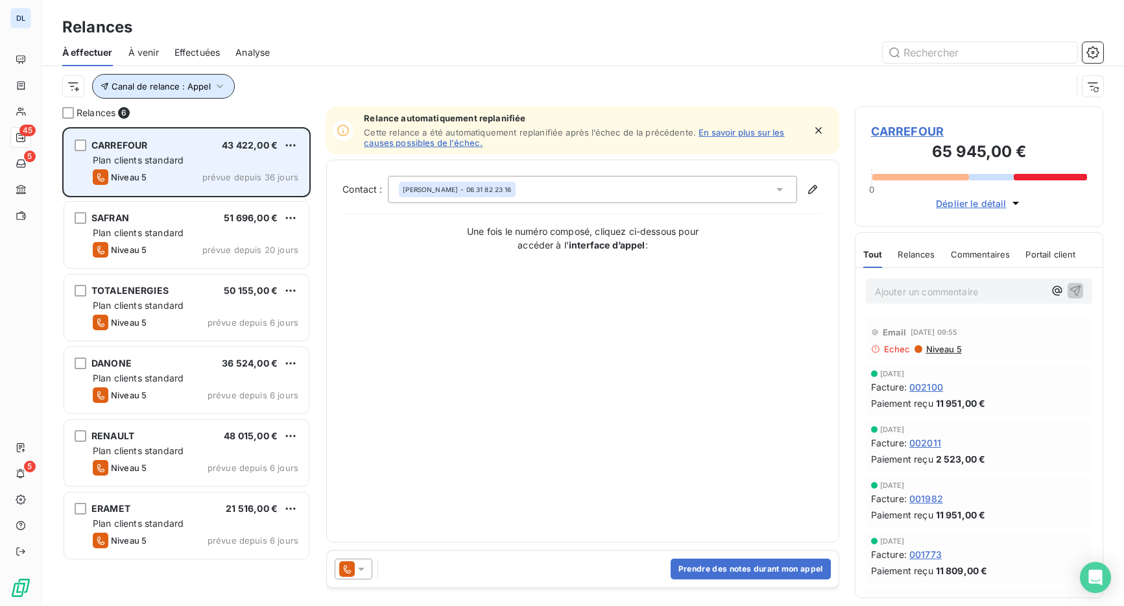
click at [218, 79] on button "Canal de relance : Appel" at bounding box center [163, 86] width 143 height 25
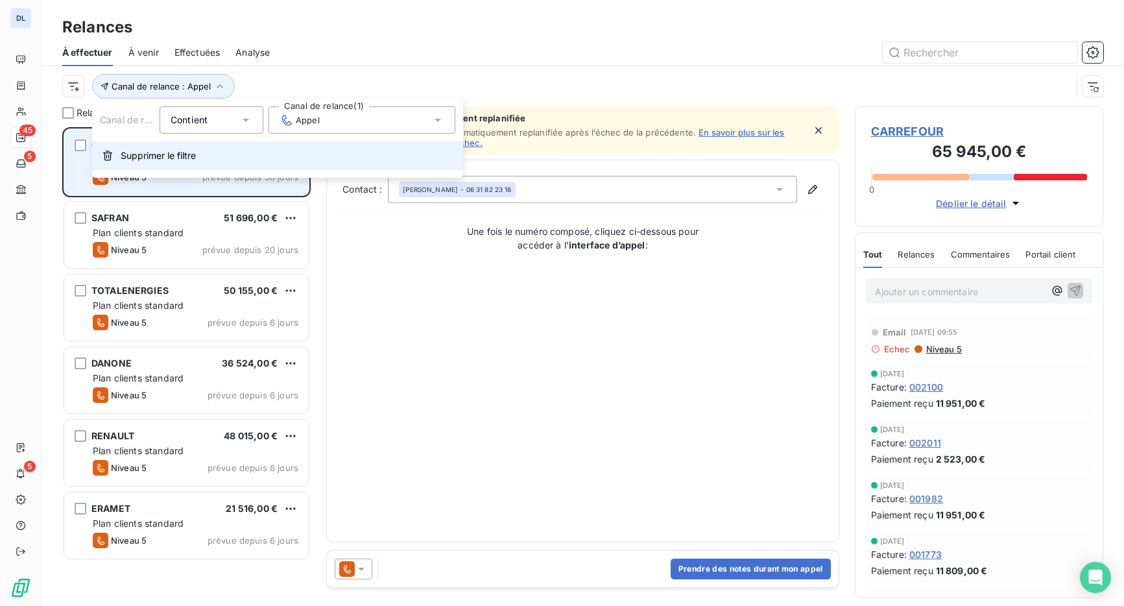
click at [203, 159] on button "Supprimer le filtre" at bounding box center [277, 155] width 371 height 29
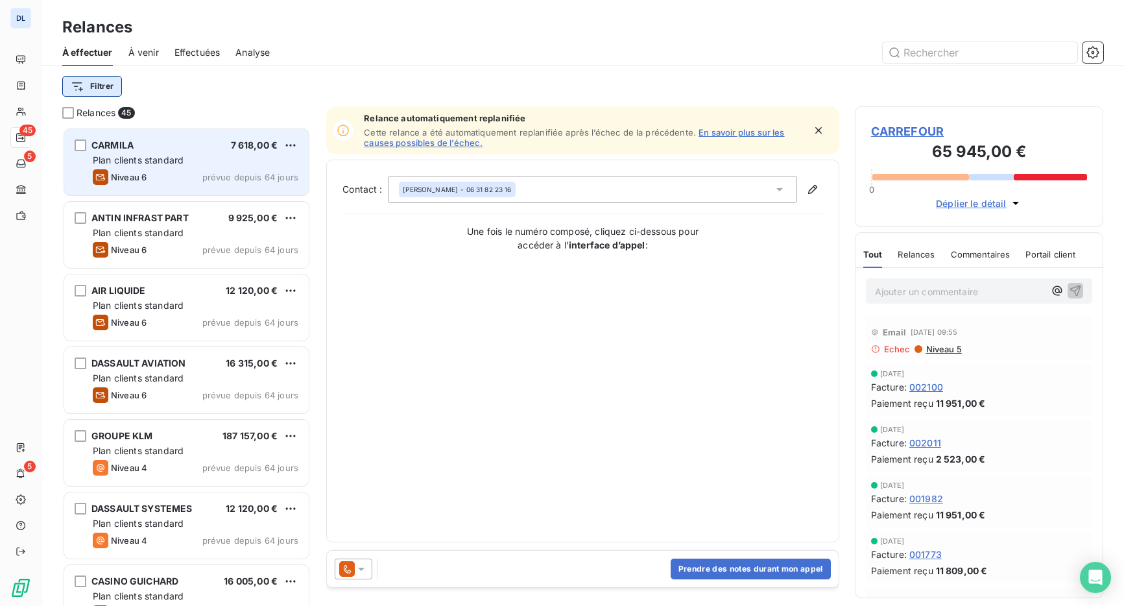
click at [109, 93] on html "DL 45 5 5 Relances À effectuer À venir Effectuées Analyse Filtrer Relances 45 C…" at bounding box center [562, 303] width 1124 height 606
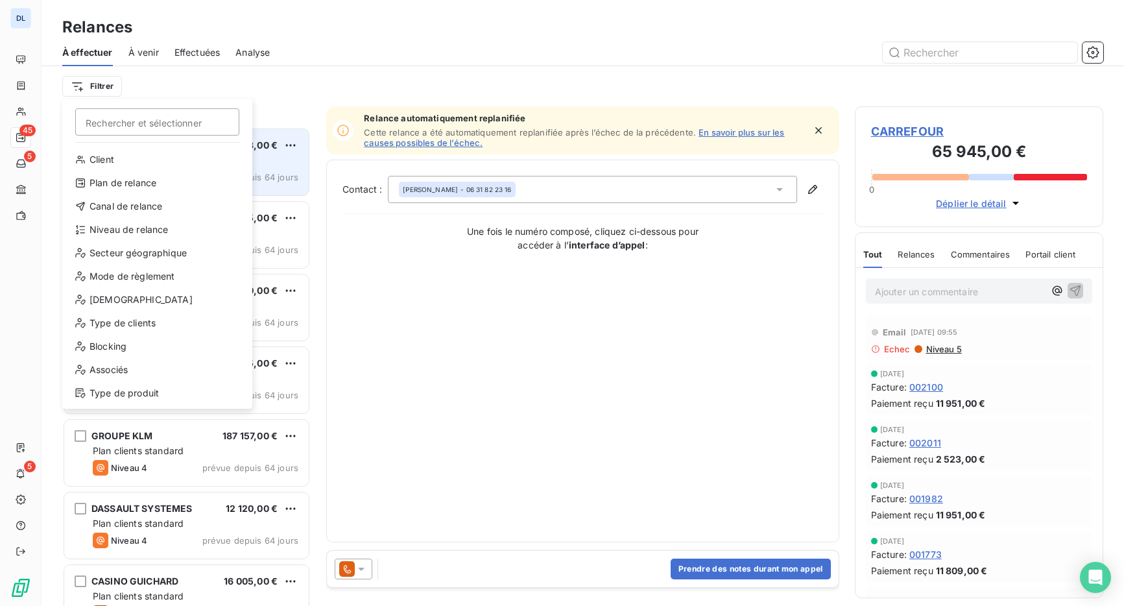
click at [284, 84] on html "DL 45 5 5 Relances À effectuer À venir Effectuées Analyse Filtrer Rechercher et…" at bounding box center [562, 303] width 1124 height 606
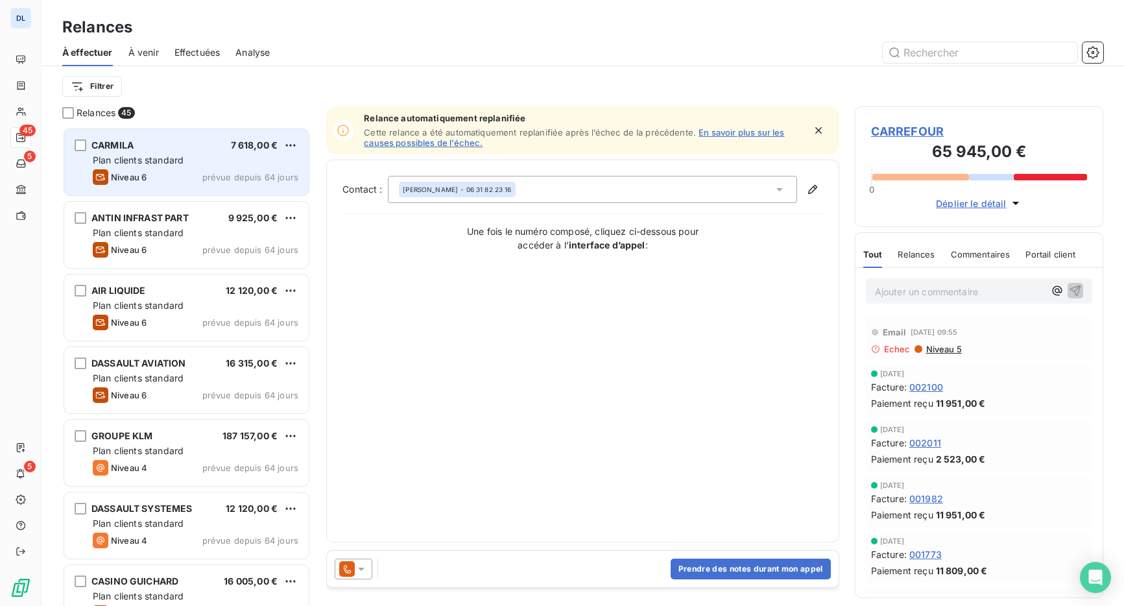
click at [186, 181] on div "Niveau 6 prévue depuis 64 jours" at bounding box center [196, 177] width 206 height 16
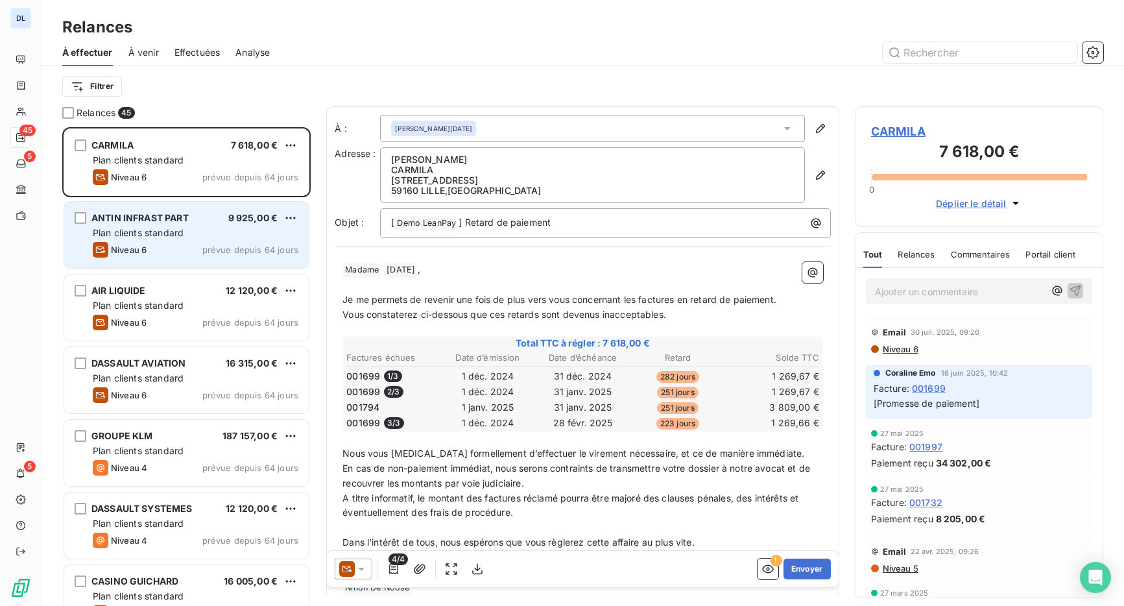
click at [200, 246] on div "Niveau 6 prévue depuis 64 jours" at bounding box center [196, 250] width 206 height 16
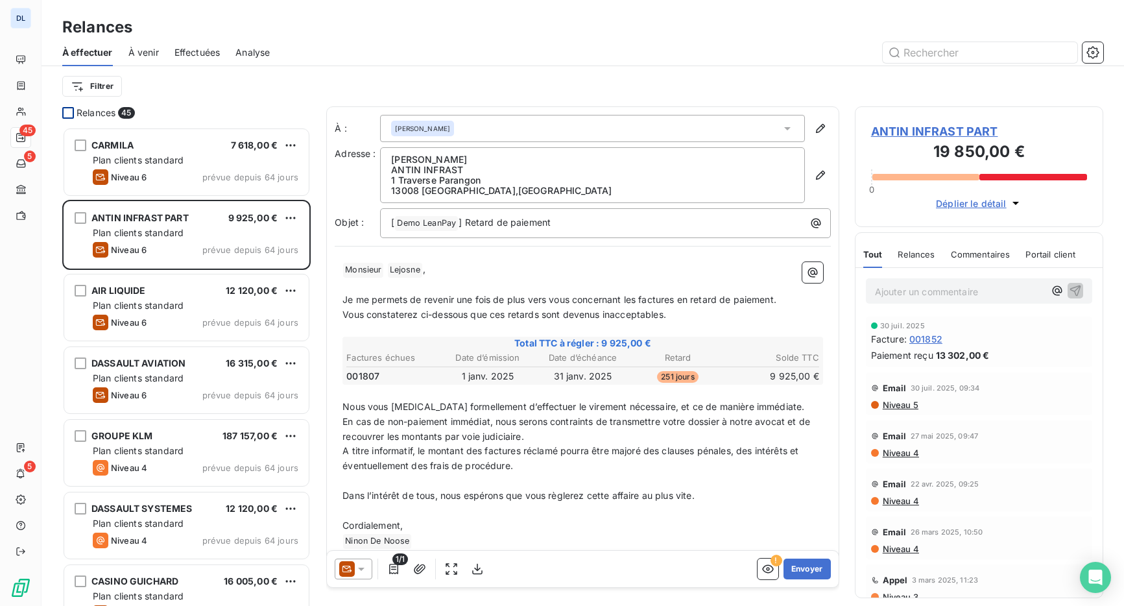
click at [65, 117] on div at bounding box center [68, 113] width 12 height 12
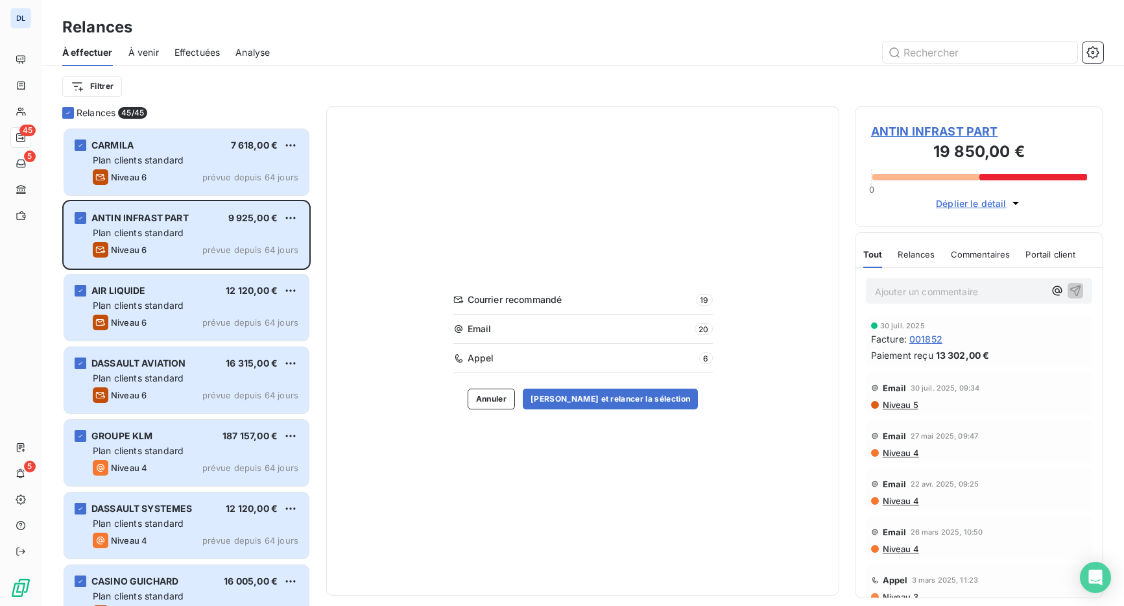
click at [141, 53] on span "À venir" at bounding box center [143, 52] width 30 height 13
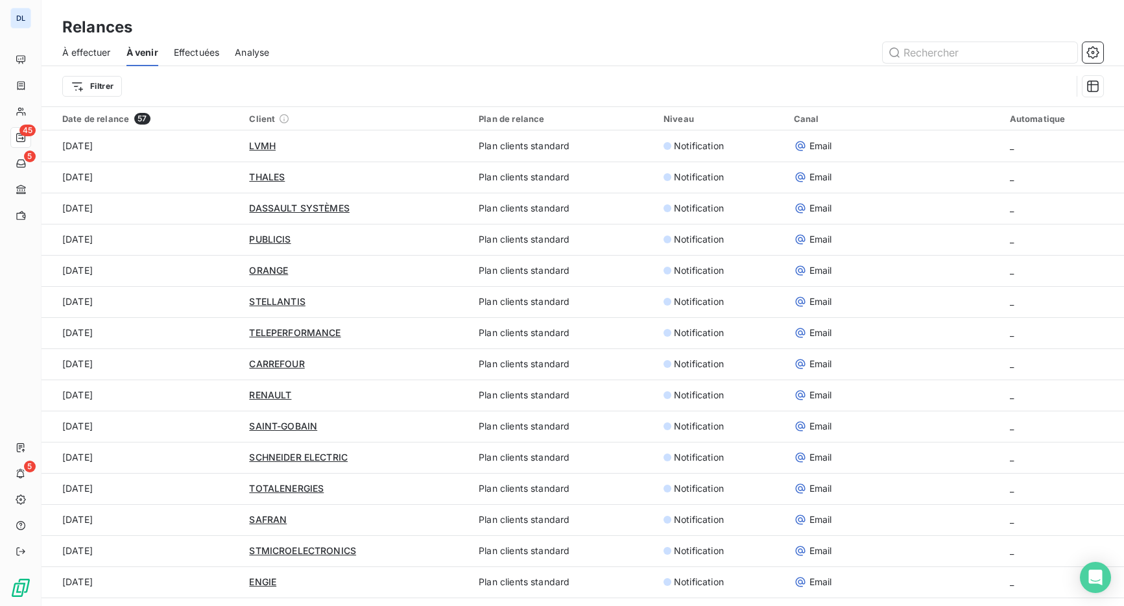
click at [89, 52] on span "À effectuer" at bounding box center [86, 52] width 49 height 13
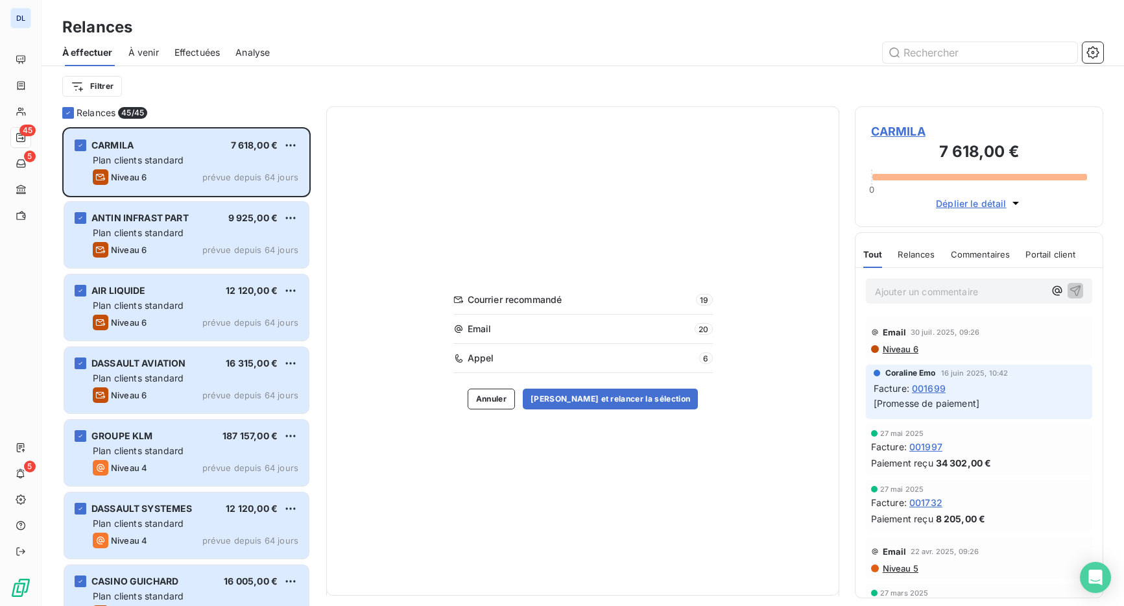
scroll to position [479, 249]
click at [58, 113] on div "Relances 45/ 45 CARMILA 7 618,00 € Plan clients standard Niveau 6 prévue depuis…" at bounding box center [583, 356] width 1083 height 500
click at [69, 112] on icon at bounding box center [68, 113] width 4 height 3
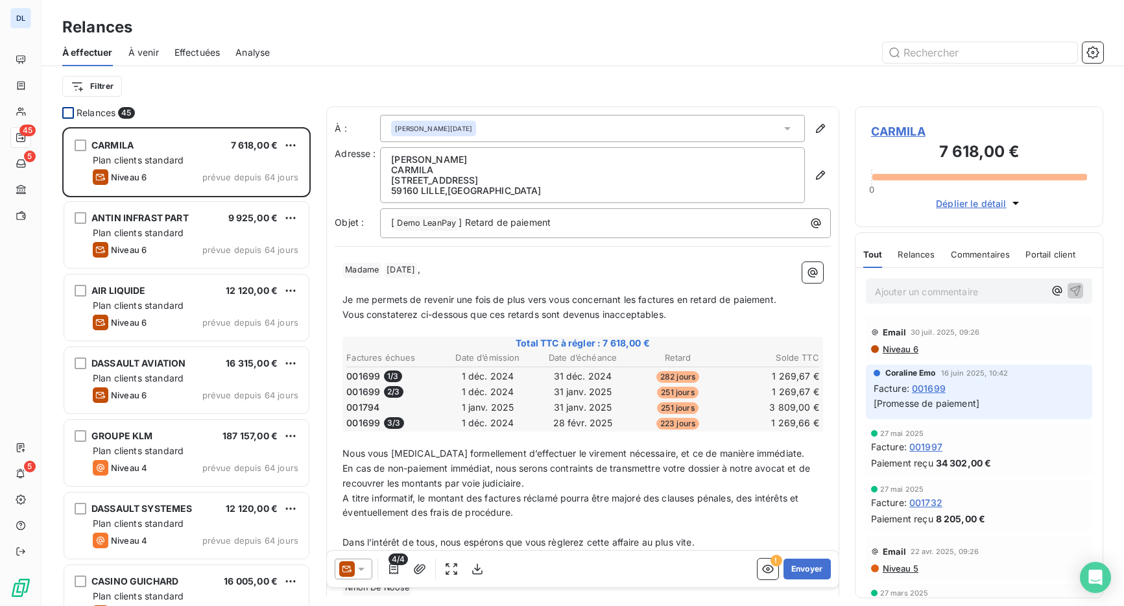
click at [151, 49] on span "À venir" at bounding box center [143, 52] width 30 height 13
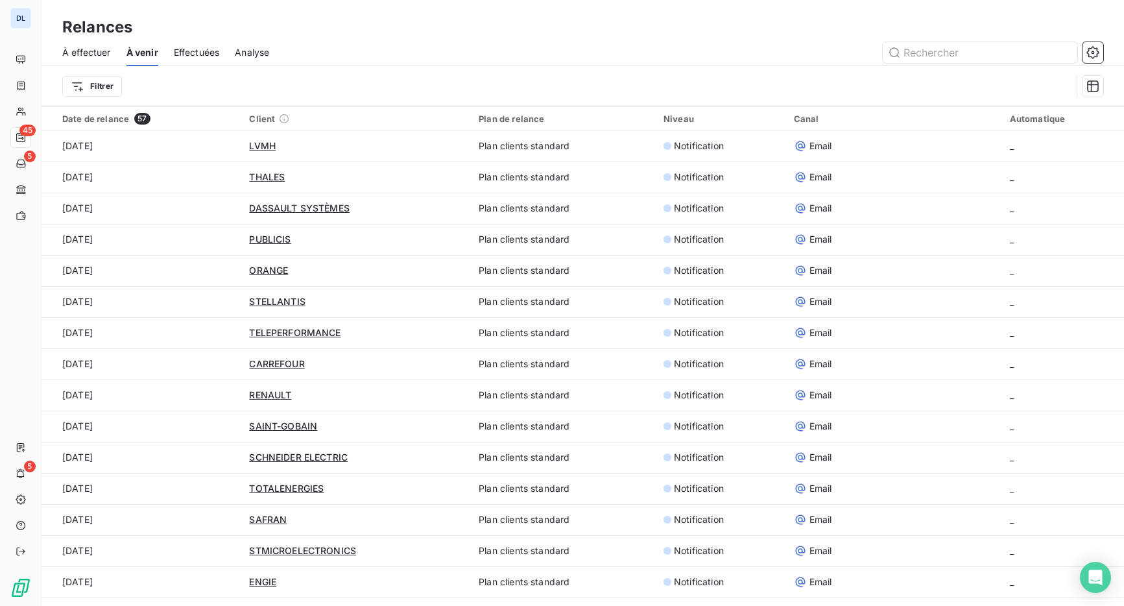
click at [194, 54] on span "Effectuées" at bounding box center [197, 52] width 46 height 13
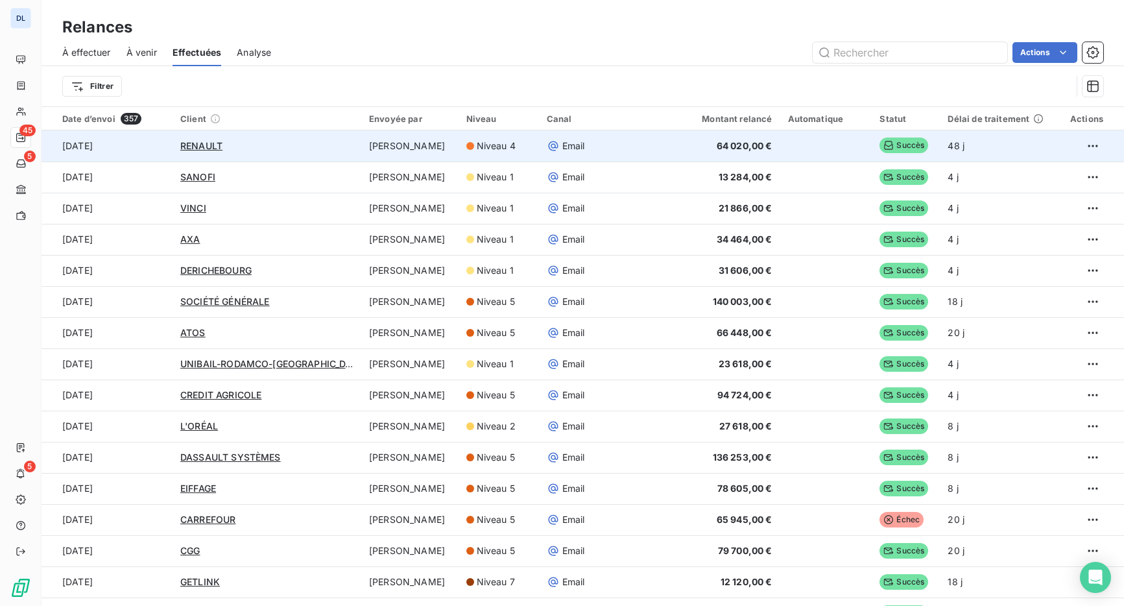
click at [1102, 145] on td at bounding box center [1092, 145] width 66 height 31
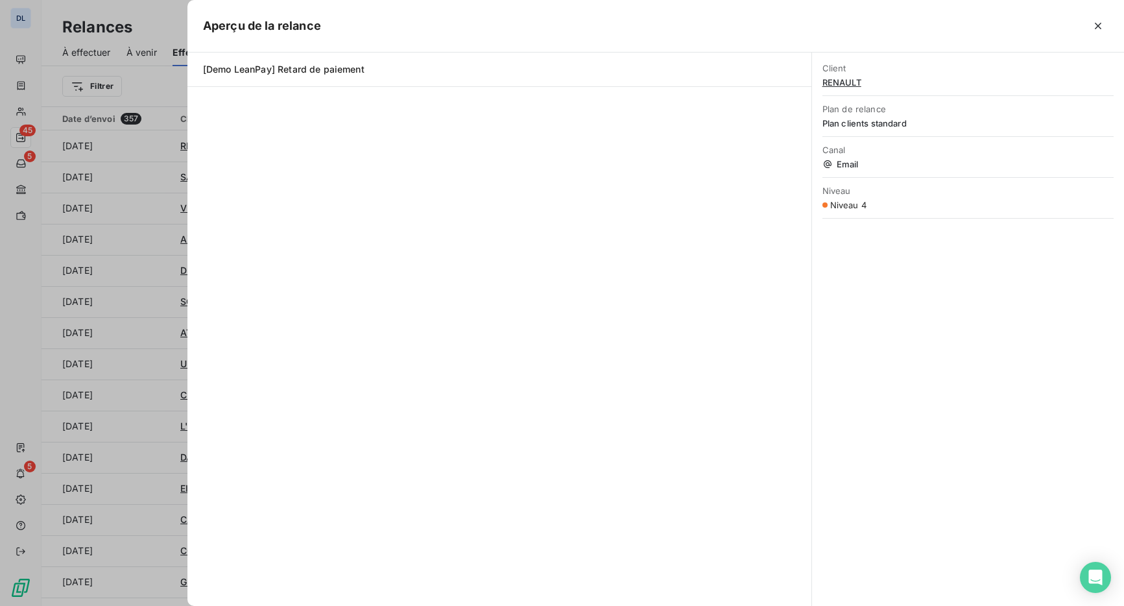
click at [1092, 145] on span "Canal" at bounding box center [968, 150] width 291 height 10
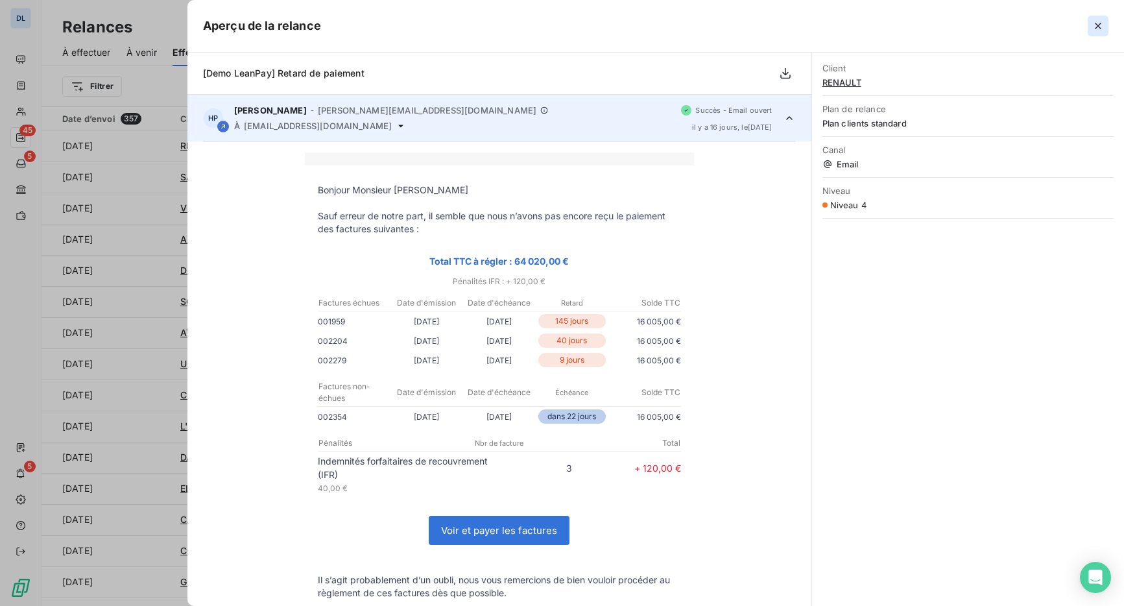
click at [1103, 23] on icon "button" at bounding box center [1098, 25] width 13 height 13
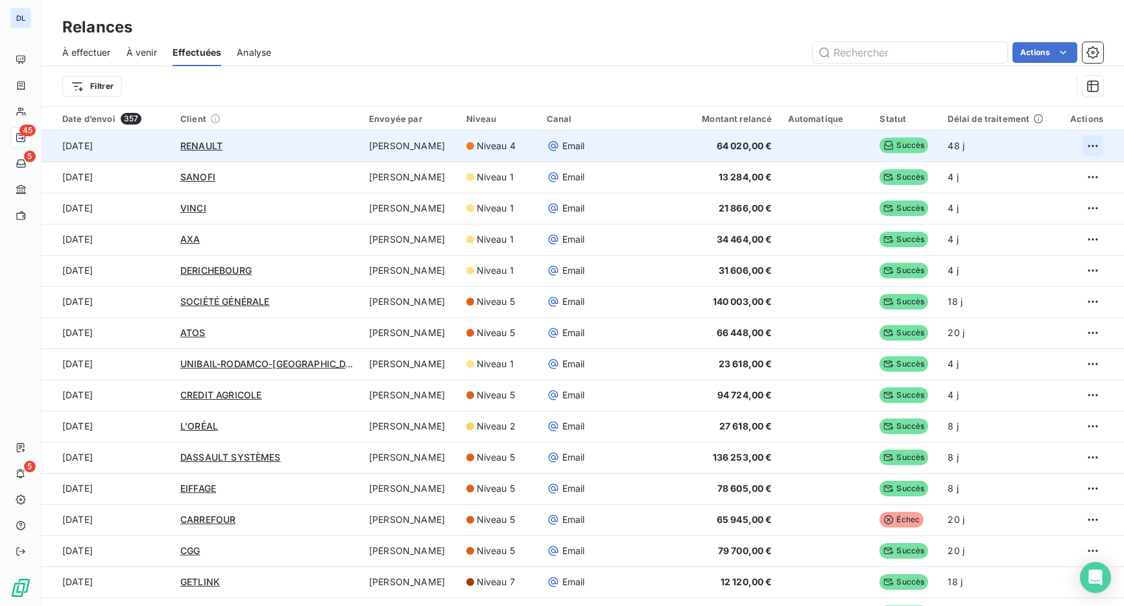
click at [1084, 146] on html "DL 45 5 5 Relances À effectuer À venir Effectuées Analyse Actions Filtrer Date …" at bounding box center [562, 303] width 1124 height 606
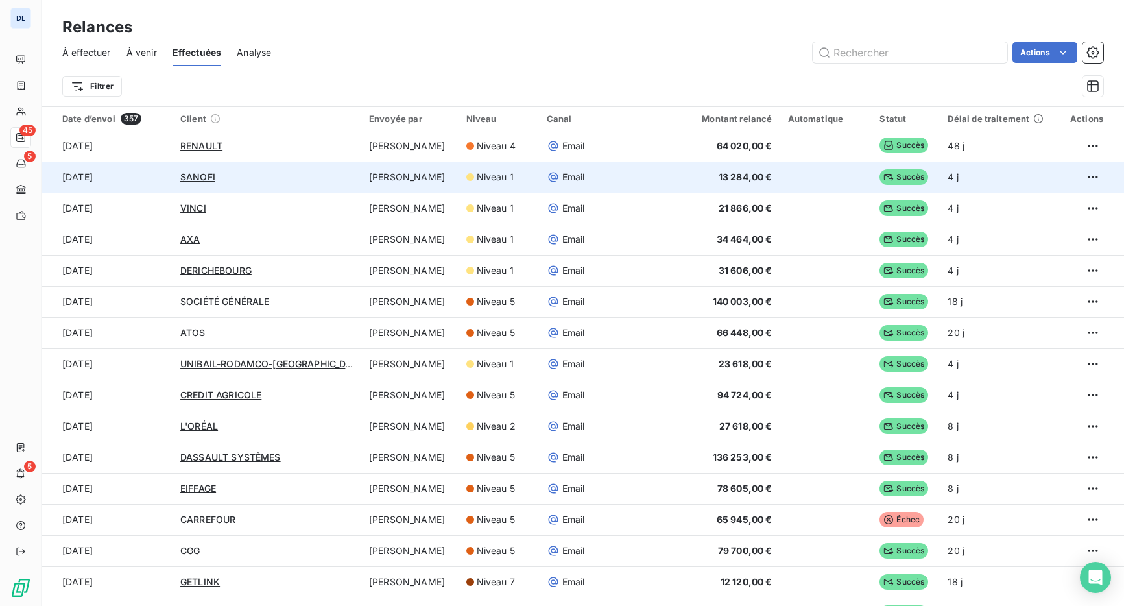
click at [620, 188] on td "Email" at bounding box center [606, 177] width 134 height 31
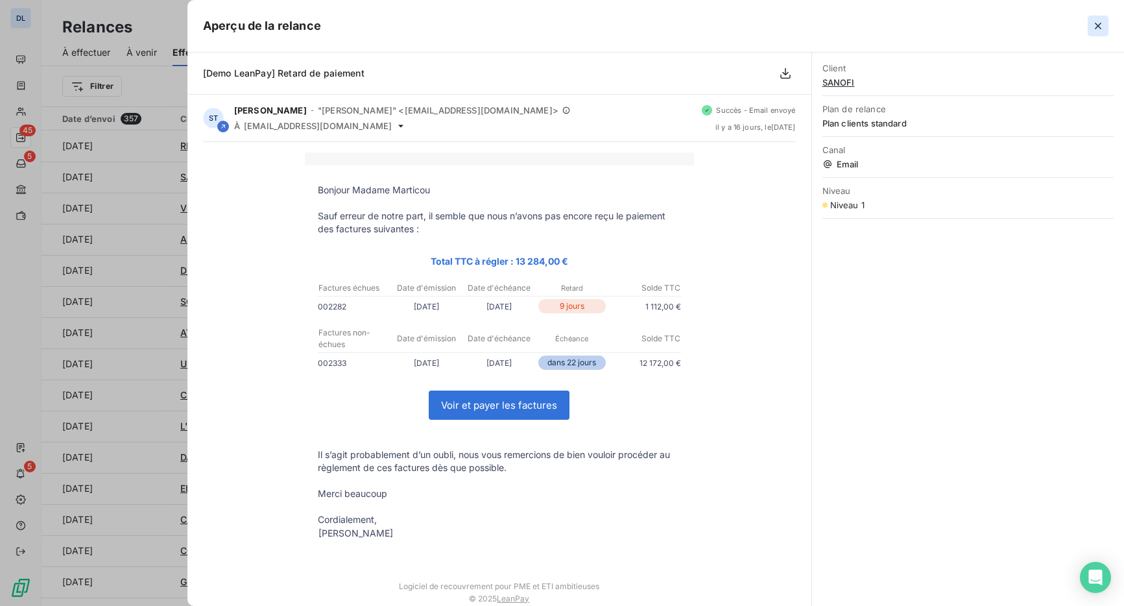
click at [1099, 19] on icon "button" at bounding box center [1098, 25] width 13 height 13
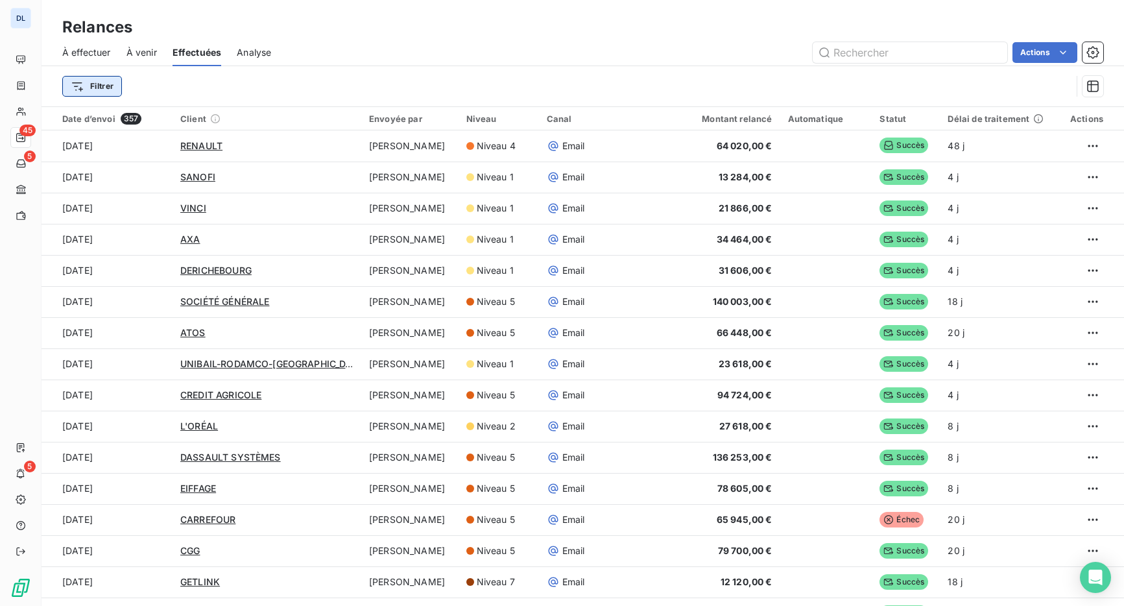
click at [76, 82] on html "DL 45 5 5 Relances À effectuer À venir Effectuées Analyse Actions Filtrer Date …" at bounding box center [562, 303] width 1124 height 606
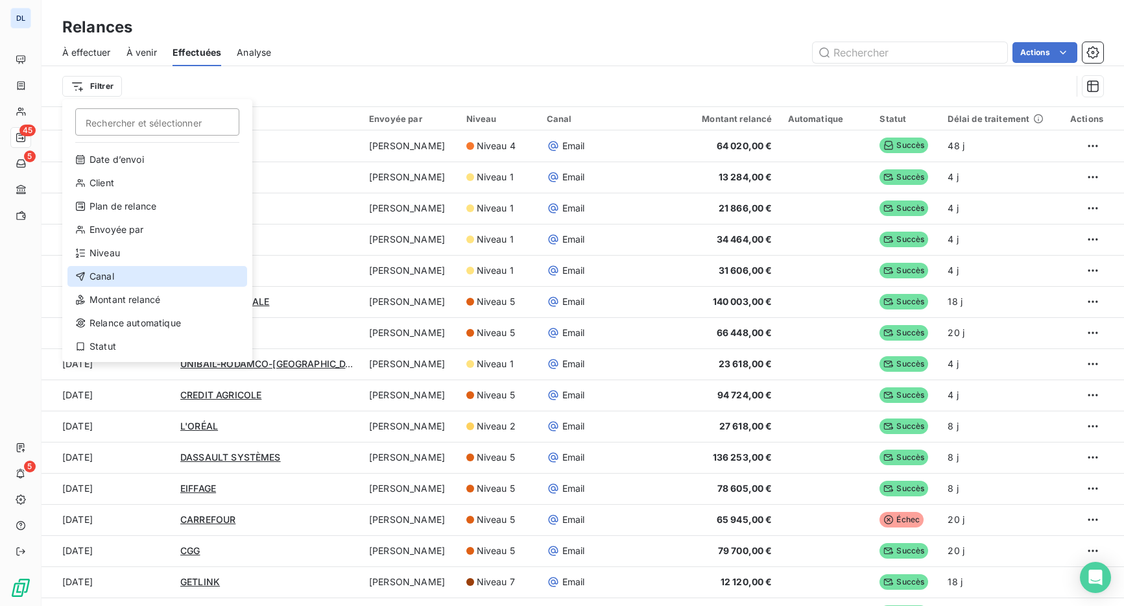
click at [121, 277] on div "Canal" at bounding box center [157, 276] width 180 height 21
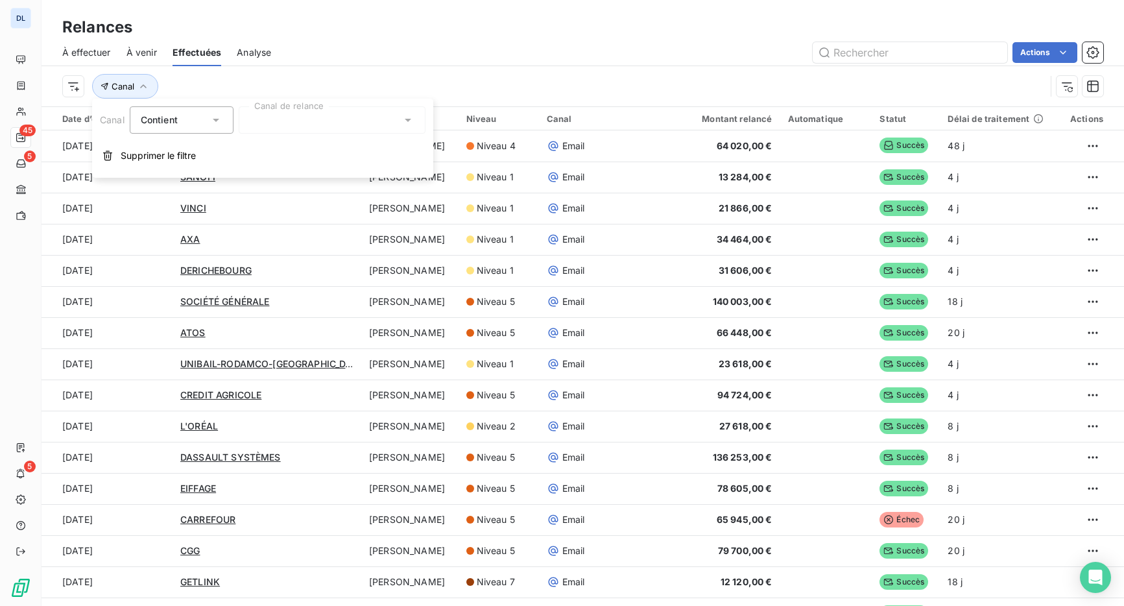
click at [280, 127] on div at bounding box center [332, 119] width 187 height 27
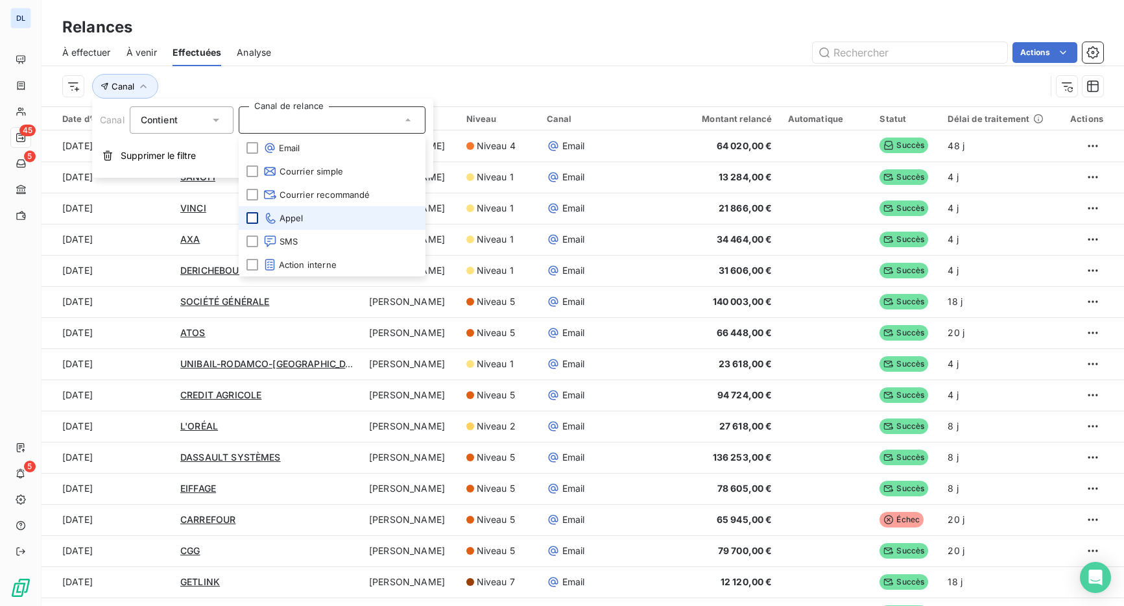
click at [252, 221] on div at bounding box center [253, 218] width 12 height 12
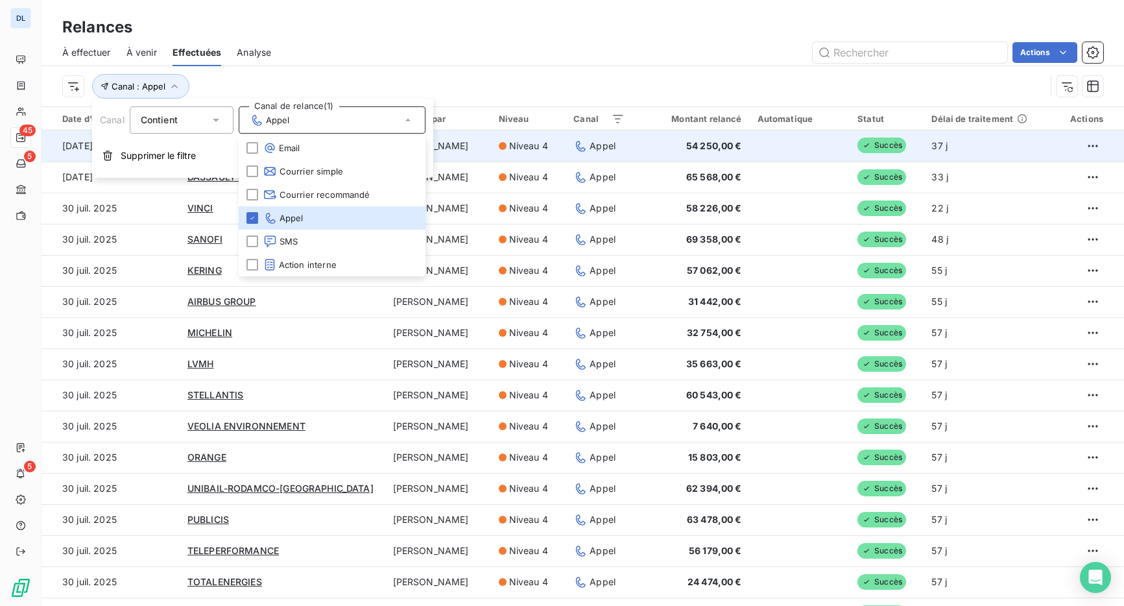
click at [470, 151] on td "[PERSON_NAME]" at bounding box center [438, 145] width 106 height 31
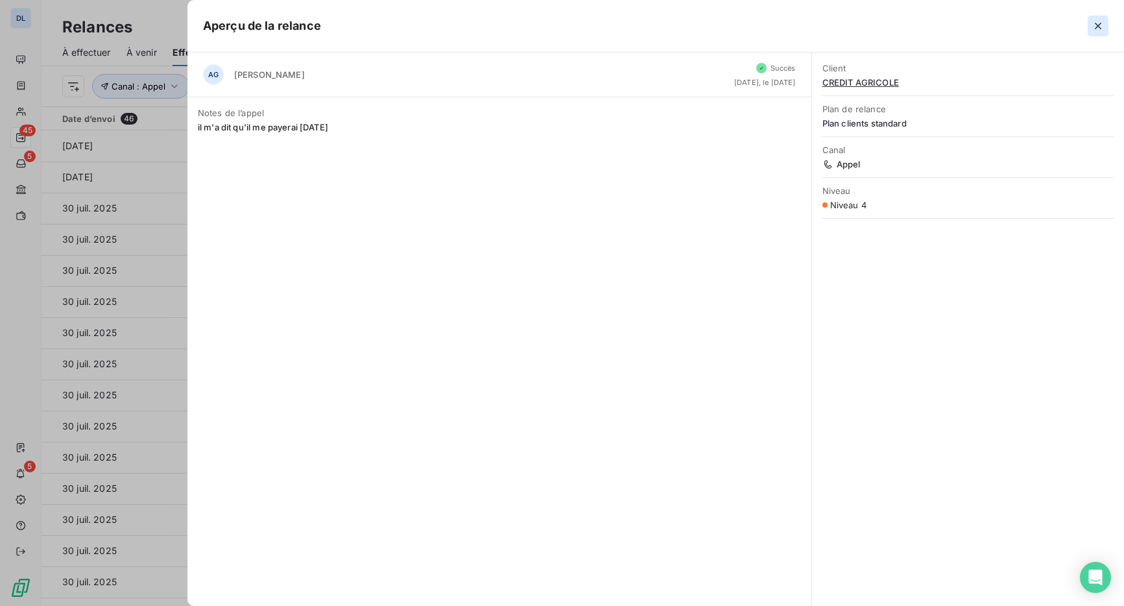
click at [1091, 28] on button "button" at bounding box center [1098, 26] width 21 height 21
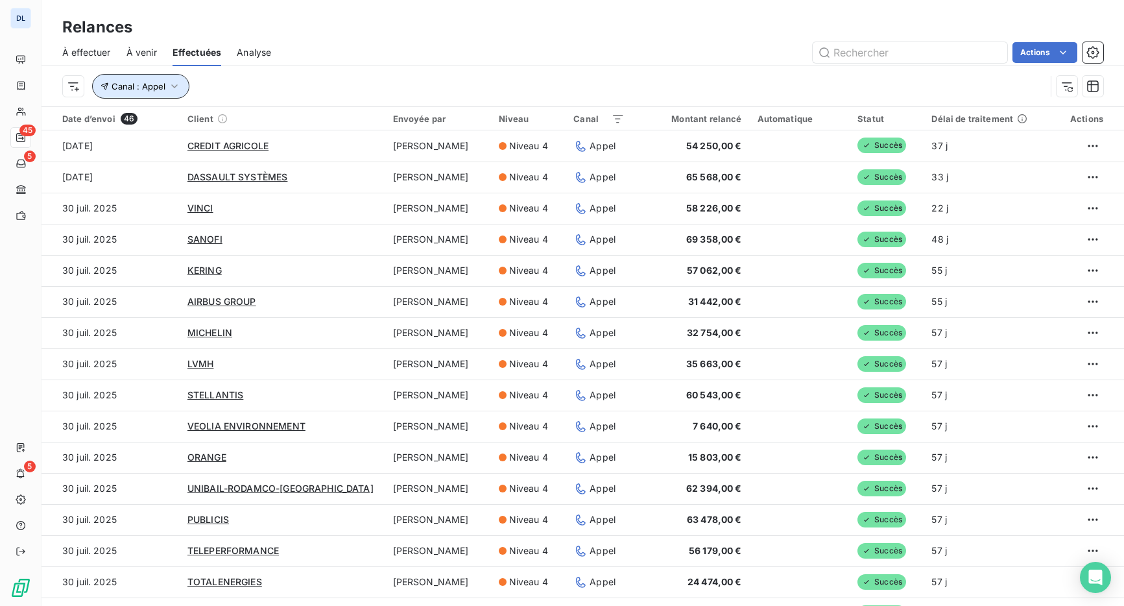
click at [178, 89] on icon "button" at bounding box center [174, 86] width 13 height 13
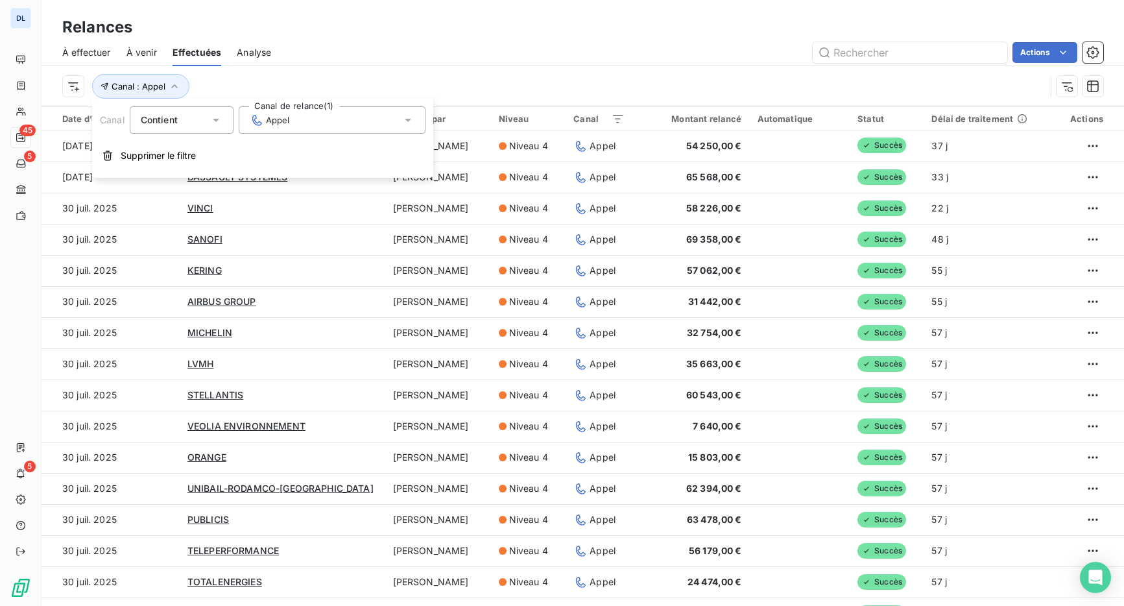
click at [298, 120] on div "Appel" at bounding box center [332, 119] width 187 height 27
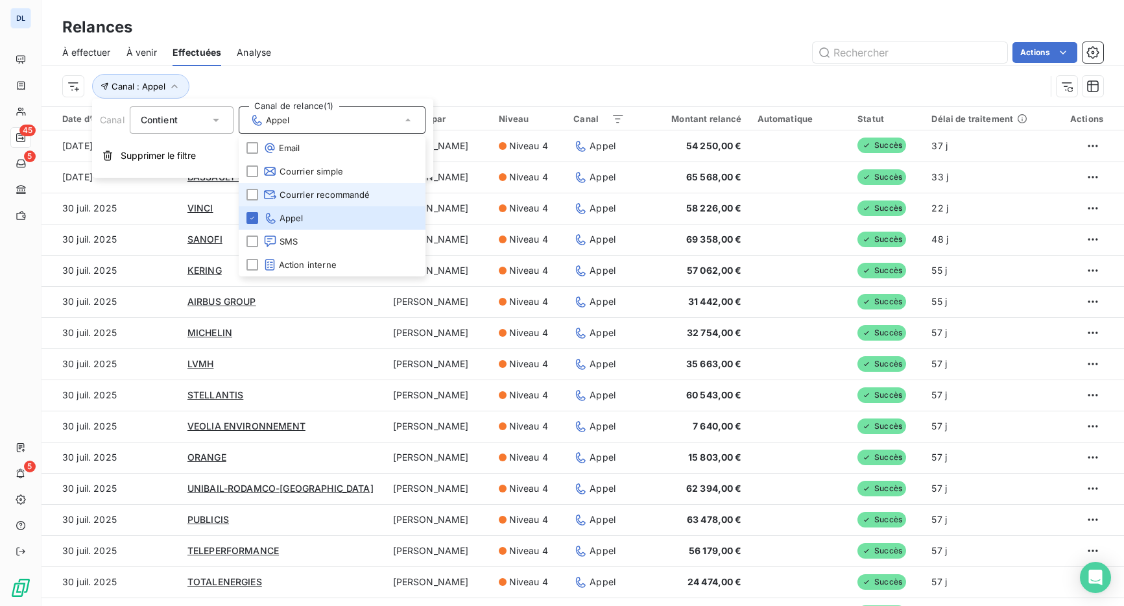
click at [297, 186] on li "Courrier recommandé" at bounding box center [332, 194] width 187 height 23
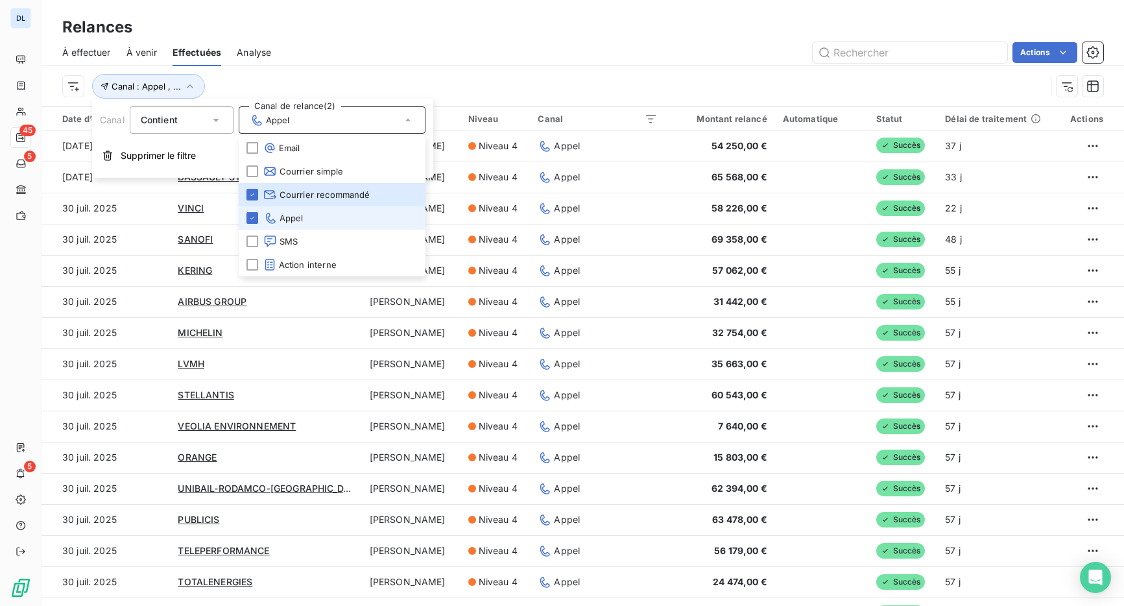
click at [285, 228] on li "Appel" at bounding box center [332, 217] width 187 height 23
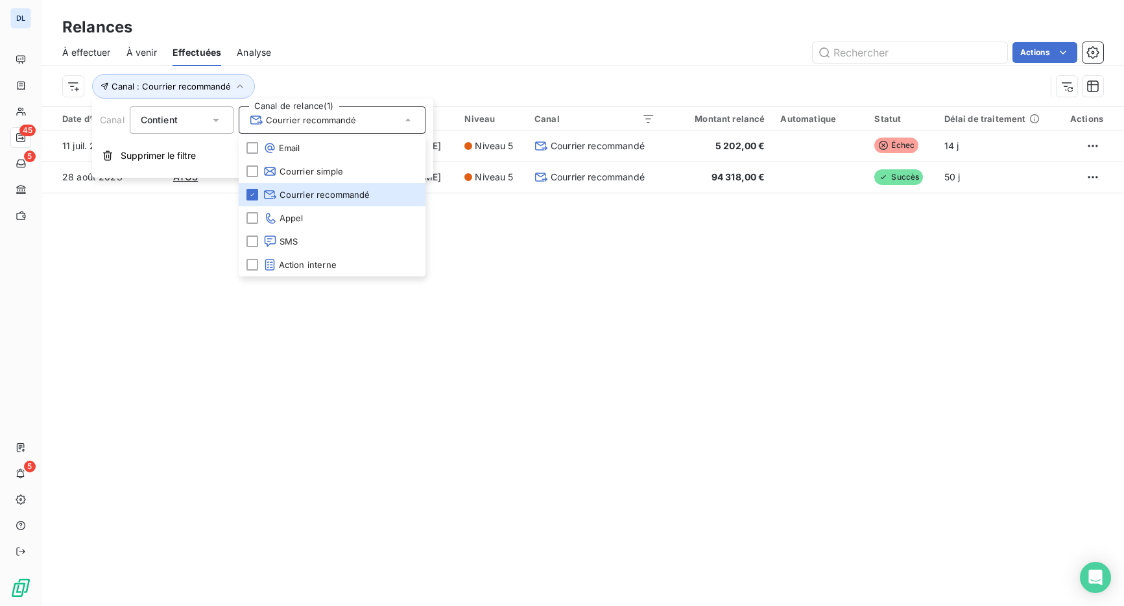
click at [521, 62] on div "Actions" at bounding box center [695, 52] width 817 height 21
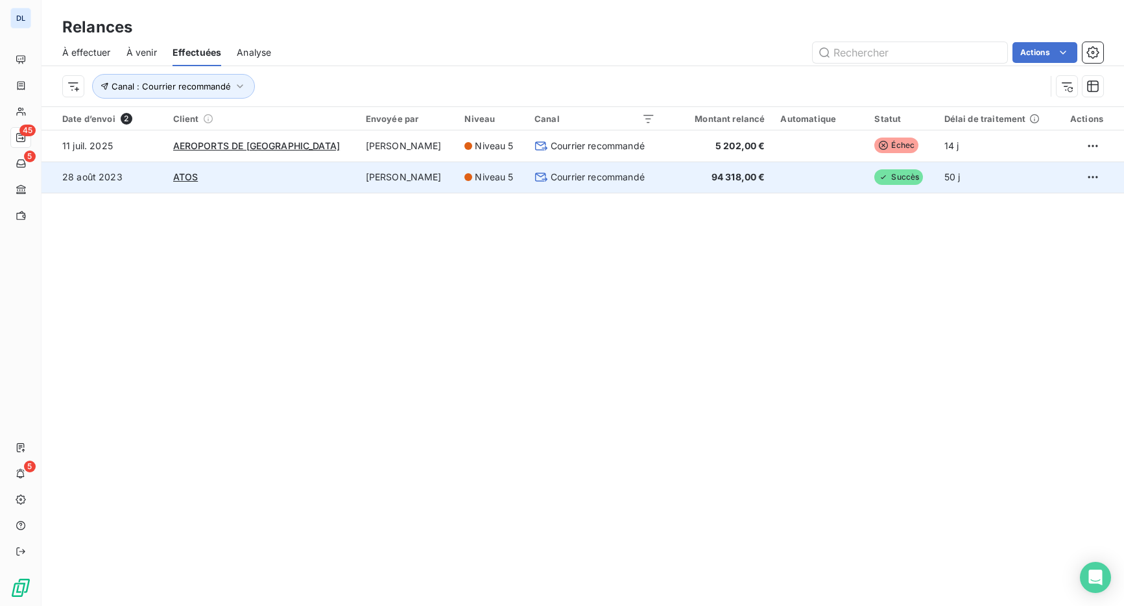
click at [624, 189] on td "Courrier recommandé" at bounding box center [595, 177] width 136 height 31
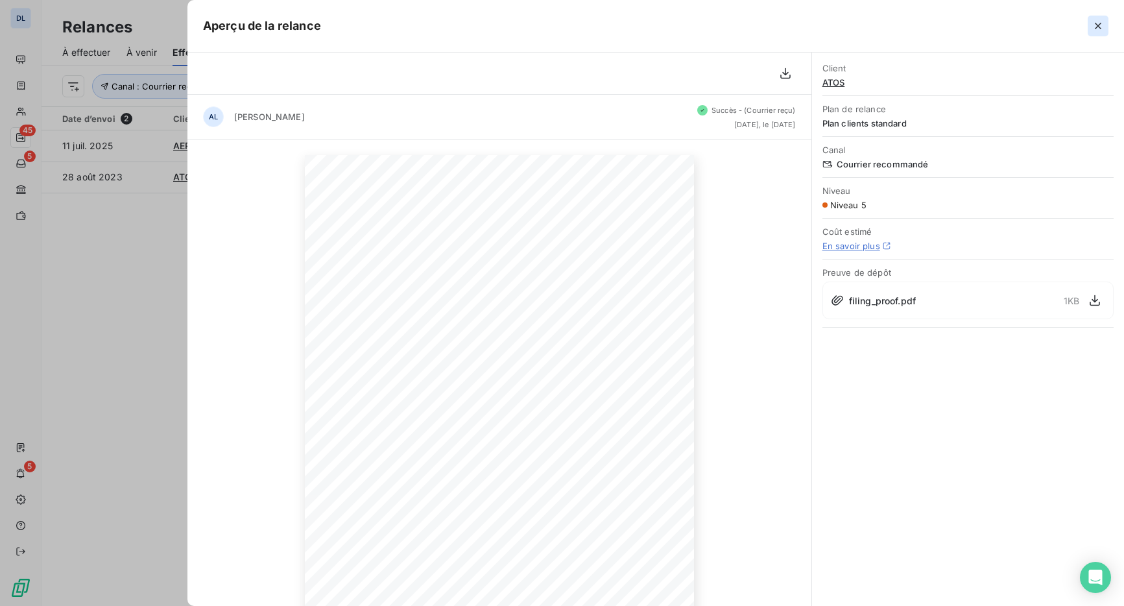
click at [1092, 30] on icon "button" at bounding box center [1098, 25] width 13 height 13
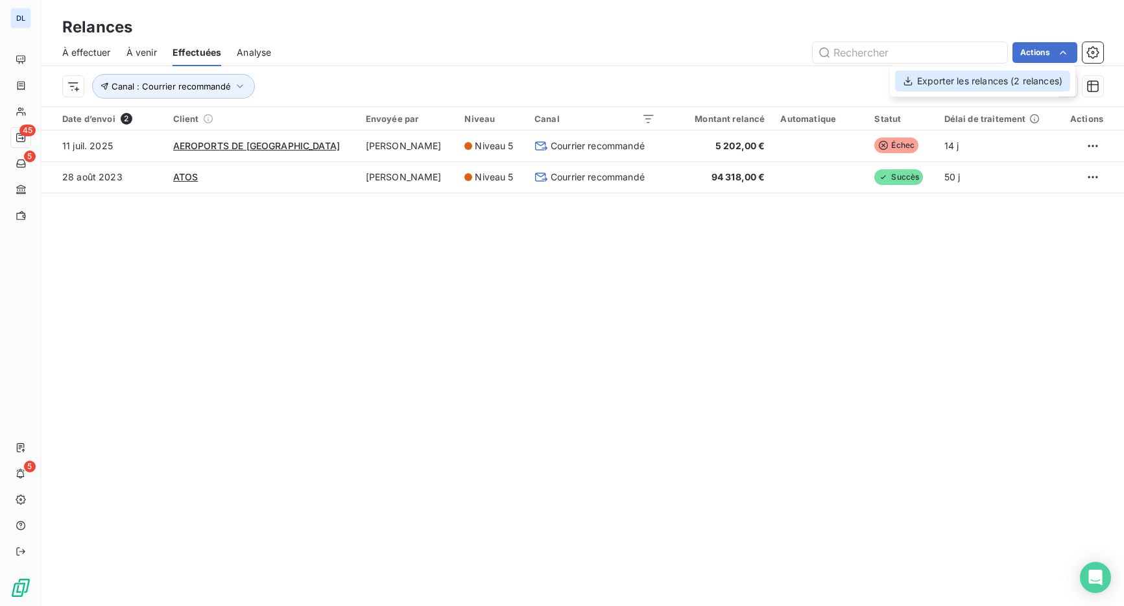
click at [1013, 82] on div "Exporter les relances (2 relances)" at bounding box center [982, 81] width 175 height 21
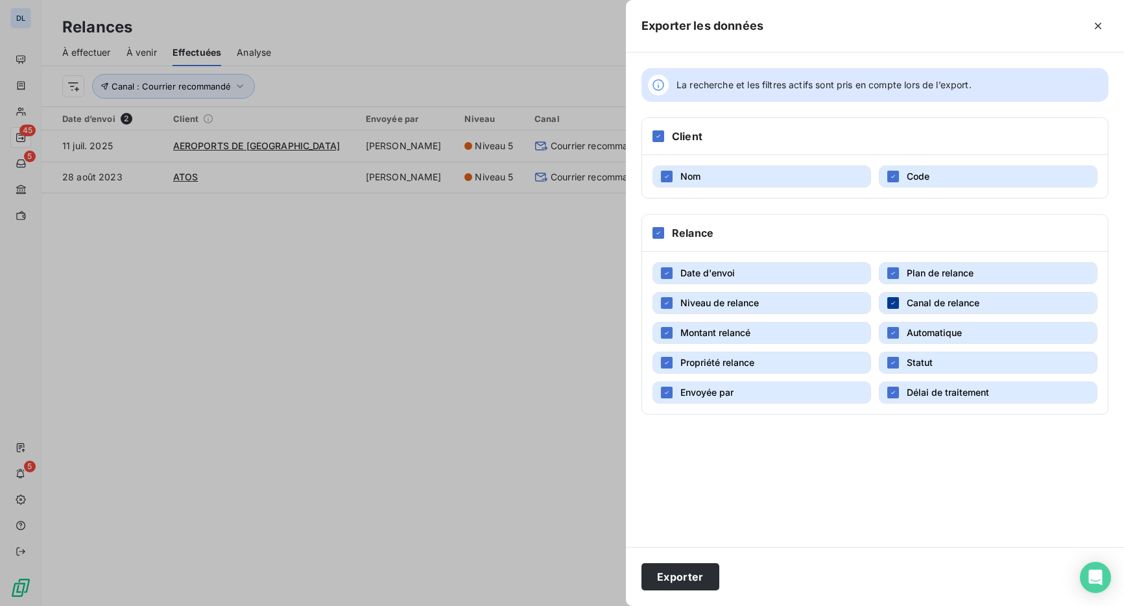
click at [894, 304] on icon "button" at bounding box center [894, 303] width 8 height 8
click at [894, 304] on div "button" at bounding box center [894, 303] width 12 height 12
click at [1096, 30] on icon "button" at bounding box center [1098, 25] width 13 height 13
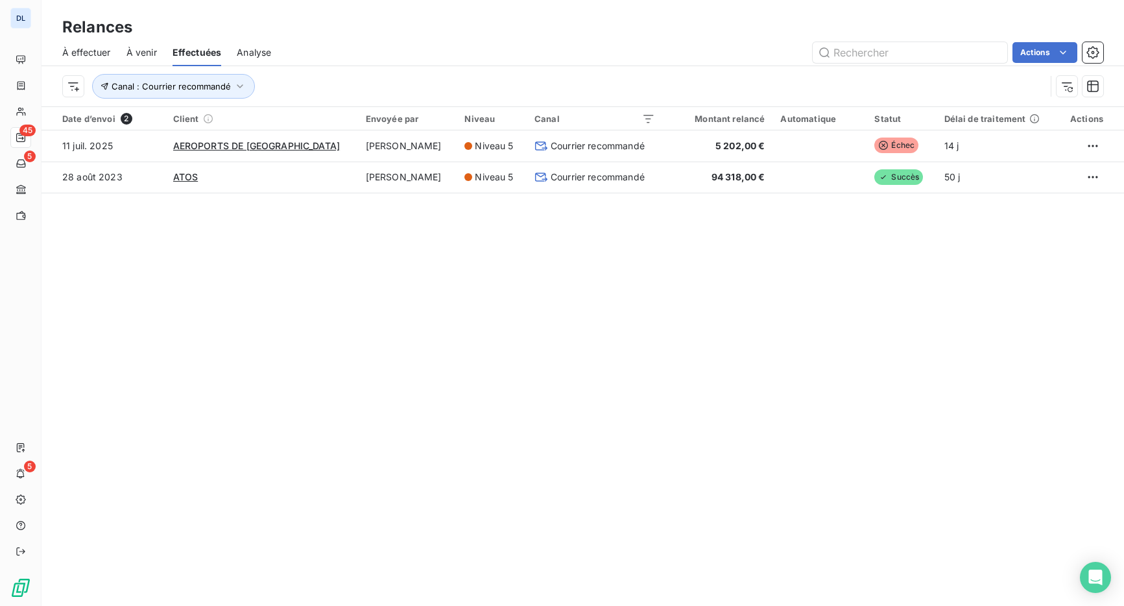
click at [103, 49] on span "À effectuer" at bounding box center [86, 52] width 49 height 13
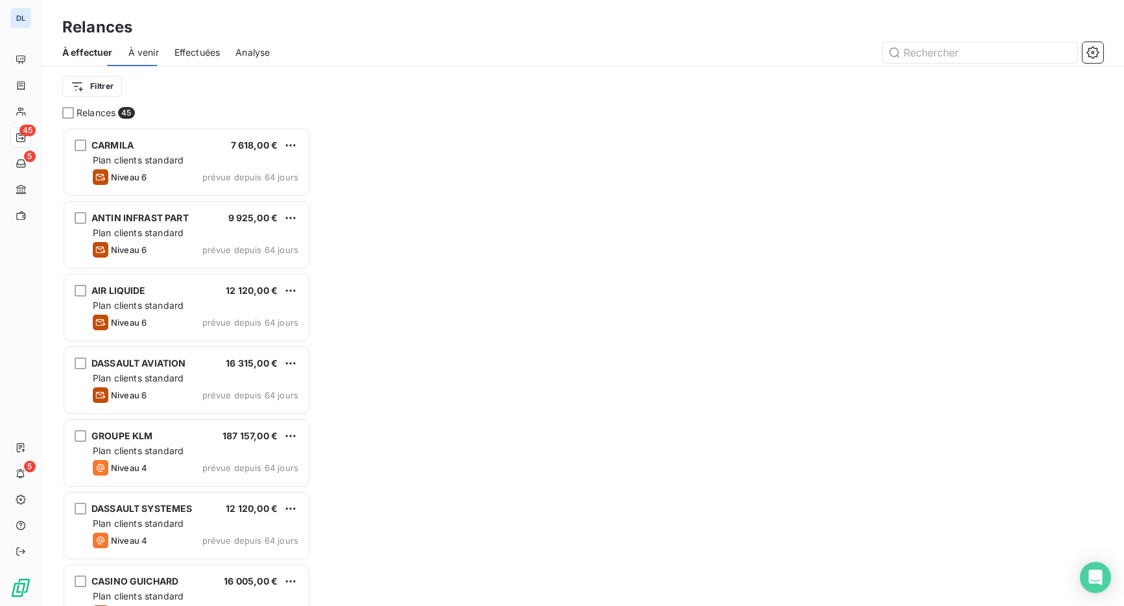
scroll to position [479, 249]
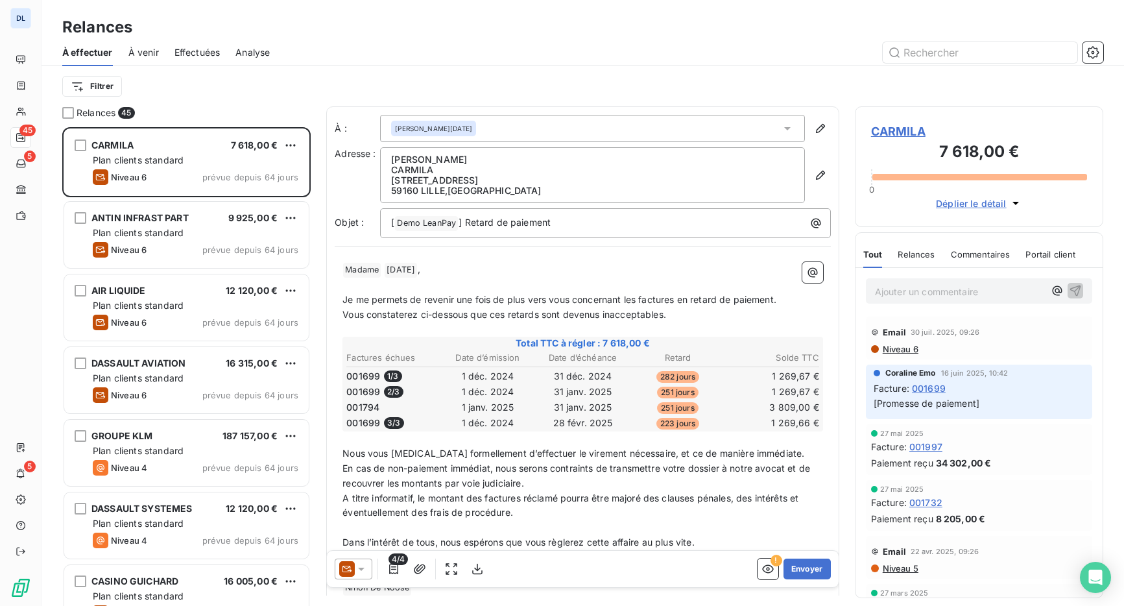
click at [257, 43] on div "Analyse" at bounding box center [253, 52] width 34 height 27
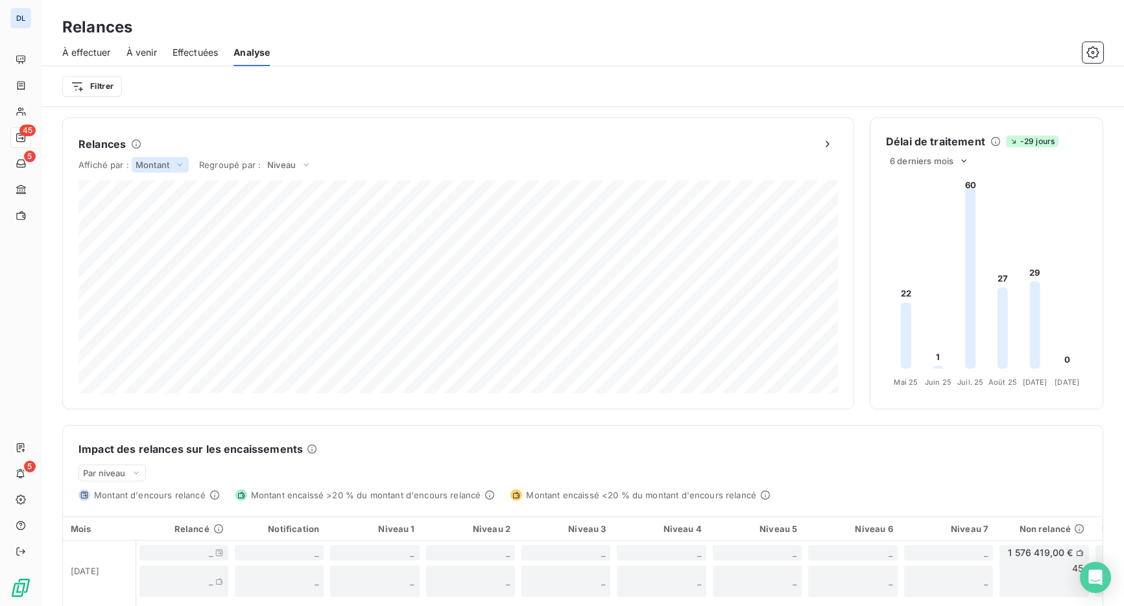
click at [154, 167] on span "Montant" at bounding box center [153, 165] width 34 height 10
click at [252, 170] on div "Regroupé par : Niveau" at bounding box center [257, 165] width 116 height 16
click at [282, 162] on span "Niveau" at bounding box center [281, 165] width 29 height 10
click at [382, 170] on div "Affiché par : Montant Regroupé par : Niveau Niveau Expéditeur de la relance Can…" at bounding box center [459, 167] width 760 height 26
click at [952, 208] on foreignobject at bounding box center [987, 281] width 232 height 225
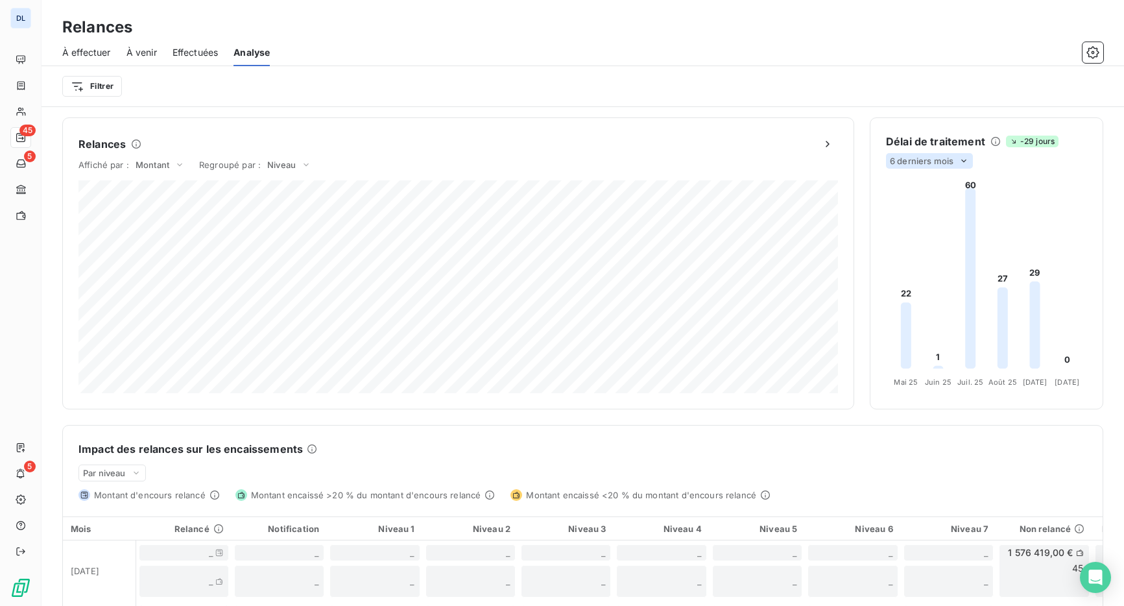
click at [965, 158] on icon at bounding box center [964, 161] width 10 height 10
click at [949, 161] on span "6 derniers mois" at bounding box center [922, 161] width 64 height 10
click at [929, 217] on li "12" at bounding box center [932, 211] width 86 height 23
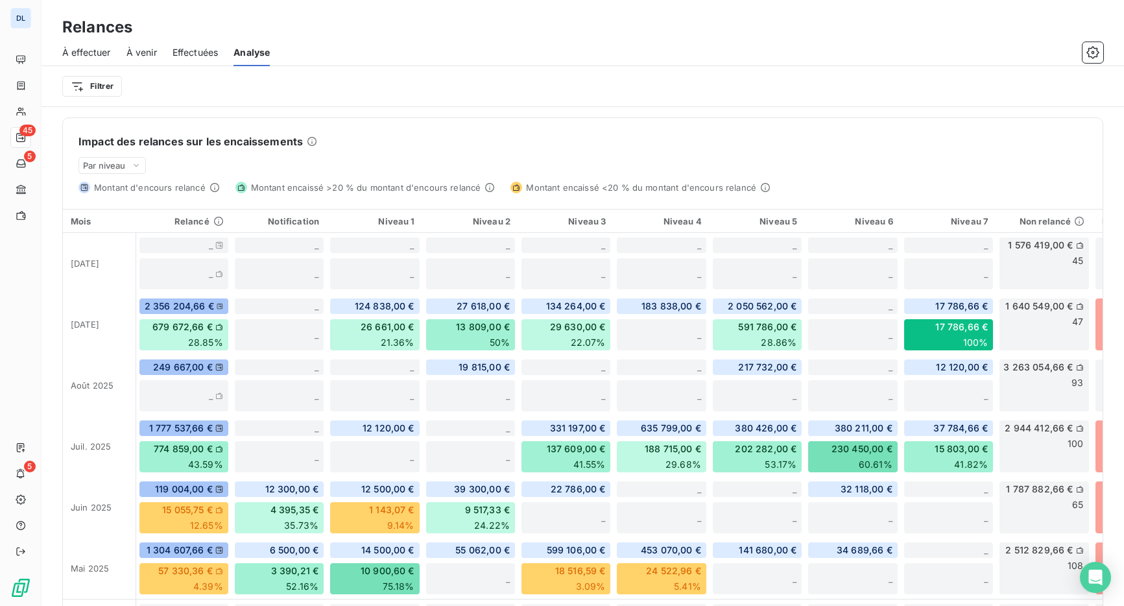
scroll to position [310, 0]
